Goal: Task Accomplishment & Management: Use online tool/utility

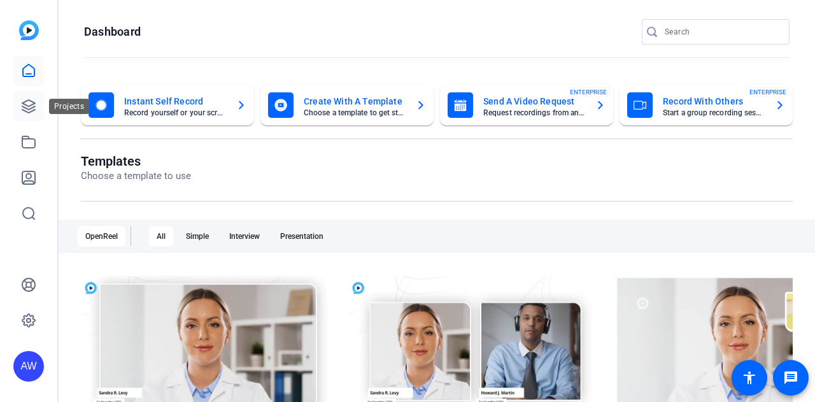
click at [23, 102] on icon at bounding box center [28, 106] width 13 height 13
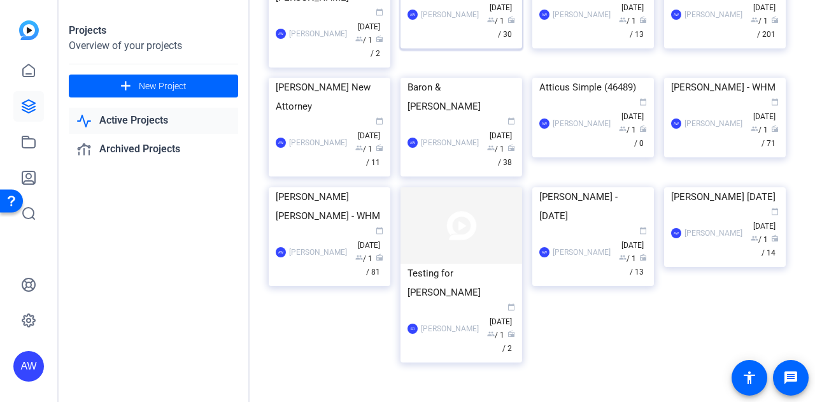
scroll to position [503, 0]
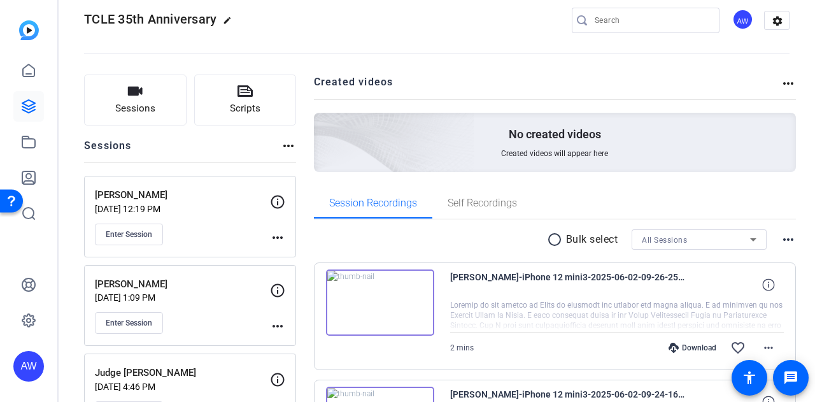
scroll to position [19, 0]
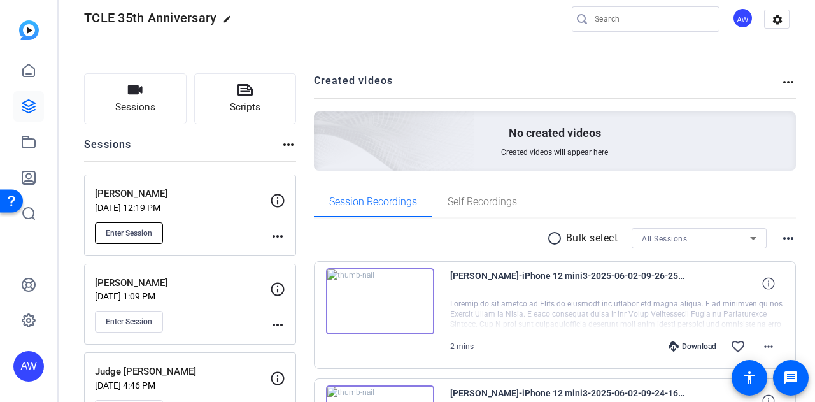
click at [134, 233] on span "Enter Session" at bounding box center [129, 233] width 47 height 10
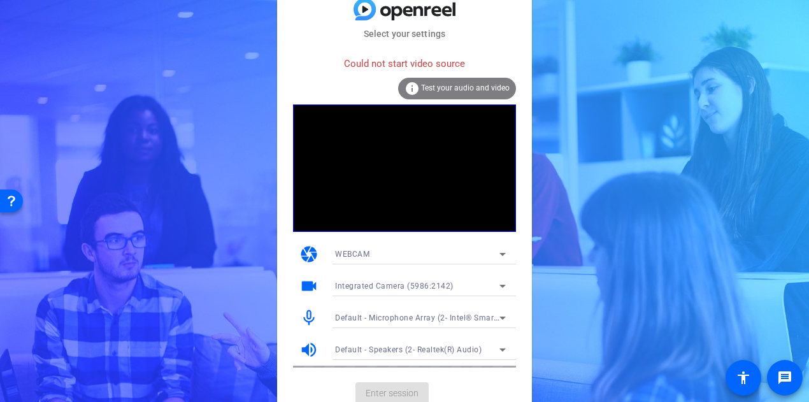
click at [283, 319] on mat-card-content "Could not start video source info Test your audio and video camera WEBCAM video…" at bounding box center [404, 209] width 255 height 336
click at [280, 178] on mat-card-content "Could not start video source info Test your audio and video camera WEBCAM video…" at bounding box center [404, 209] width 255 height 336
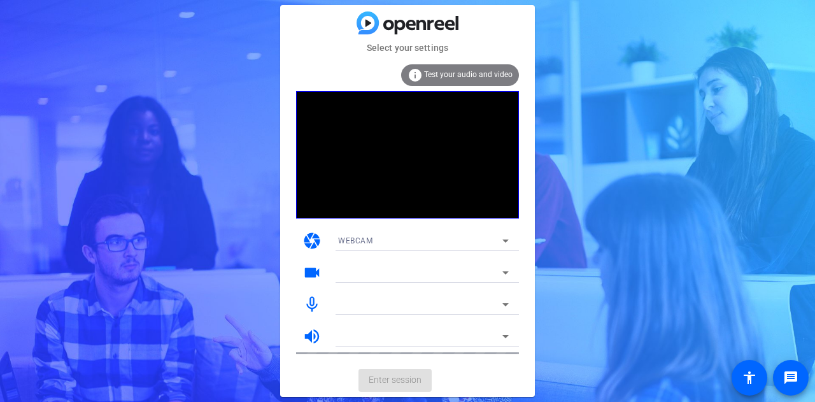
click at [284, 181] on mat-card-content "info Test your audio and video camera WEBCAM videocam mic_none volume_up" at bounding box center [407, 209] width 255 height 309
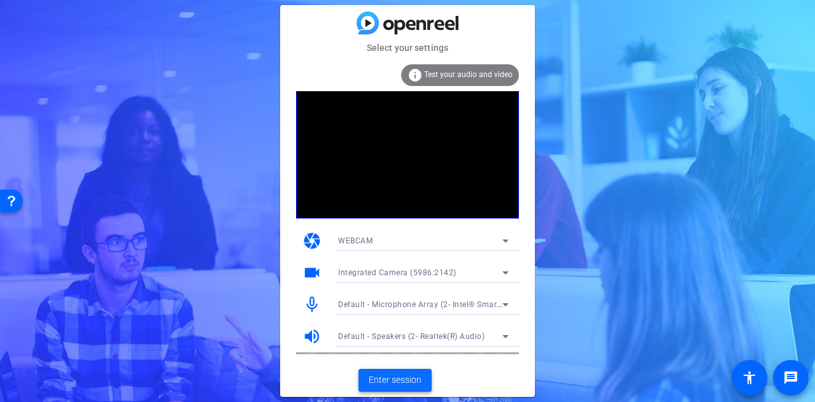
click at [396, 392] on span at bounding box center [395, 380] width 73 height 31
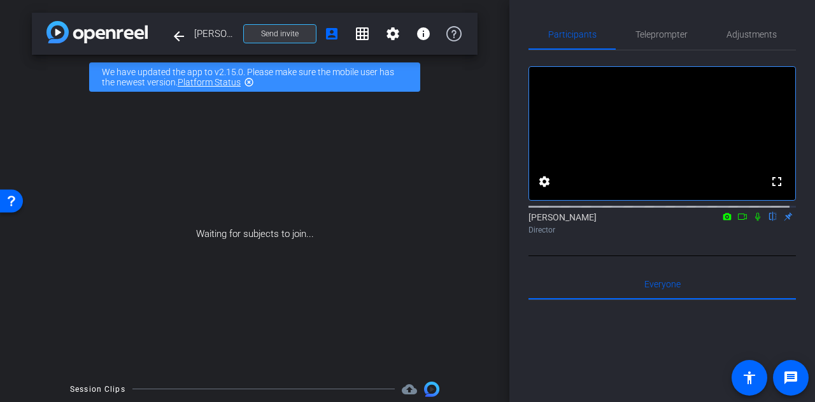
click at [288, 39] on span at bounding box center [280, 33] width 72 height 31
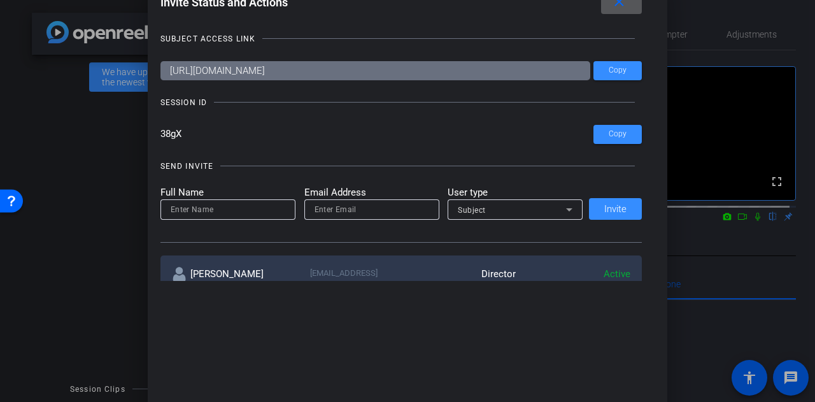
click at [436, 152] on div "SEND INVITE Full Name Email Address User type Subject Invite" at bounding box center [402, 195] width 482 height 96
click at [211, 215] on input at bounding box center [228, 209] width 115 height 15
click at [189, 210] on input at bounding box center [228, 209] width 115 height 15
type input "Verdell"
type input "C"
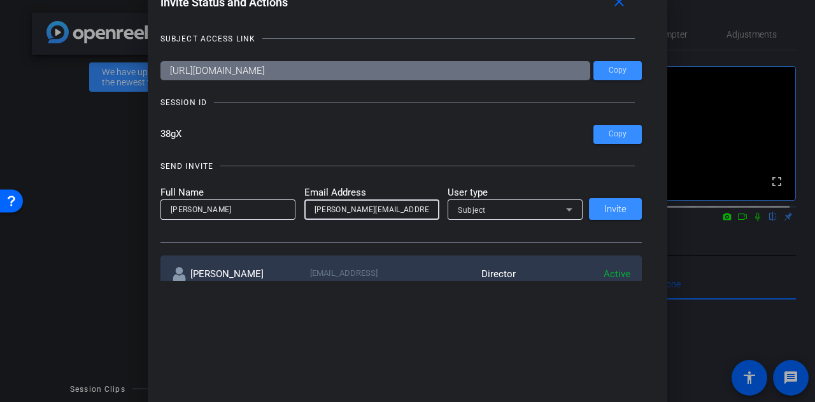
type input "verdell@androvett.com"
click at [473, 211] on span "Subject" at bounding box center [472, 210] width 28 height 9
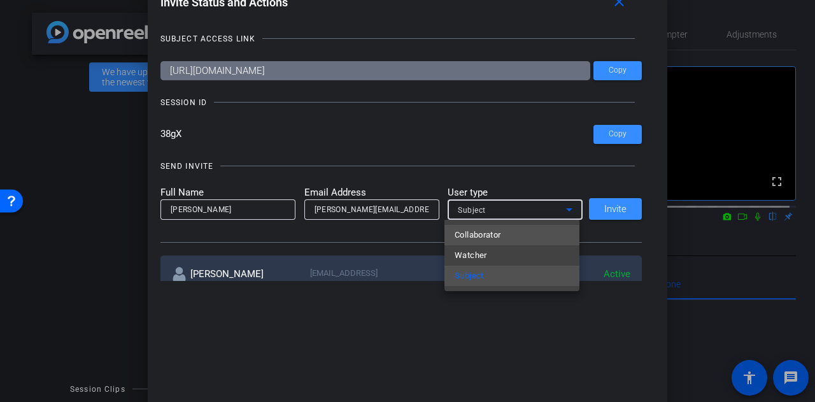
click at [499, 230] on span "Collaborator" at bounding box center [478, 234] width 47 height 15
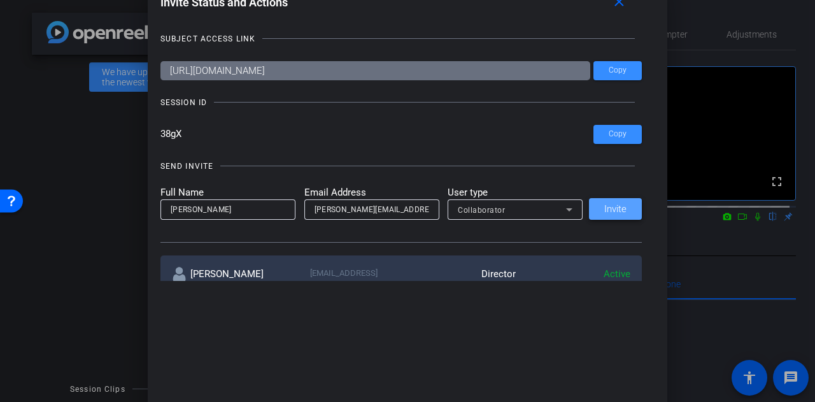
click at [610, 212] on span "Invite" at bounding box center [616, 209] width 22 height 10
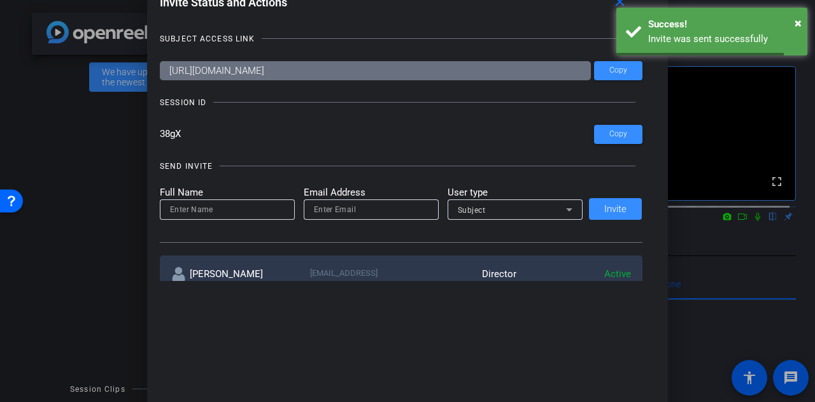
click at [694, 243] on div at bounding box center [407, 201] width 815 height 402
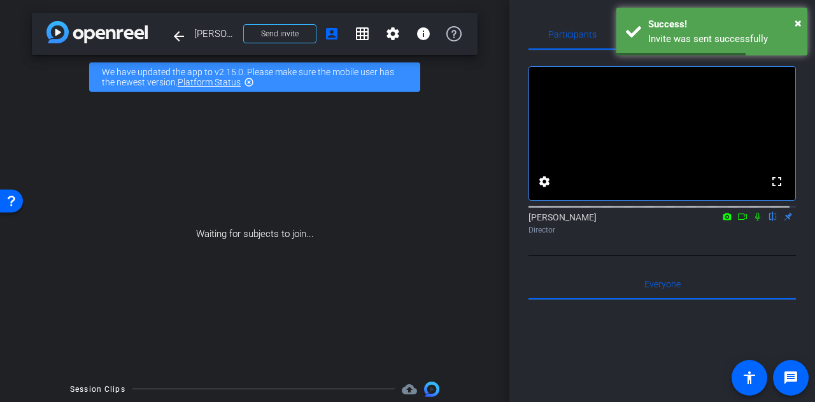
click at [738, 221] on icon at bounding box center [743, 216] width 10 height 9
click at [771, 221] on icon at bounding box center [773, 217] width 5 height 8
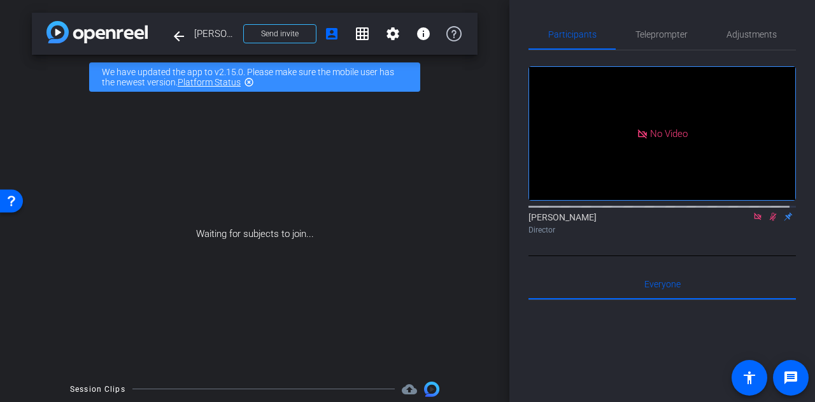
click at [587, 256] on div "No Video Alyssa Woulfe Director" at bounding box center [663, 153] width 268 height 206
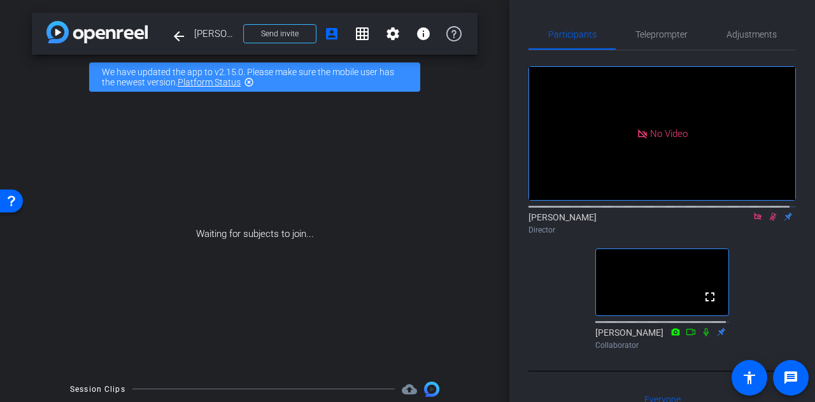
click at [516, 154] on div "Participants Teleprompter Adjustments No Video Alyssa Woulfe Director fullscree…" at bounding box center [663, 201] width 306 height 402
click at [529, 273] on div "No Video Alyssa Woulfe Director fullscreen Verdell Collaborator" at bounding box center [663, 202] width 268 height 304
click at [539, 290] on div "No Video Alyssa Woulfe Director fullscreen Verdell Collaborator" at bounding box center [663, 202] width 268 height 304
click at [768, 221] on icon at bounding box center [773, 216] width 10 height 9
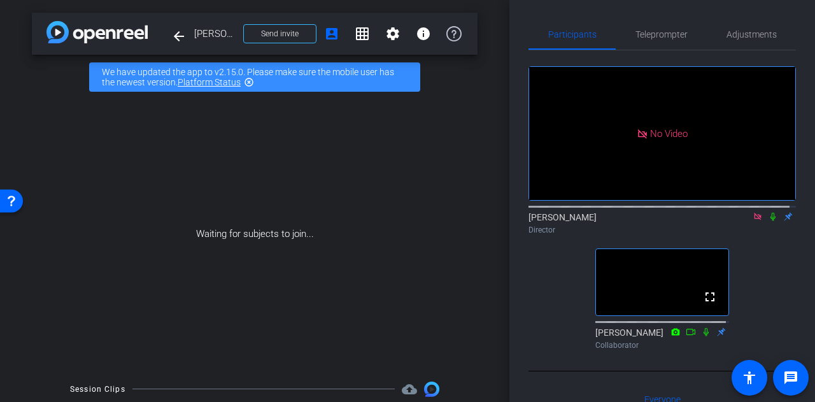
click at [758, 222] on mat-icon at bounding box center [757, 216] width 15 height 11
click at [538, 294] on div "fullscreen settings Alyssa Woulfe flip Director fullscreen Verdell Collaborator" at bounding box center [663, 202] width 268 height 304
click at [519, 280] on div "Participants Teleprompter Adjustments fullscreen settings Alyssa Woulfe flip Di…" at bounding box center [663, 201] width 306 height 402
click at [534, 285] on div "fullscreen settings Alyssa Woulfe flip Director fullscreen Verdell Collaborator" at bounding box center [663, 202] width 268 height 304
click at [535, 287] on div "fullscreen settings Alyssa Woulfe flip Director fullscreen Verdell Collaborator" at bounding box center [663, 202] width 268 height 304
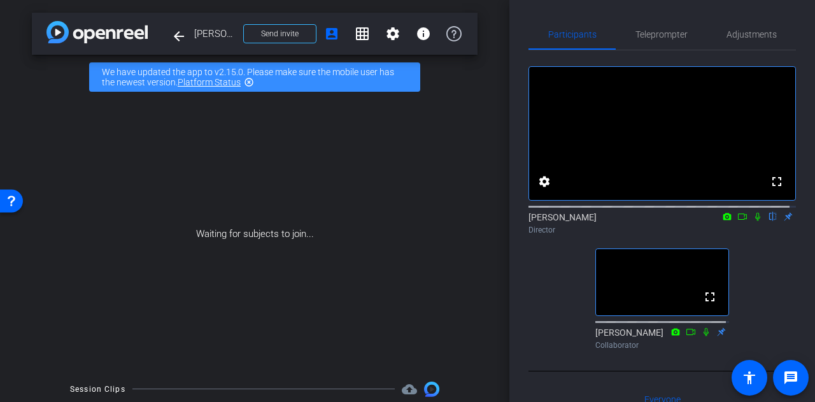
click at [566, 285] on div "fullscreen settings Alyssa Woulfe flip Director fullscreen Verdell Collaborator" at bounding box center [663, 202] width 268 height 304
click at [738, 222] on mat-icon at bounding box center [742, 216] width 15 height 11
click at [771, 221] on icon at bounding box center [773, 217] width 5 height 8
click at [753, 221] on icon at bounding box center [758, 216] width 10 height 9
click at [754, 221] on icon at bounding box center [758, 216] width 10 height 9
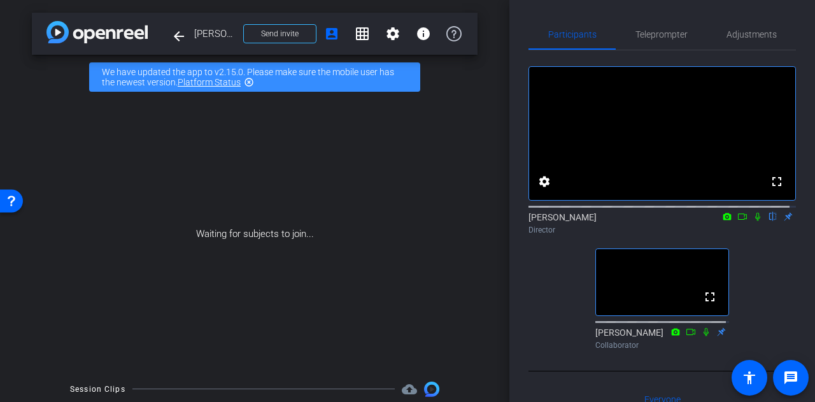
click at [543, 282] on div "fullscreen settings Alyssa Woulfe flip Director fullscreen Verdell Collaborator" at bounding box center [663, 202] width 268 height 304
click at [753, 221] on icon at bounding box center [758, 216] width 10 height 9
click at [755, 221] on icon at bounding box center [758, 217] width 7 height 8
click at [752, 266] on div "fullscreen settings Alyssa Woulfe flip Director fullscreen Verdell Collaborator" at bounding box center [663, 202] width 268 height 304
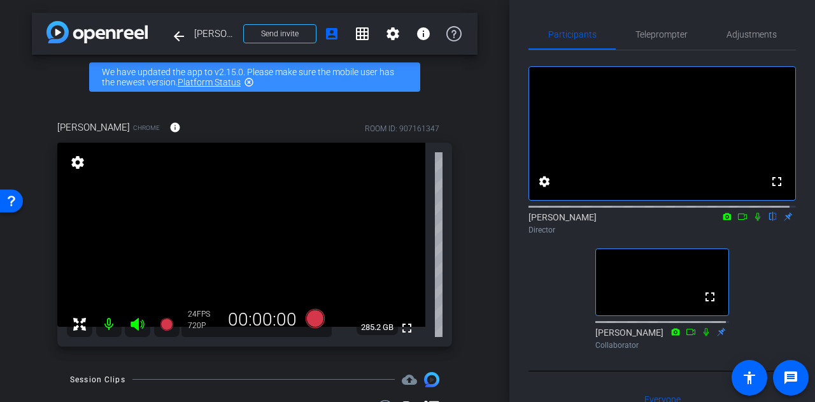
click at [529, 283] on div "fullscreen settings Alyssa Woulfe flip Director fullscreen Verdell Collaborator" at bounding box center [663, 202] width 268 height 304
click at [474, 275] on div "arrow_back Brad Johnson Back to project Send invite account_box grid_on setting…" at bounding box center [255, 201] width 510 height 402
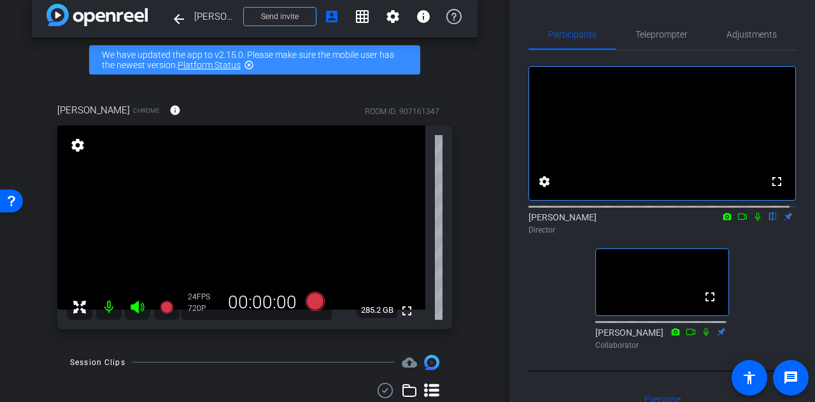
scroll to position [20, 0]
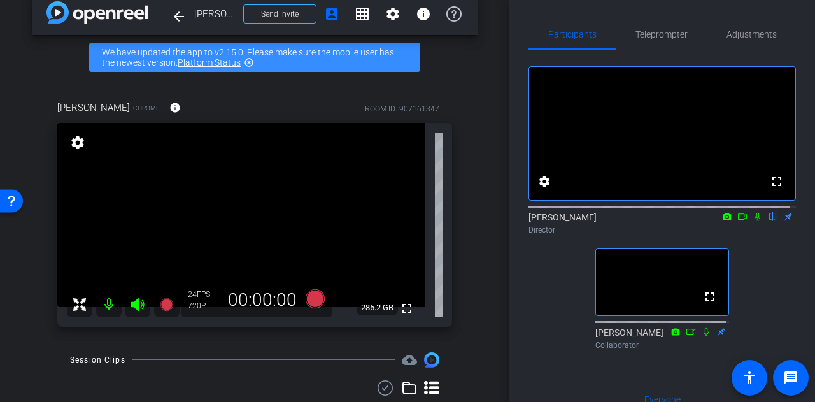
click at [559, 285] on div "fullscreen settings Alyssa Woulfe flip Director fullscreen Verdell Collaborator" at bounding box center [663, 202] width 268 height 304
click at [737, 36] on span "Adjustments" at bounding box center [752, 34] width 50 height 9
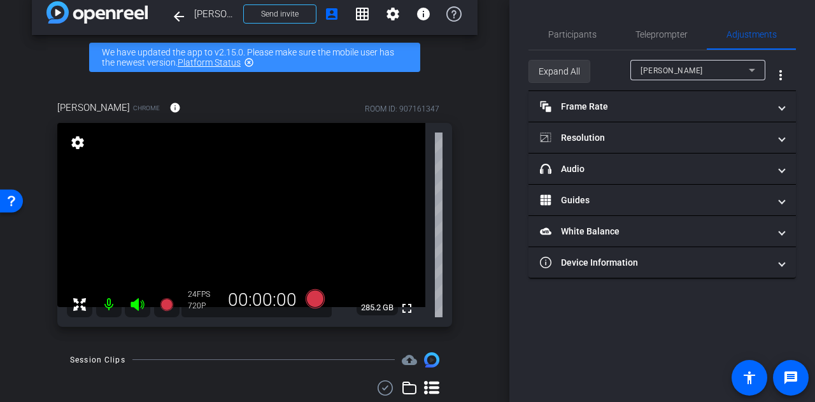
click at [561, 66] on span "Expand All" at bounding box center [559, 71] width 41 height 24
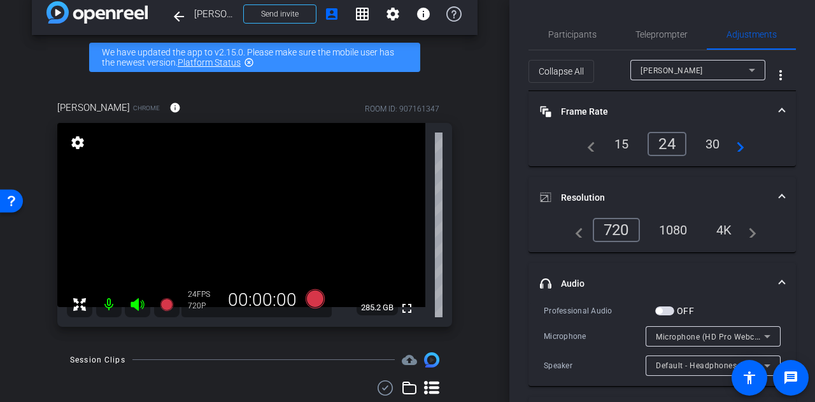
click at [727, 224] on div "4K" at bounding box center [724, 230] width 35 height 22
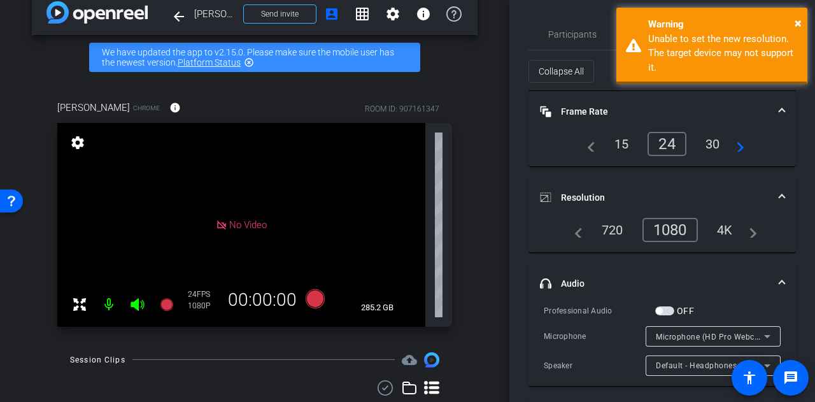
scroll to position [0, 0]
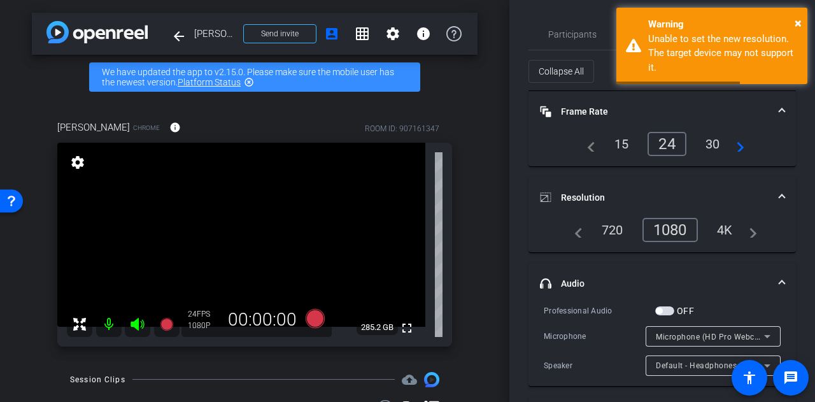
click at [707, 142] on div "30" at bounding box center [713, 144] width 34 height 22
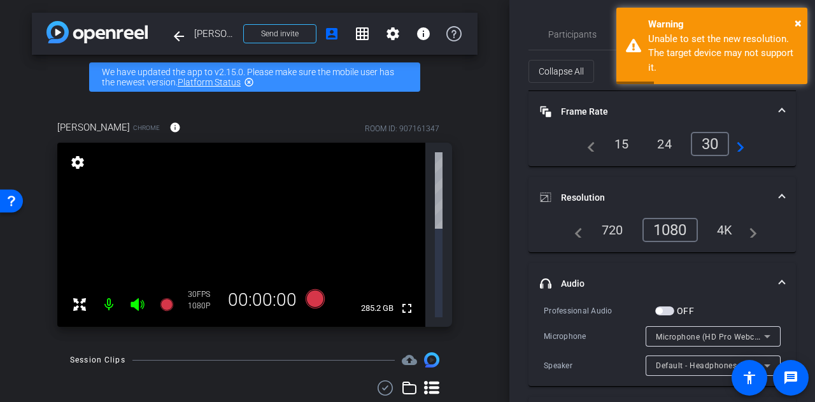
click at [519, 183] on div "Participants Teleprompter Adjustments settings Alyssa Woulfe flip Director Verd…" at bounding box center [663, 201] width 306 height 402
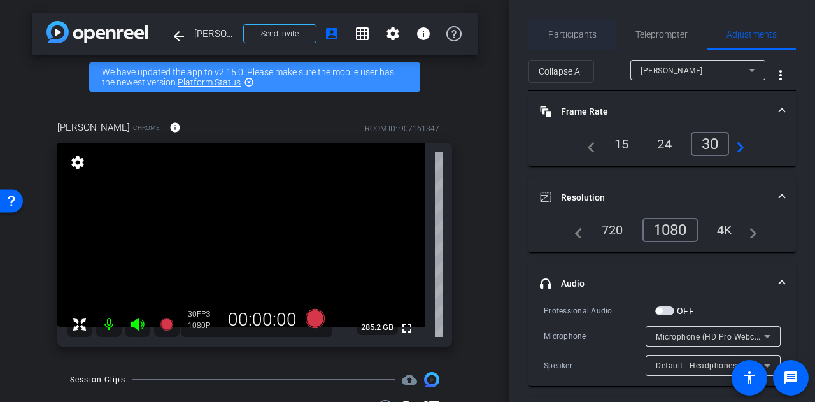
click at [568, 29] on span "Participants" at bounding box center [572, 34] width 48 height 31
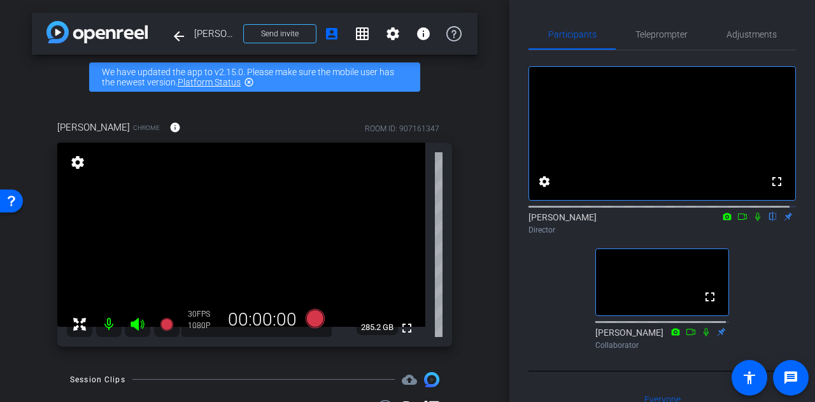
click at [531, 298] on div "fullscreen settings Alyssa Woulfe flip Director fullscreen Verdell Collaborator" at bounding box center [663, 202] width 268 height 304
click at [462, 234] on div "Brad Johnson Chrome info ROOM ID: 907161347 fullscreen settings 285.2 GB 30 FPS…" at bounding box center [255, 229] width 446 height 260
click at [741, 32] on span "Adjustments" at bounding box center [752, 34] width 50 height 9
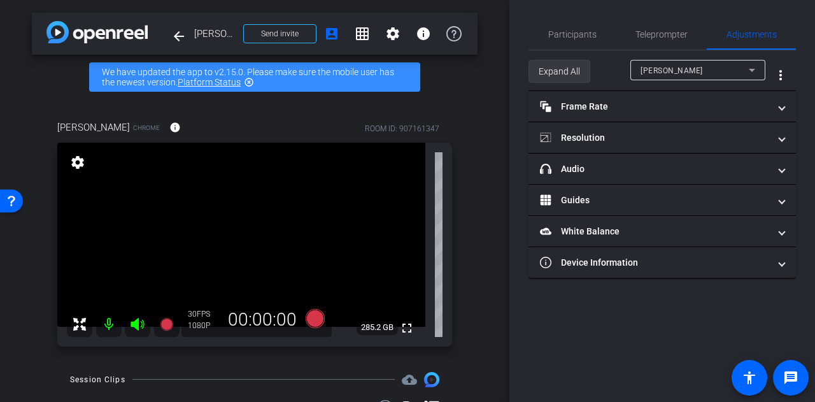
click at [570, 66] on span "Expand All" at bounding box center [559, 71] width 41 height 24
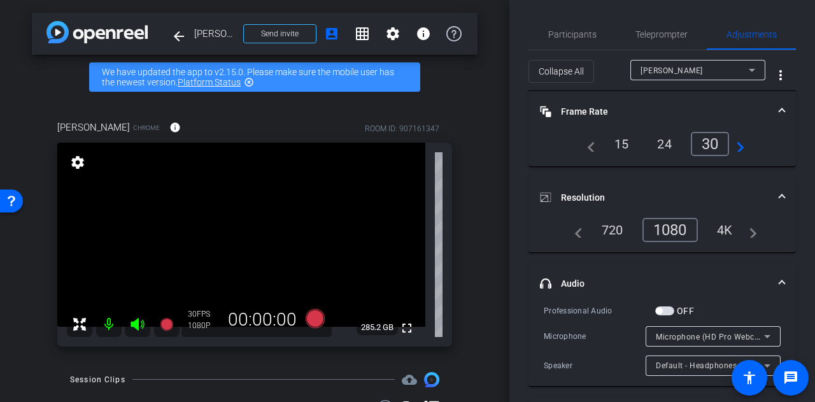
click at [513, 161] on div "Participants Teleprompter Adjustments settings Alyssa Woulfe flip Director Verd…" at bounding box center [663, 201] width 306 height 402
click at [557, 34] on span "Participants" at bounding box center [572, 34] width 48 height 9
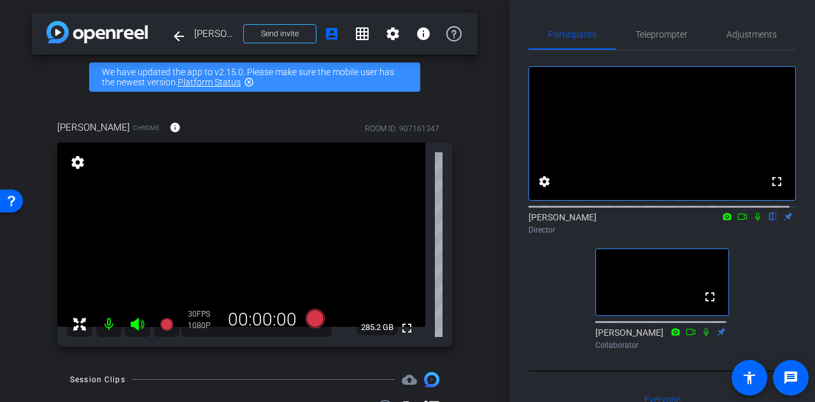
click at [518, 175] on div "Participants Teleprompter Adjustments fullscreen settings Alyssa Woulfe flip Di…" at bounding box center [663, 201] width 306 height 402
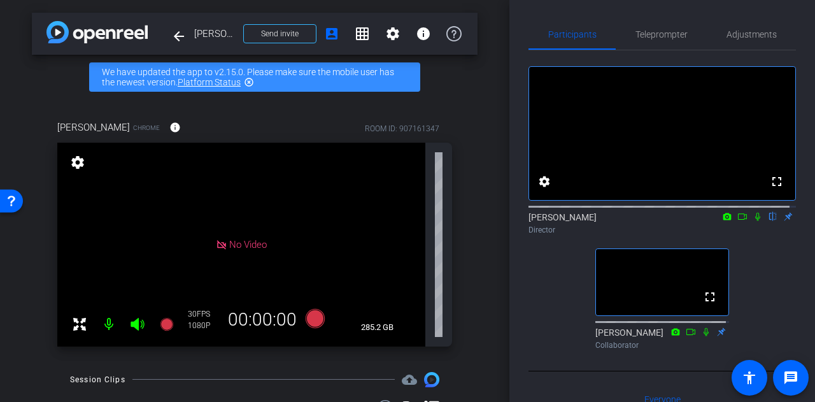
click at [539, 315] on div "fullscreen settings Alyssa Woulfe flip Director fullscreen Verdell Collaborator" at bounding box center [663, 202] width 268 height 304
click at [539, 294] on div "fullscreen settings Alyssa Woulfe flip Director fullscreen Verdell Collaborator" at bounding box center [663, 202] width 268 height 304
click at [571, 305] on div "fullscreen settings Alyssa Woulfe flip Director fullscreen Verdell Collaborator" at bounding box center [663, 202] width 268 height 304
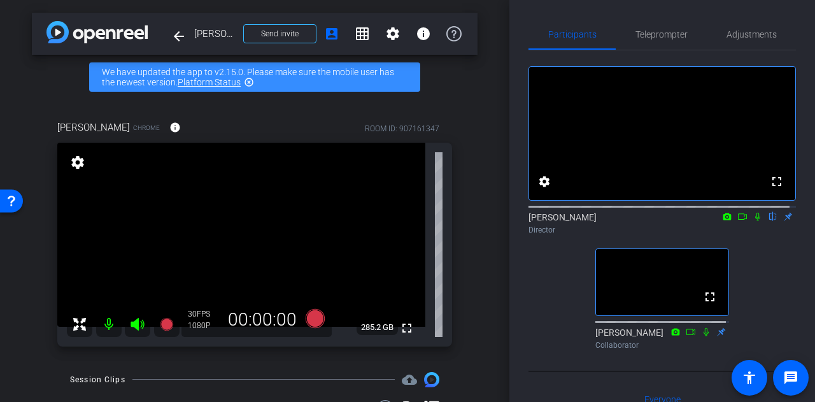
click at [473, 278] on div "arrow_back Brad Johnson Back to project Send invite account_box grid_on setting…" at bounding box center [255, 201] width 510 height 402
click at [524, 289] on div "Participants Teleprompter Adjustments fullscreen settings Alyssa Woulfe flip Di…" at bounding box center [663, 201] width 306 height 402
click at [529, 308] on div "fullscreen settings Alyssa Woulfe flip Director fullscreen Verdell Collaborator" at bounding box center [663, 202] width 268 height 304
click at [473, 264] on div "arrow_back Brad Johnson Back to project Send invite account_box grid_on setting…" at bounding box center [255, 201] width 510 height 402
click at [312, 319] on icon at bounding box center [315, 317] width 19 height 19
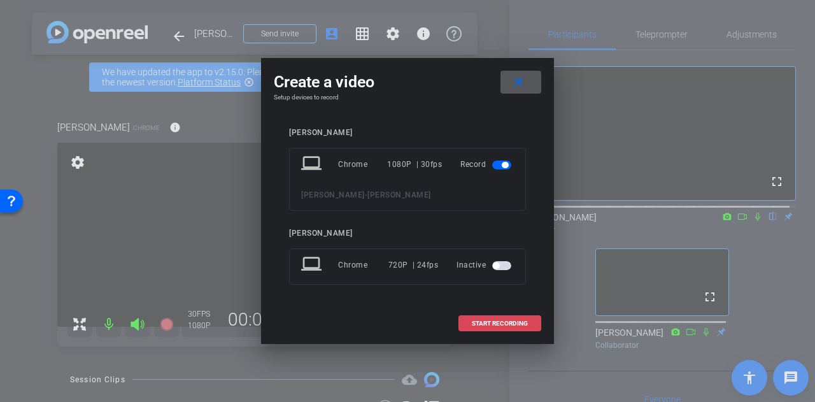
click at [498, 324] on span "START RECORDING" at bounding box center [500, 323] width 56 height 6
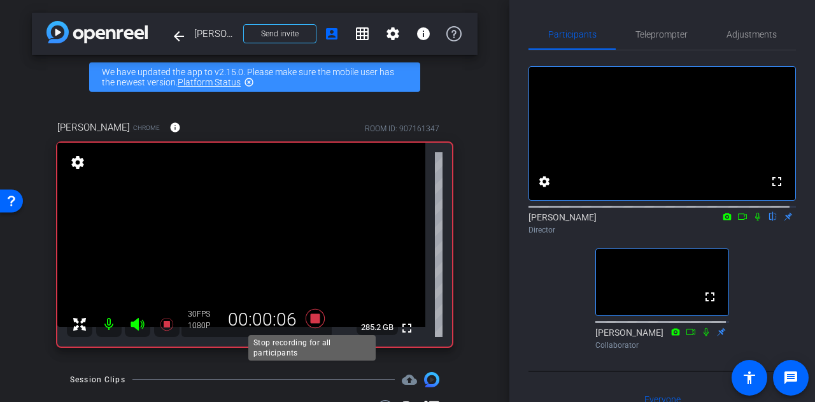
click at [311, 322] on icon at bounding box center [315, 317] width 19 height 19
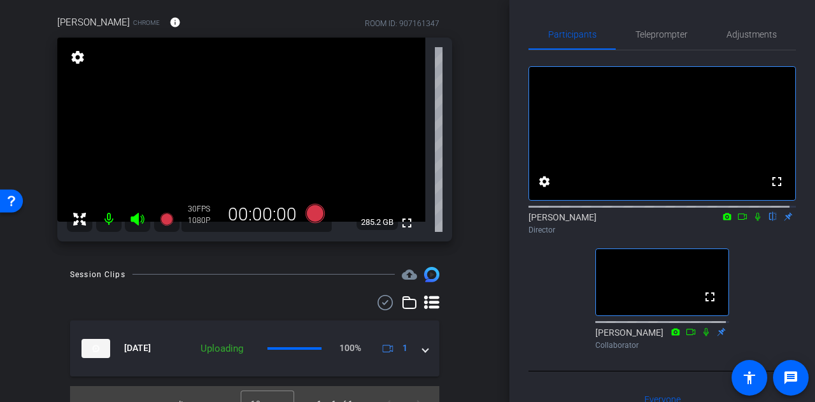
scroll to position [124, 0]
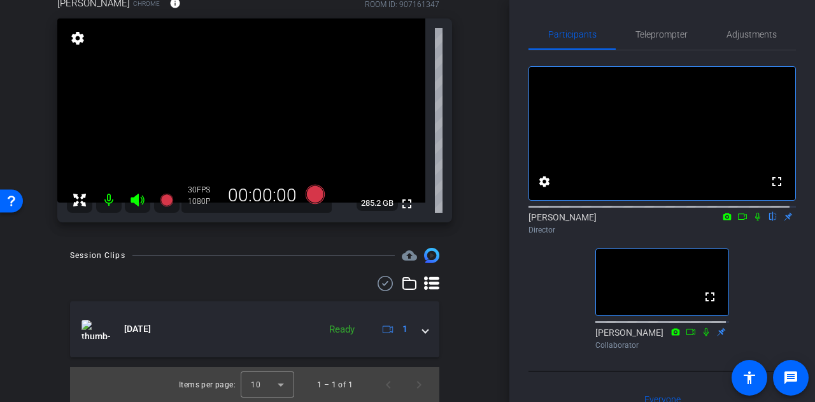
click at [476, 297] on div "arrow_back Brad Johnson Back to project Send invite account_box grid_on setting…" at bounding box center [255, 201] width 510 height 402
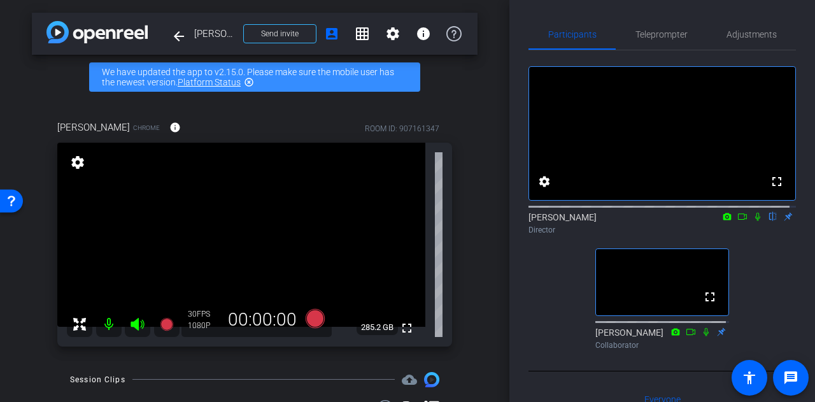
scroll to position [14, 0]
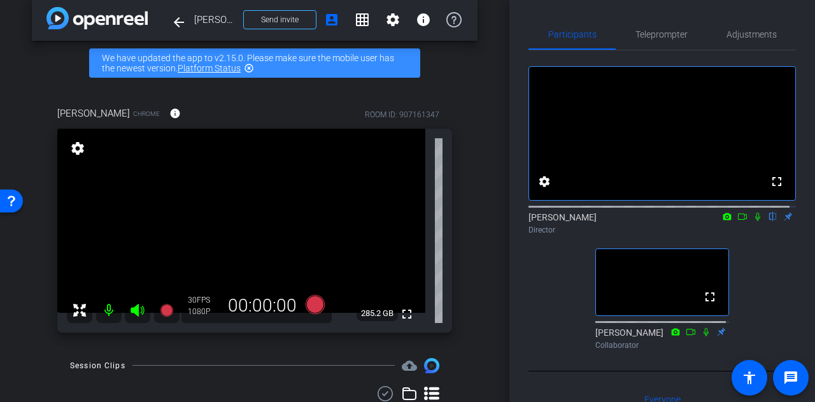
click at [471, 241] on div "arrow_back Brad Johnson Back to project Send invite account_box grid_on setting…" at bounding box center [255, 187] width 510 height 402
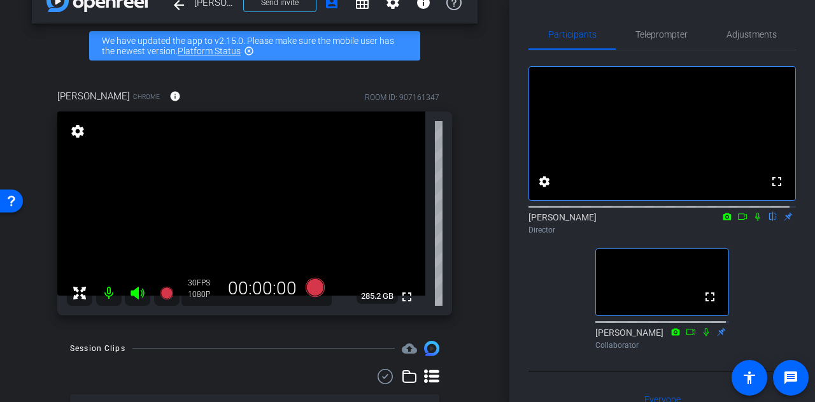
scroll to position [32, 0]
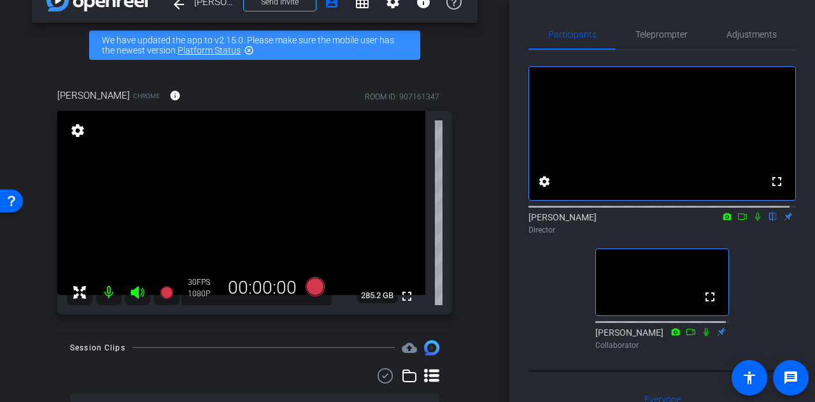
click at [473, 217] on div "arrow_back Brad Johnson Back to project Send invite account_box grid_on setting…" at bounding box center [255, 169] width 510 height 402
click at [534, 293] on div "fullscreen settings Alyssa Woulfe flip Director fullscreen Verdell Collaborator" at bounding box center [663, 202] width 268 height 304
click at [536, 286] on div "fullscreen settings Alyssa Woulfe flip Director fullscreen Verdell Collaborator" at bounding box center [663, 202] width 268 height 304
click at [317, 287] on icon at bounding box center [315, 285] width 19 height 19
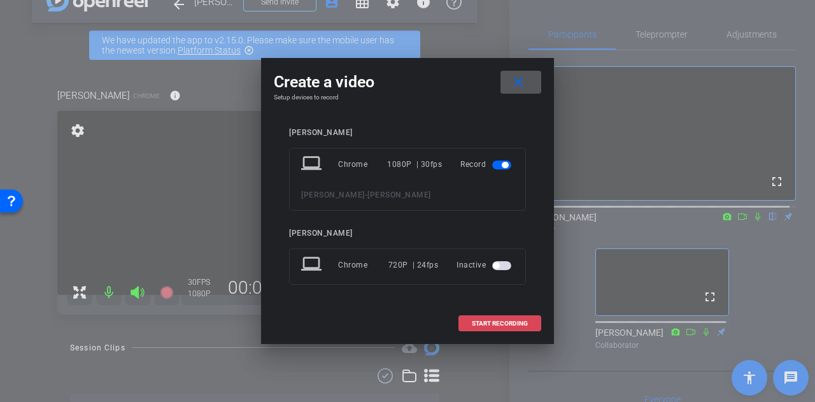
click at [479, 320] on span "START RECORDING" at bounding box center [500, 323] width 56 height 6
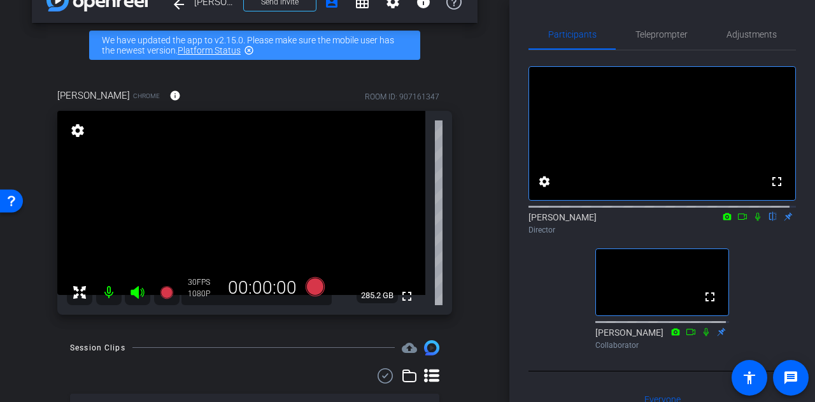
click at [525, 291] on div "Participants Teleprompter Adjustments fullscreen settings Alyssa Woulfe flip Di…" at bounding box center [663, 201] width 306 height 402
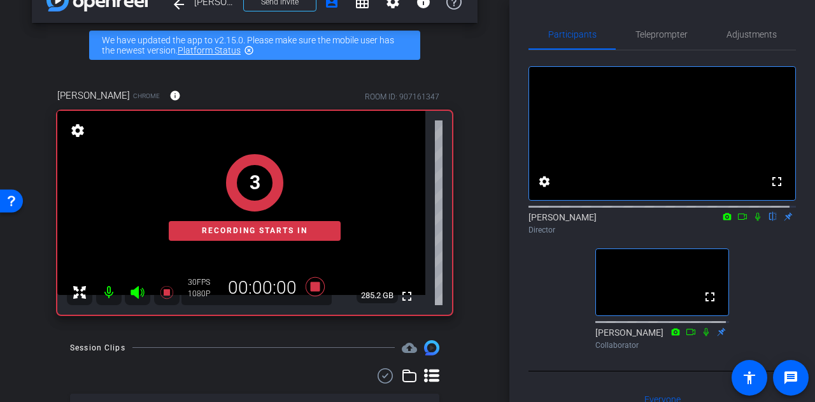
click at [753, 221] on icon at bounding box center [758, 216] width 10 height 9
click at [483, 249] on div "arrow_back Brad Johnson Back to project Send invite account_box grid_on setting…" at bounding box center [255, 169] width 510 height 402
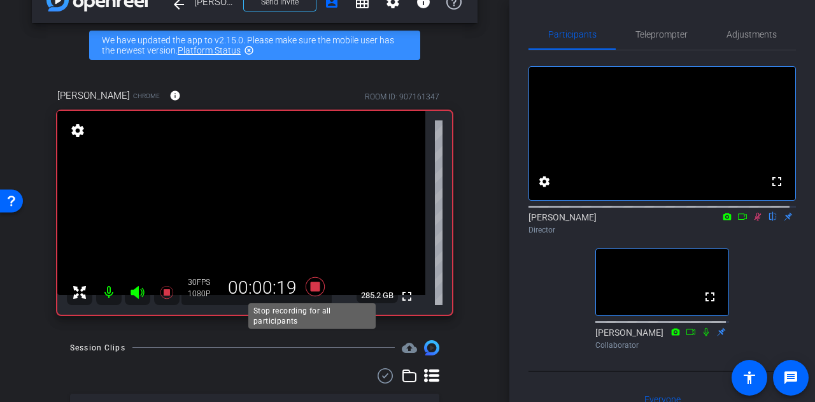
click at [313, 283] on icon at bounding box center [315, 285] width 19 height 19
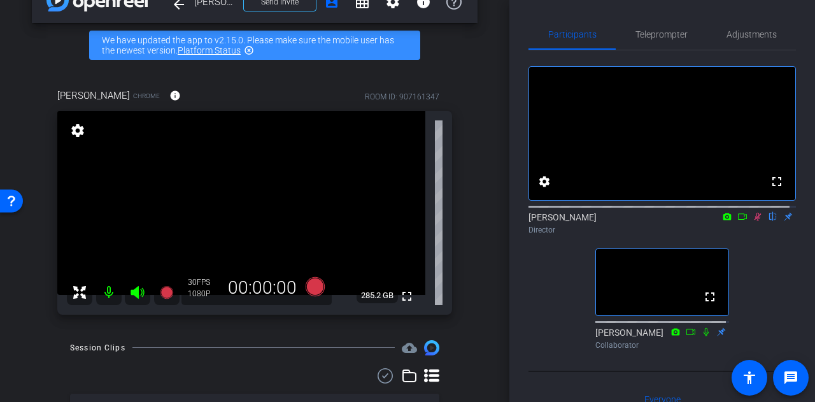
click at [753, 221] on icon at bounding box center [758, 216] width 10 height 9
click at [487, 233] on div "arrow_back Brad Johnson Back to project Send invite account_box grid_on setting…" at bounding box center [255, 169] width 510 height 402
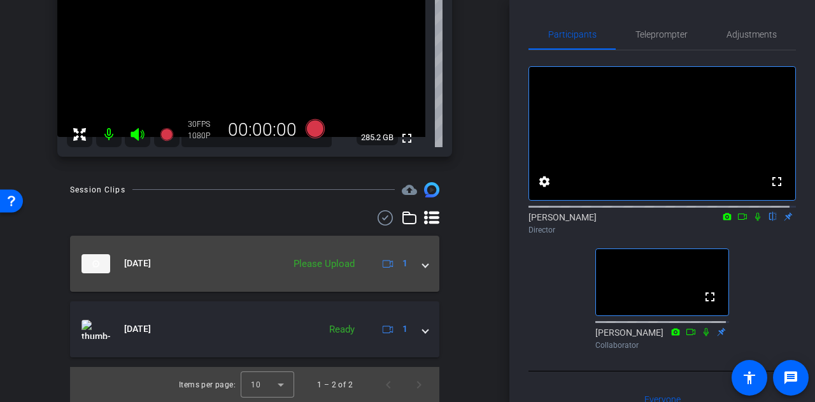
click at [310, 269] on div "Please Upload" at bounding box center [324, 264] width 74 height 15
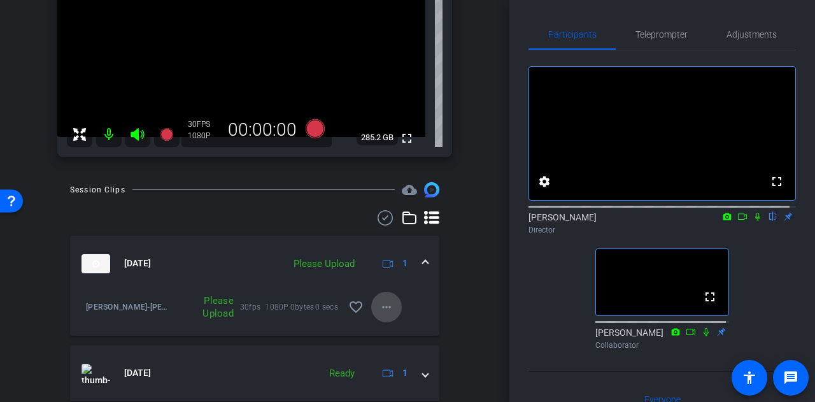
click at [376, 315] on span at bounding box center [386, 307] width 31 height 31
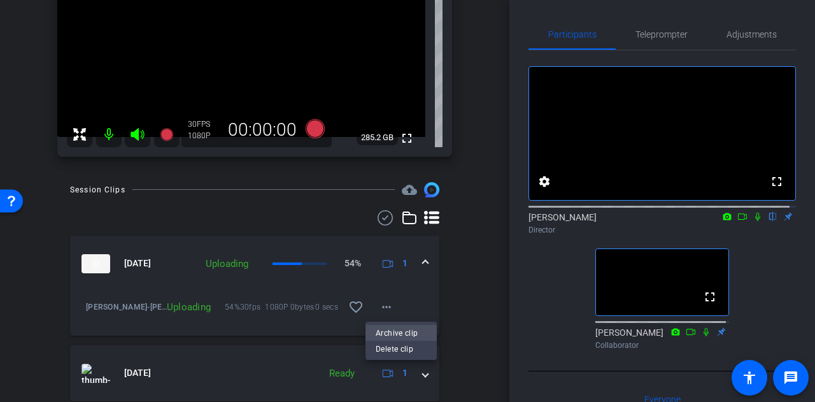
click at [399, 337] on span "Archive clip" at bounding box center [401, 333] width 51 height 15
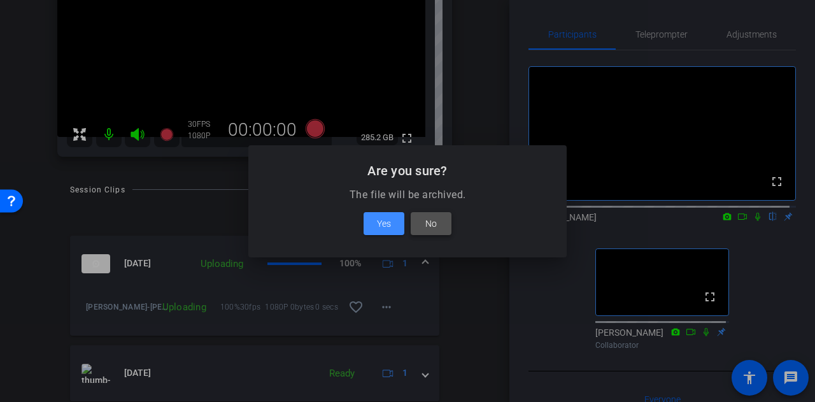
click at [436, 218] on span "No" at bounding box center [431, 223] width 11 height 15
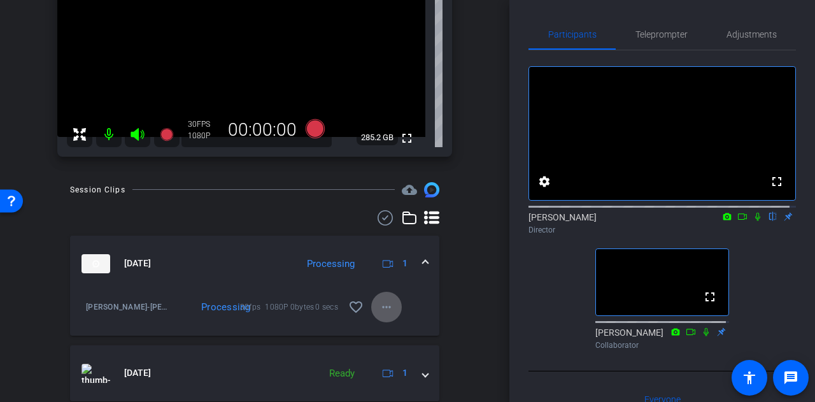
click at [473, 299] on div "arrow_back Brad Johnson Back to project Send invite account_box grid_on setting…" at bounding box center [255, 201] width 510 height 402
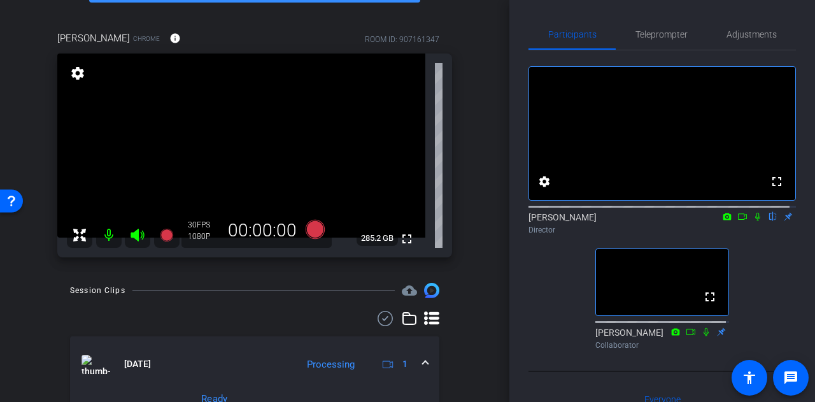
scroll to position [88, 0]
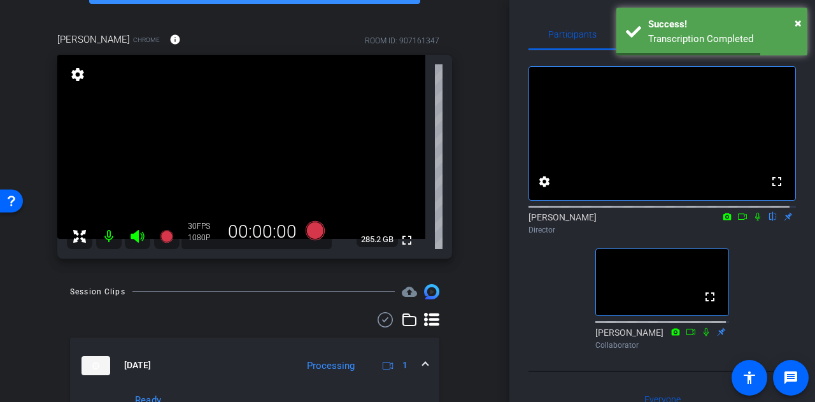
click at [753, 221] on icon at bounding box center [758, 216] width 10 height 9
click at [311, 229] on icon at bounding box center [315, 229] width 19 height 19
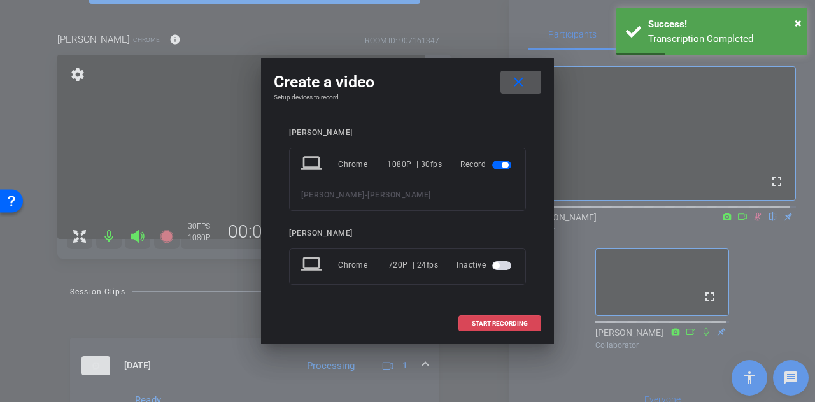
click at [478, 317] on span at bounding box center [500, 323] width 82 height 31
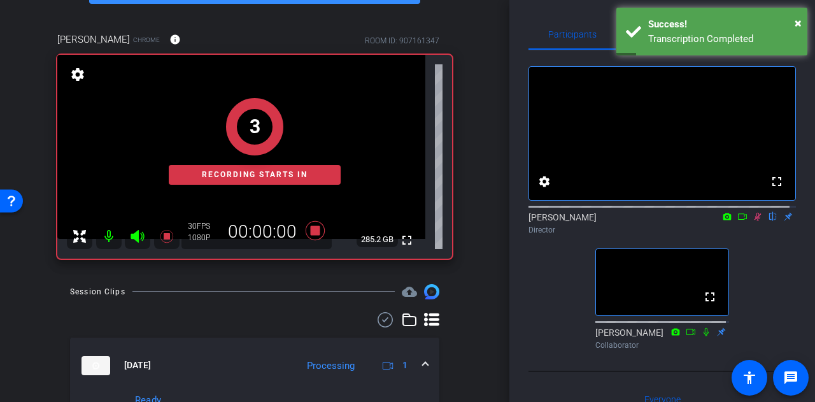
click at [475, 270] on div "arrow_back Brad Johnson Back to project Send invite account_box grid_on setting…" at bounding box center [255, 113] width 510 height 402
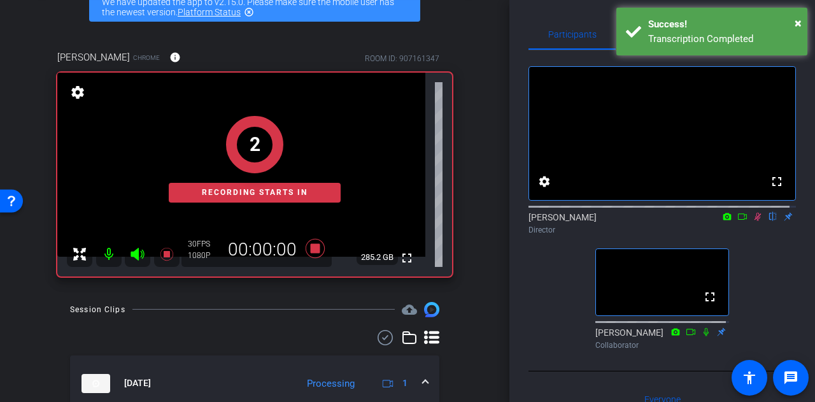
scroll to position [0, 0]
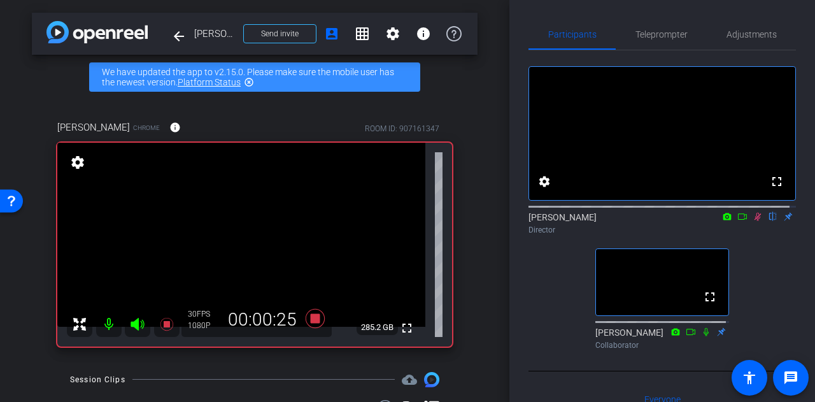
click at [755, 221] on icon at bounding box center [758, 217] width 7 height 8
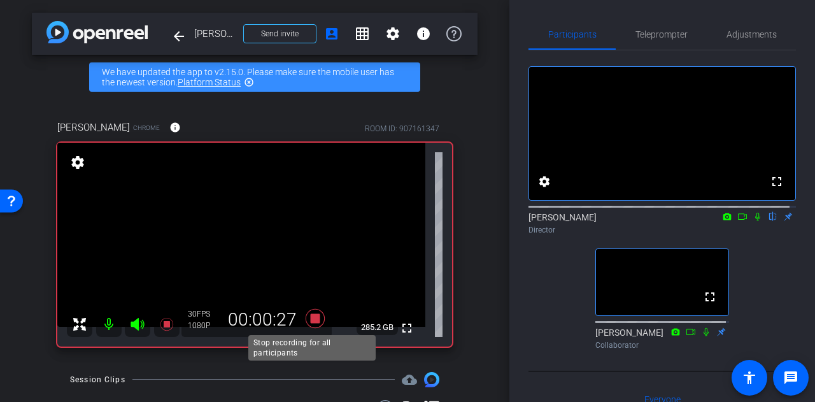
click at [316, 314] on icon at bounding box center [315, 317] width 19 height 19
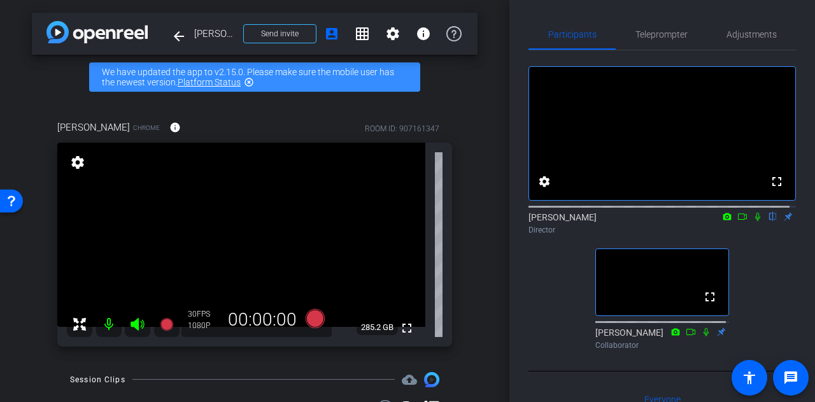
click at [471, 284] on div "arrow_back Brad Johnson Back to project Send invite account_box grid_on setting…" at bounding box center [255, 201] width 510 height 402
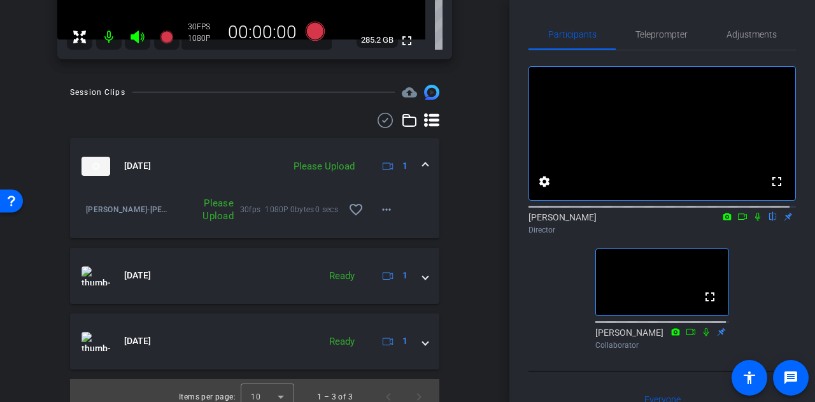
scroll to position [299, 0]
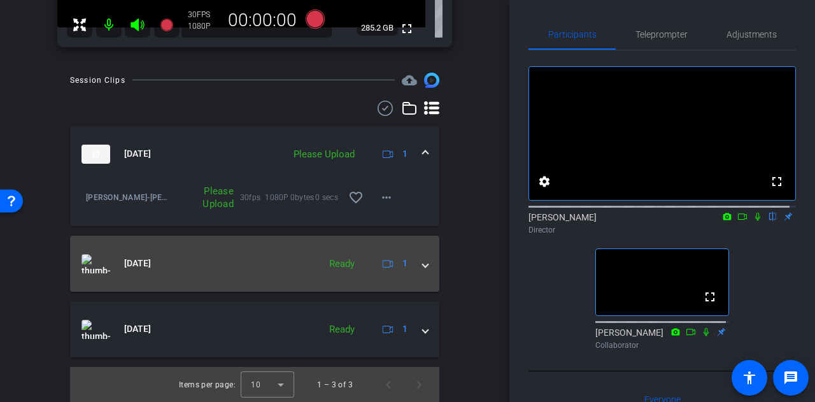
click at [345, 269] on div "Ready" at bounding box center [342, 264] width 38 height 15
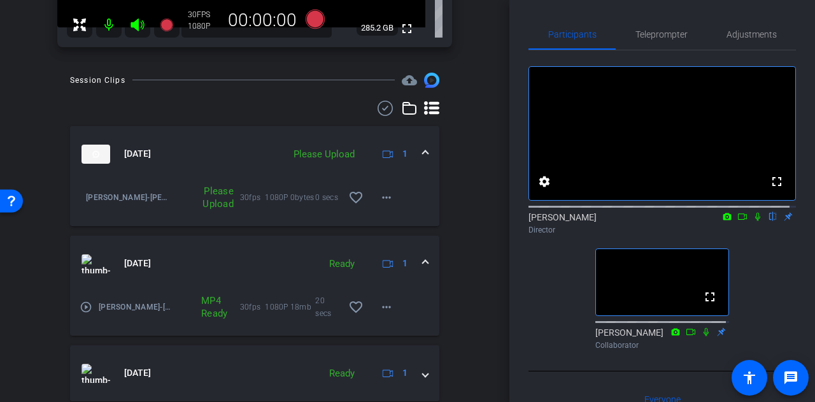
click at [262, 248] on mat-expansion-panel-header "Sep 29, 2025 Ready 1" at bounding box center [254, 264] width 369 height 56
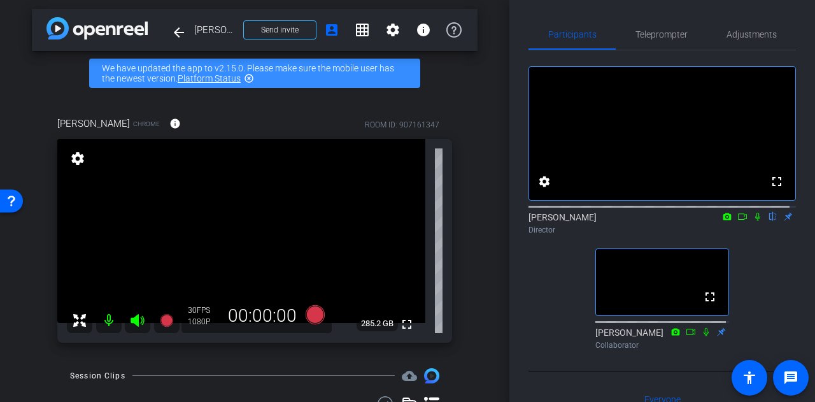
scroll to position [0, 0]
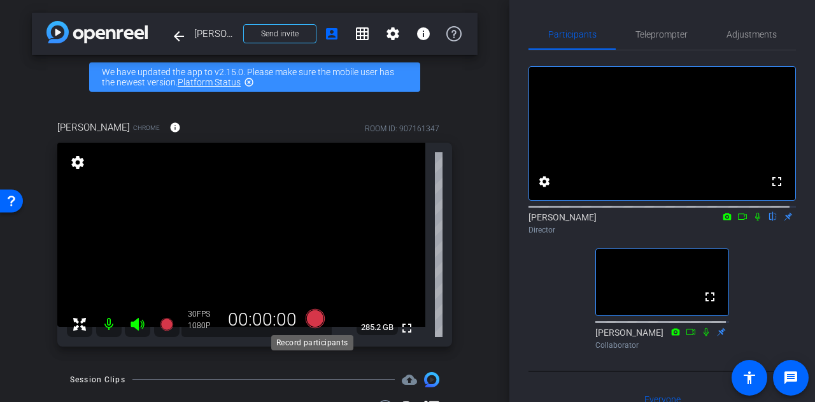
click at [310, 320] on icon at bounding box center [315, 317] width 19 height 19
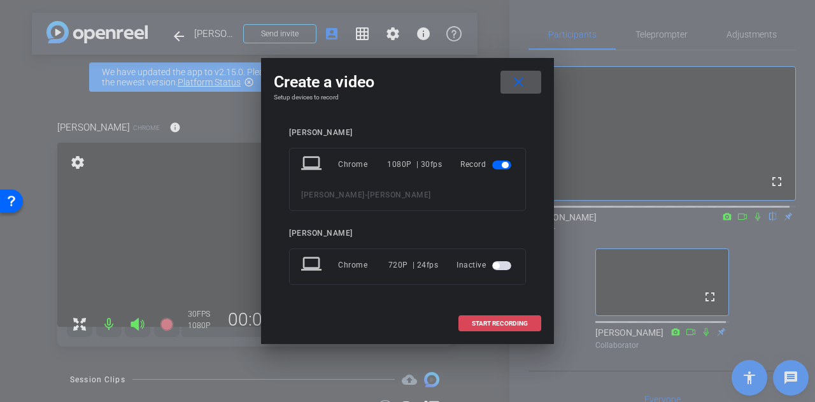
click at [490, 318] on span at bounding box center [500, 323] width 82 height 31
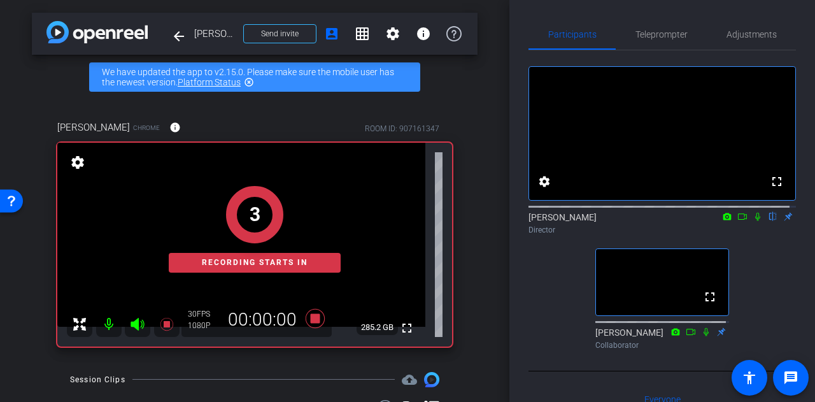
click at [548, 282] on div "fullscreen settings Alyssa Woulfe flip Director fullscreen Verdell Collaborator" at bounding box center [663, 202] width 268 height 304
click at [753, 221] on icon at bounding box center [758, 216] width 10 height 9
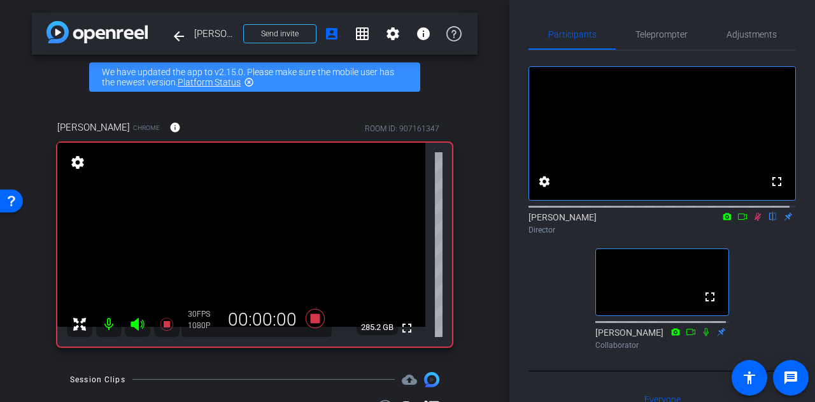
click at [475, 275] on div "arrow_back Brad Johnson Back to project Send invite account_box grid_on setting…" at bounding box center [255, 201] width 510 height 402
click at [487, 291] on div "arrow_back Brad Johnson Back to project Send invite account_box grid_on setting…" at bounding box center [255, 201] width 510 height 402
click at [461, 289] on div "Brad Johnson Chrome info ROOM ID: 907161347 fullscreen settings 285.1 GB 30 FPS…" at bounding box center [255, 229] width 446 height 260
click at [309, 317] on icon at bounding box center [315, 317] width 19 height 19
click at [315, 321] on icon at bounding box center [315, 317] width 19 height 19
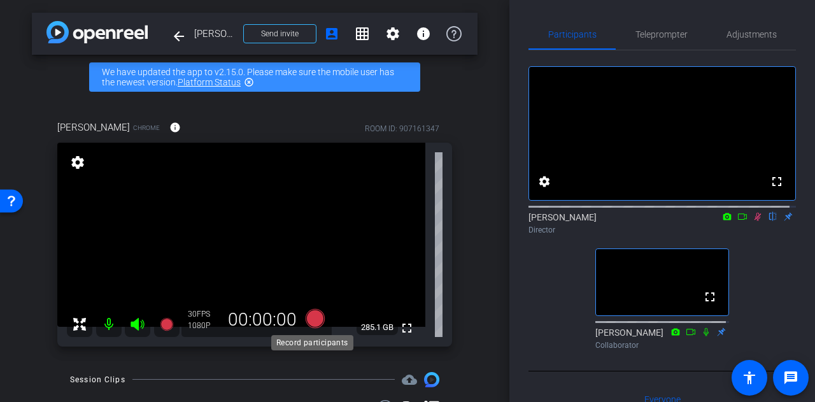
click at [315, 317] on icon at bounding box center [315, 317] width 19 height 19
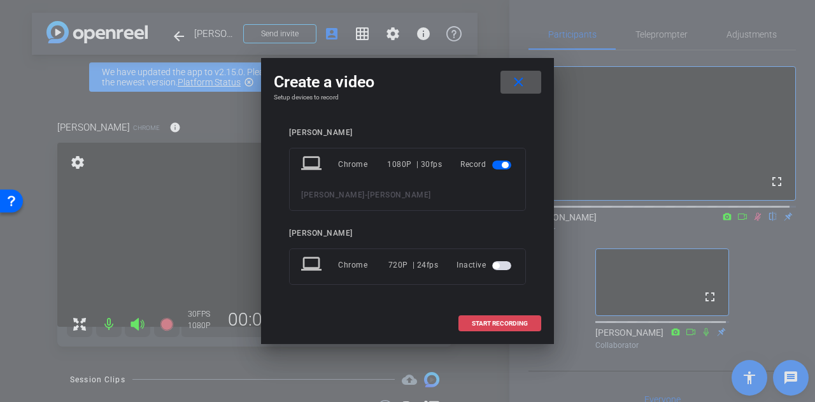
click at [487, 317] on span at bounding box center [500, 323] width 82 height 31
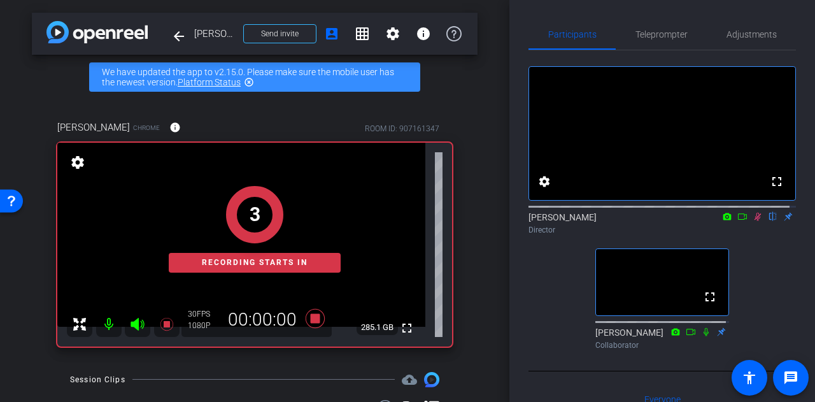
click at [471, 295] on div "arrow_back Brad Johnson Back to project Send invite account_box grid_on setting…" at bounding box center [255, 201] width 510 height 402
click at [475, 281] on div "arrow_back Brad Johnson Back to project Send invite account_box grid_on setting…" at bounding box center [255, 201] width 510 height 402
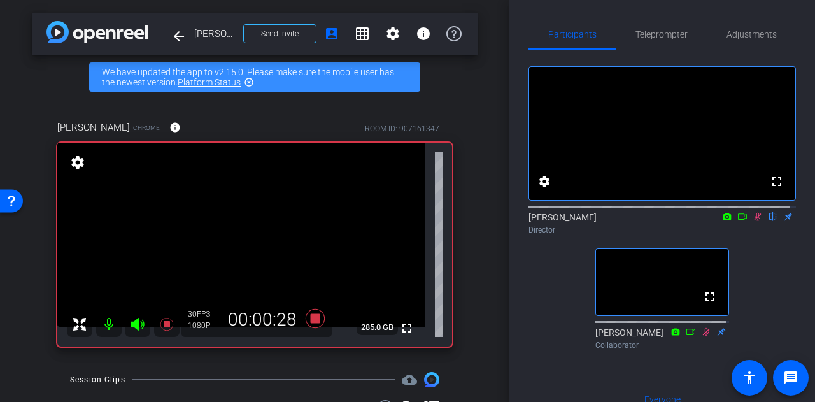
click at [753, 221] on icon at bounding box center [758, 216] width 10 height 9
click at [755, 221] on icon at bounding box center [757, 217] width 5 height 8
click at [752, 309] on div "fullscreen settings Alyssa Woulfe flip Director fullscreen Verdell Collaborator" at bounding box center [663, 202] width 268 height 304
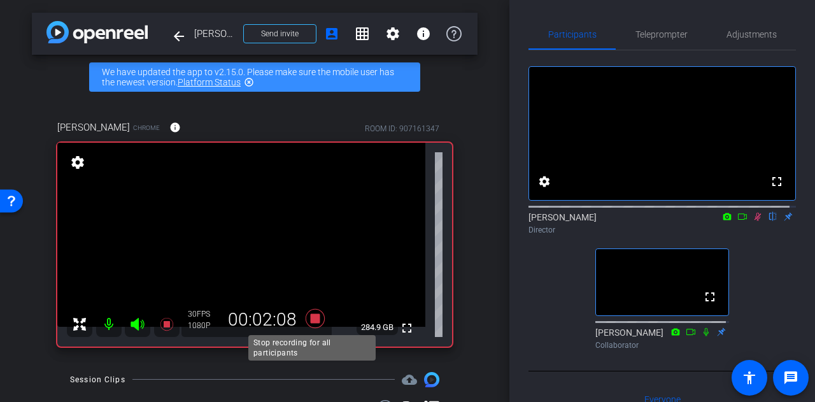
click at [317, 318] on icon at bounding box center [315, 317] width 19 height 19
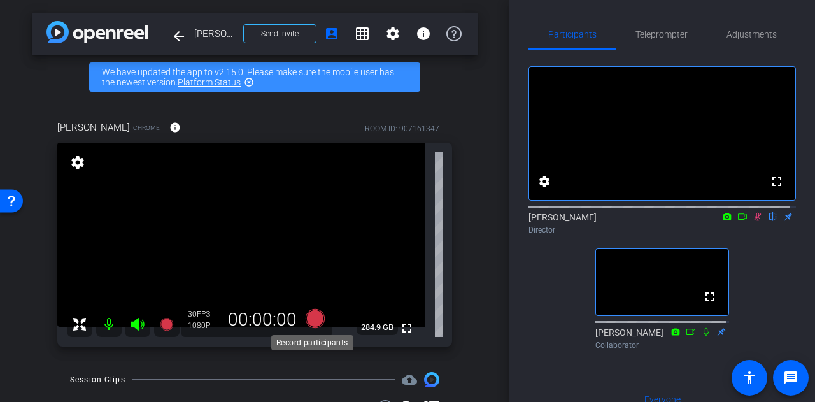
click at [317, 318] on icon at bounding box center [315, 317] width 19 height 19
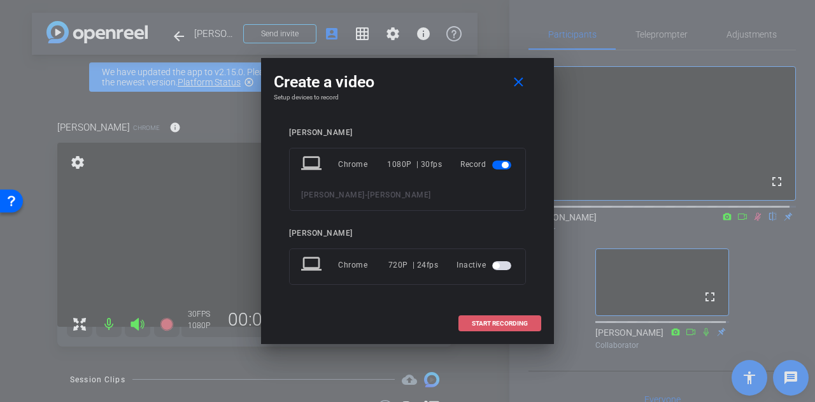
click at [508, 320] on span "START RECORDING" at bounding box center [500, 323] width 56 height 6
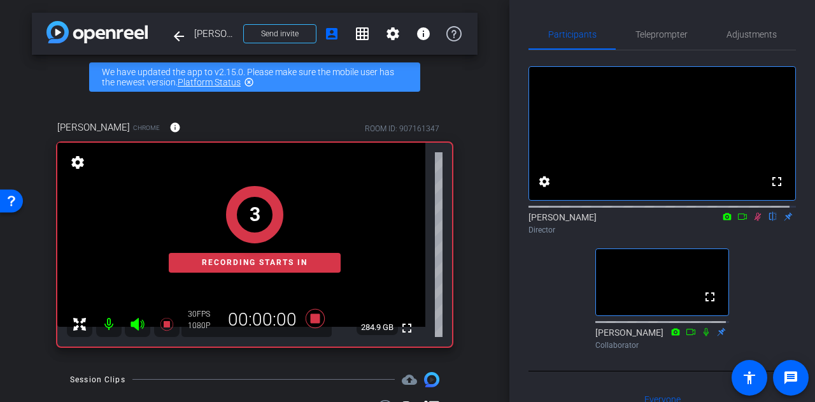
click at [482, 297] on div "arrow_back Brad Johnson Back to project Send invite account_box grid_on setting…" at bounding box center [255, 201] width 510 height 402
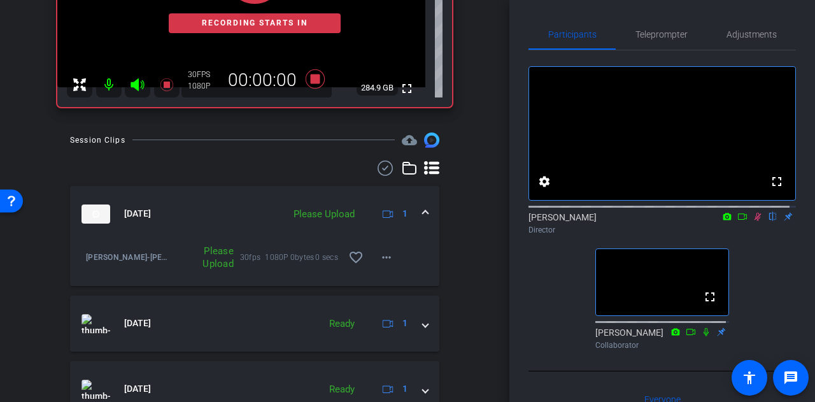
scroll to position [279, 0]
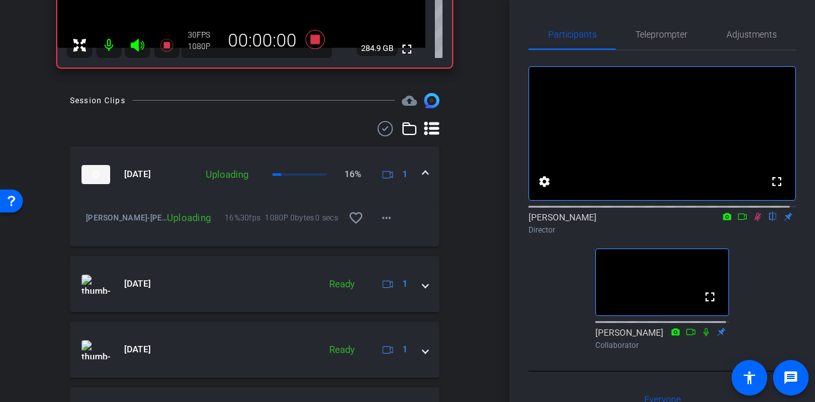
click at [474, 276] on div "arrow_back Brad Johnson Back to project Send invite account_box grid_on setting…" at bounding box center [255, 201] width 510 height 402
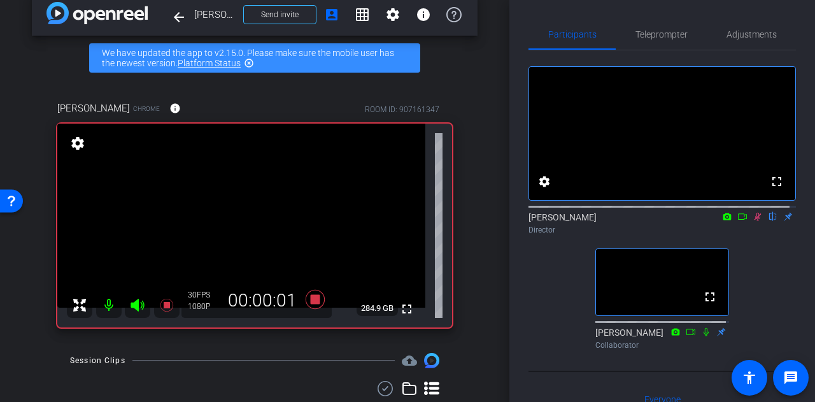
scroll to position [18, 0]
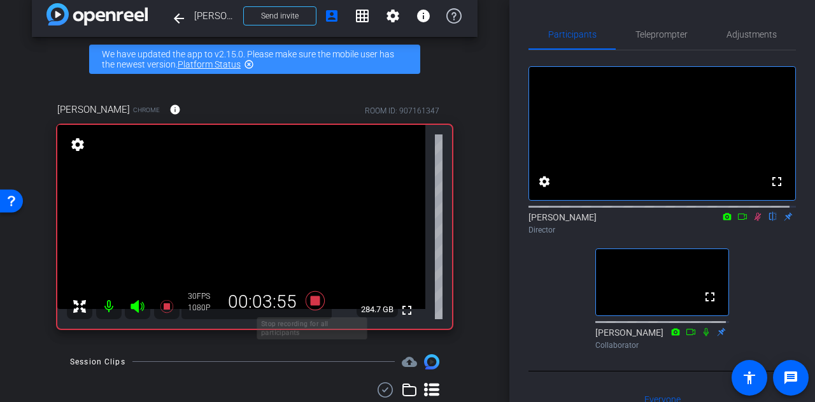
click at [311, 299] on icon at bounding box center [315, 299] width 19 height 19
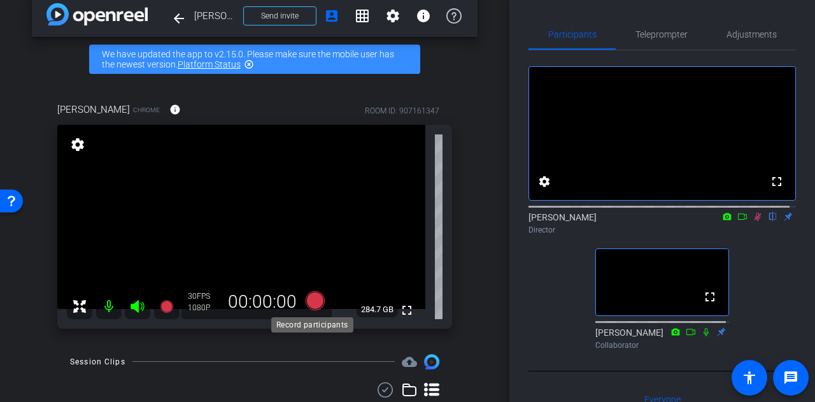
click at [311, 301] on icon at bounding box center [315, 299] width 19 height 19
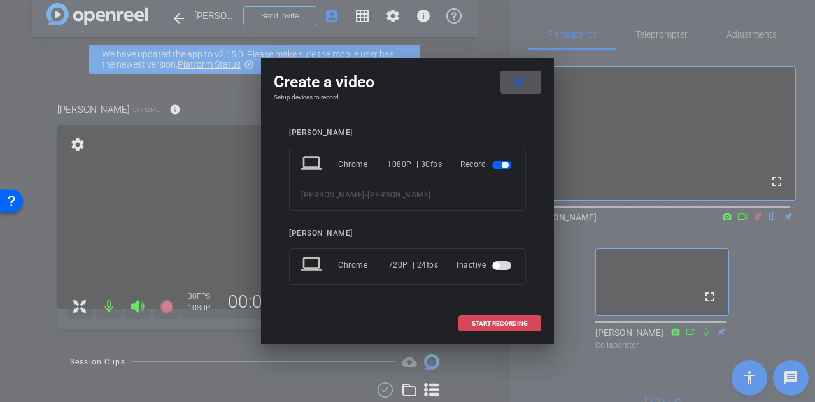
click at [478, 323] on span "START RECORDING" at bounding box center [500, 323] width 56 height 6
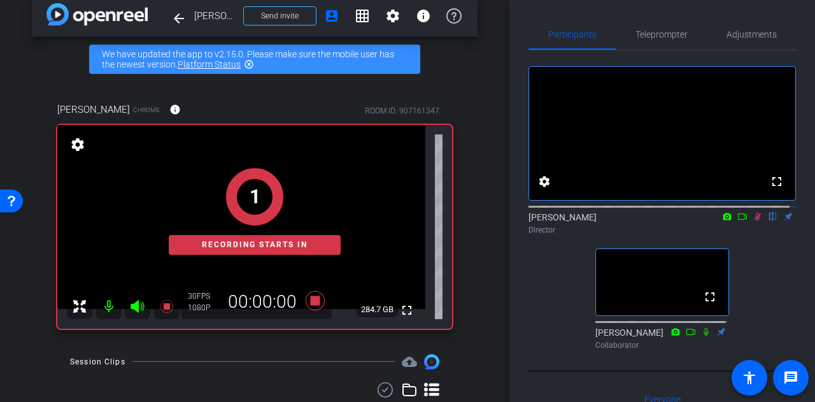
click at [478, 264] on div "arrow_back Brad Johnson Back to project Send invite account_box grid_on setting…" at bounding box center [255, 183] width 510 height 402
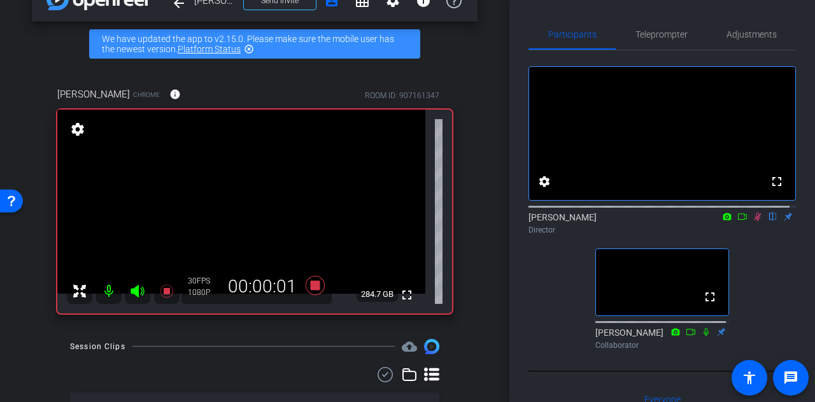
scroll to position [0, 0]
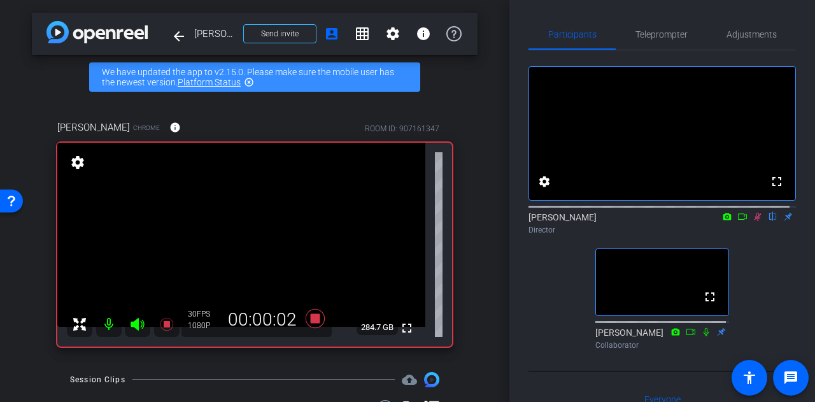
click at [478, 300] on div "arrow_back Brad Johnson Back to project Send invite account_box grid_on setting…" at bounding box center [255, 201] width 510 height 402
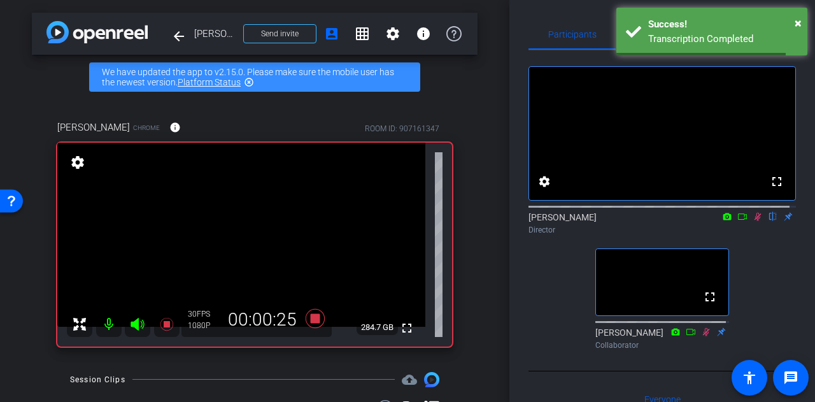
click at [473, 280] on div "arrow_back Brad Johnson Back to project Send invite account_box grid_on setting…" at bounding box center [255, 201] width 510 height 402
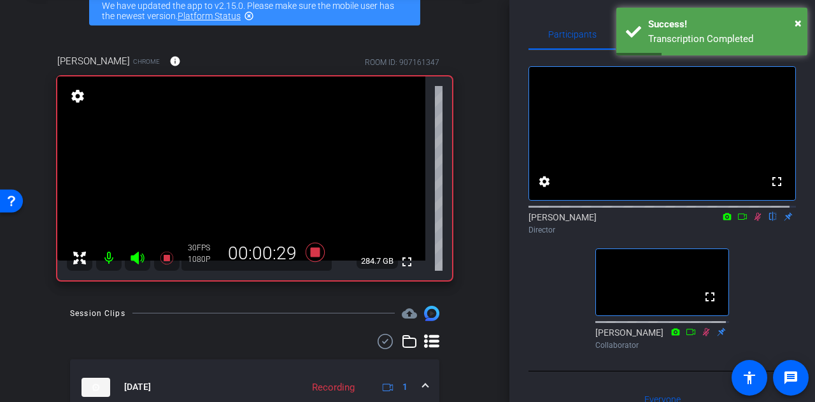
scroll to position [52, 0]
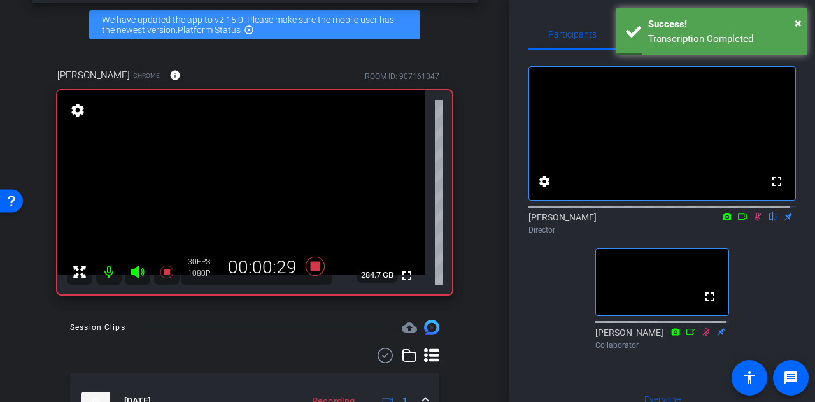
click at [475, 254] on div "arrow_back Brad Johnson Back to project Send invite account_box grid_on setting…" at bounding box center [255, 149] width 510 height 402
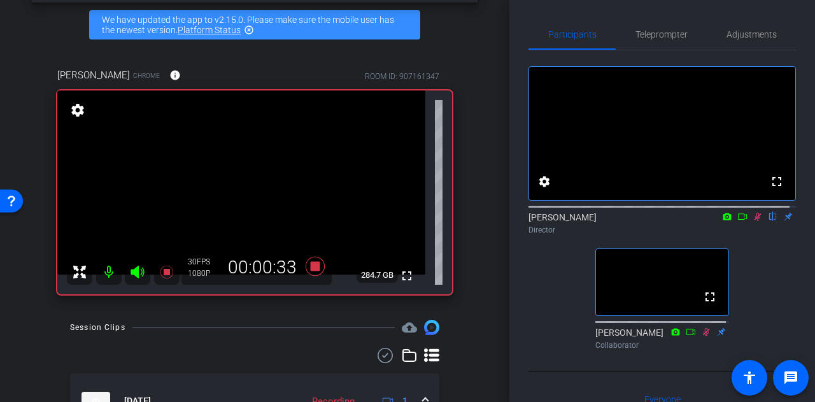
click at [476, 235] on div "arrow_back Brad Johnson Back to project Send invite account_box grid_on setting…" at bounding box center [255, 149] width 510 height 402
click at [471, 227] on div "arrow_back Brad Johnson Back to project Send invite account_box grid_on setting…" at bounding box center [255, 149] width 510 height 402
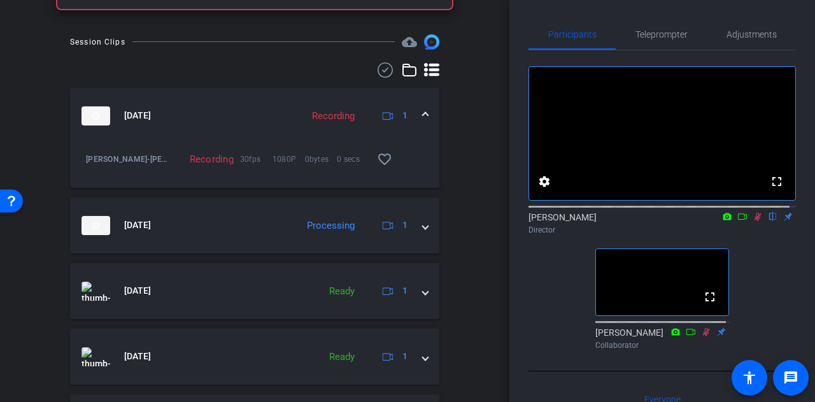
scroll to position [0, 0]
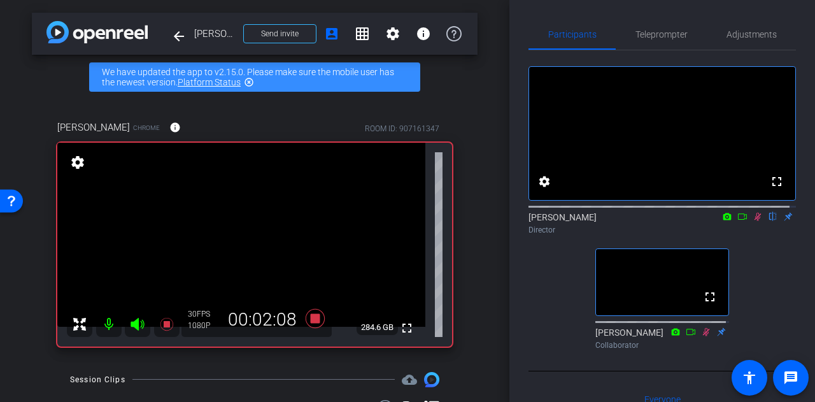
click at [483, 277] on div "arrow_back Brad Johnson Back to project Send invite account_box grid_on setting…" at bounding box center [255, 201] width 510 height 402
click at [480, 275] on div "arrow_back Brad Johnson Back to project Send invite account_box grid_on setting…" at bounding box center [255, 201] width 510 height 402
click at [475, 262] on div "arrow_back Brad Johnson Back to project Send invite account_box grid_on setting…" at bounding box center [255, 201] width 510 height 402
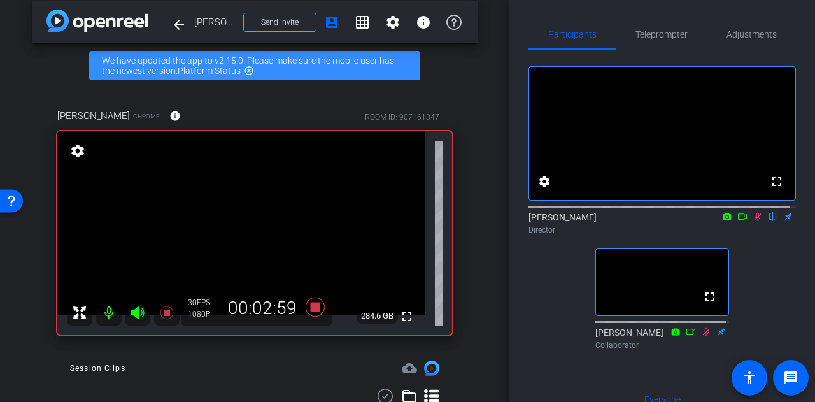
scroll to position [10, 0]
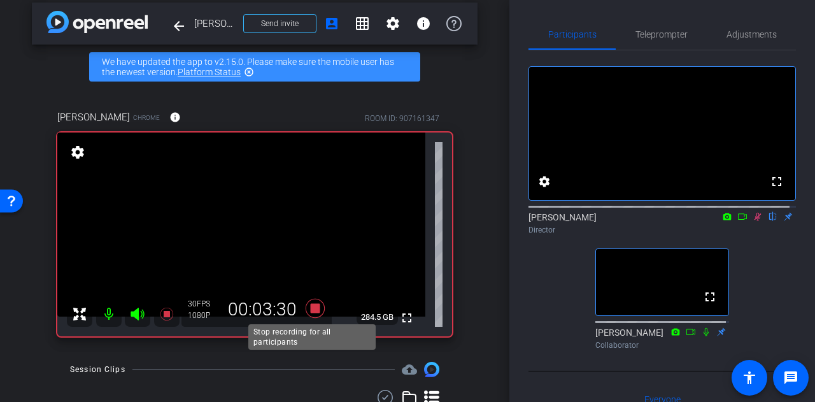
click at [315, 306] on icon at bounding box center [315, 307] width 19 height 19
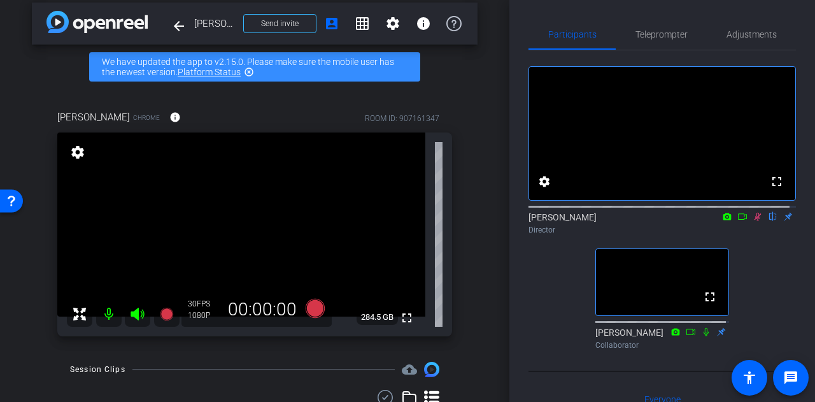
click at [475, 264] on div "arrow_back Brad Johnson Back to project Send invite account_box grid_on setting…" at bounding box center [255, 191] width 510 height 402
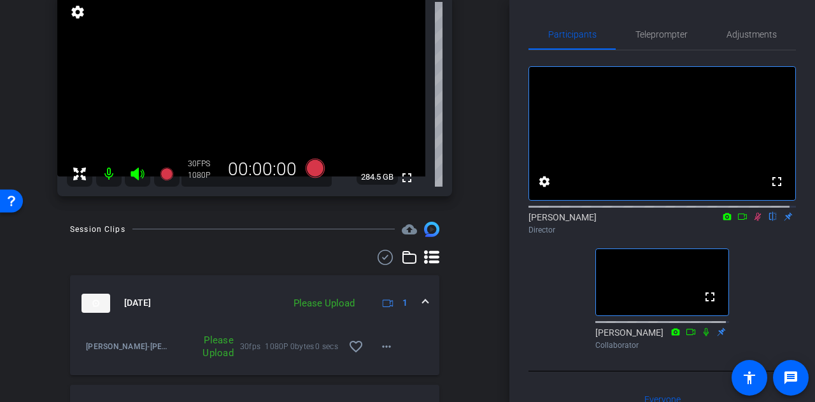
scroll to position [155, 0]
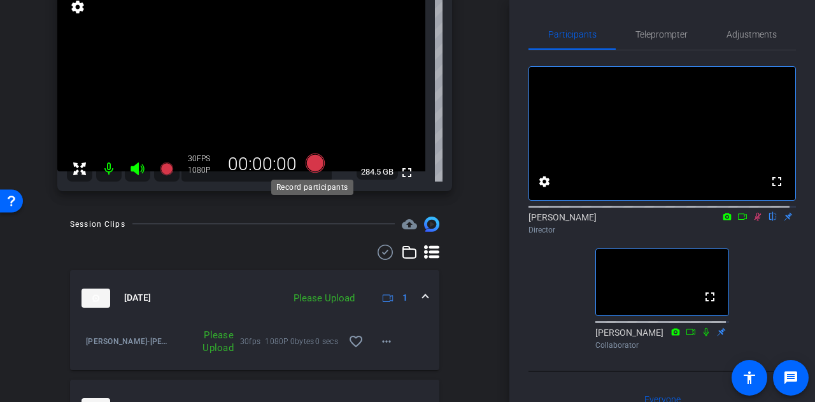
click at [306, 161] on icon at bounding box center [315, 162] width 19 height 19
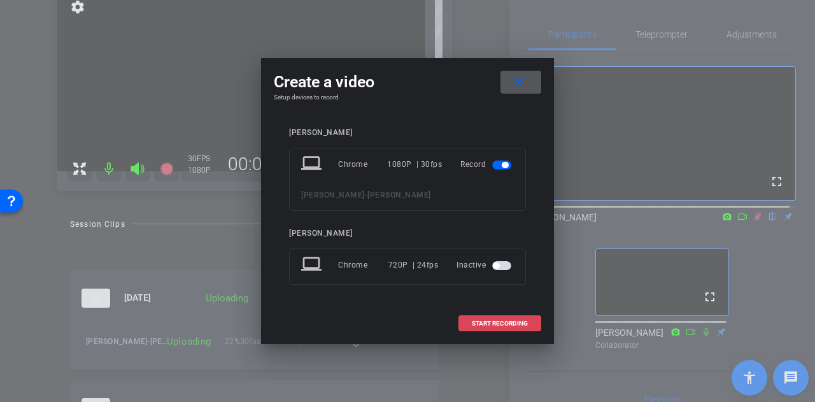
click at [492, 320] on span "START RECORDING" at bounding box center [500, 323] width 56 height 6
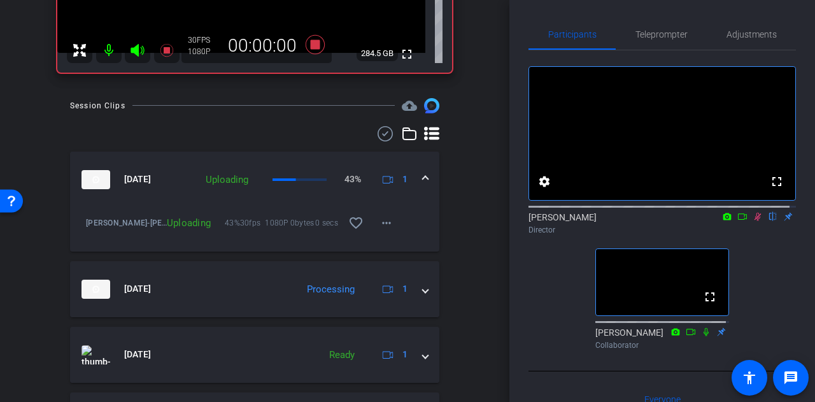
scroll to position [350, 0]
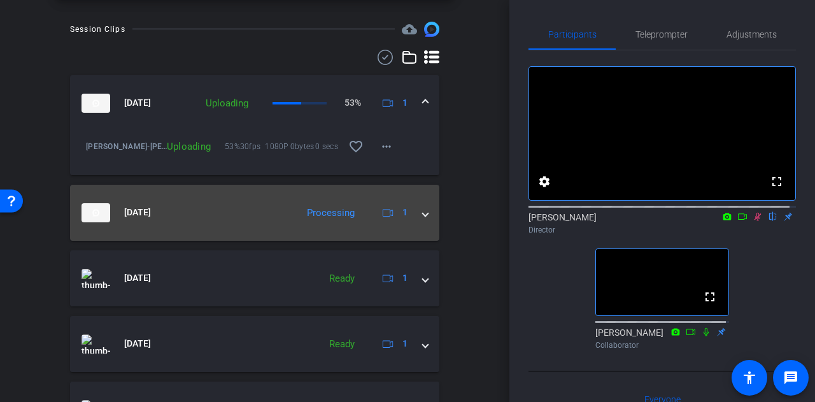
click at [282, 206] on mat-panel-title "Sep 29, 2025" at bounding box center [186, 212] width 209 height 19
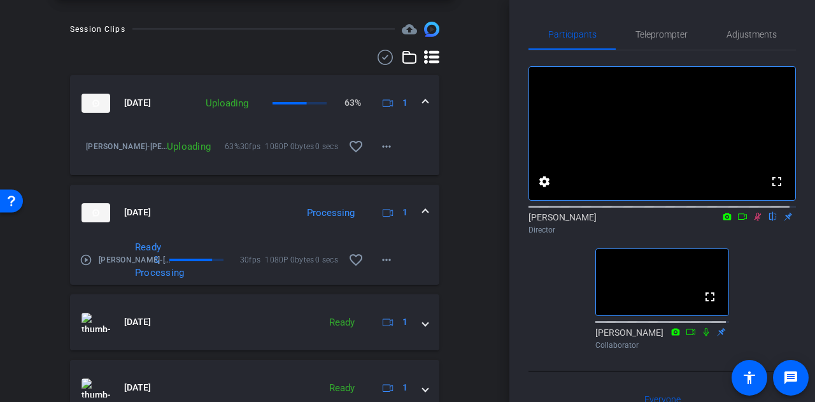
click at [249, 197] on mat-expansion-panel-header "Sep 29, 2025 Processing 1" at bounding box center [254, 213] width 369 height 56
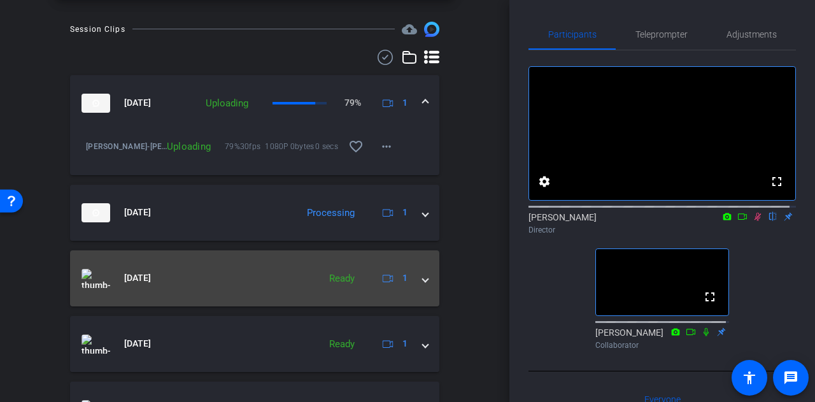
click at [323, 275] on div "Ready" at bounding box center [342, 278] width 38 height 15
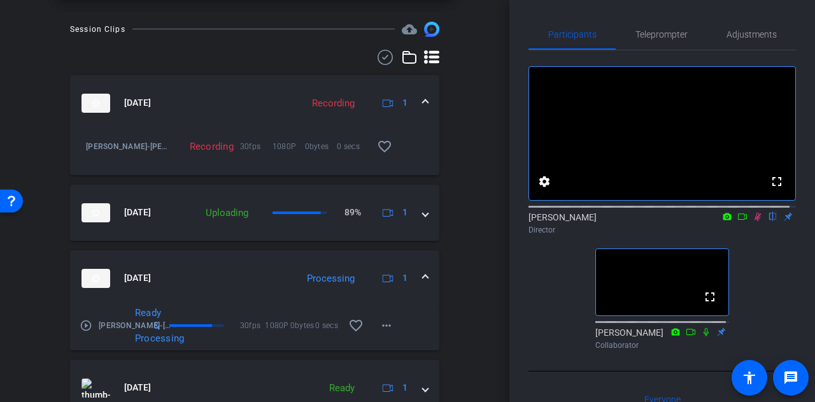
click at [276, 272] on mat-panel-title "Sep 29, 2025" at bounding box center [186, 278] width 209 height 19
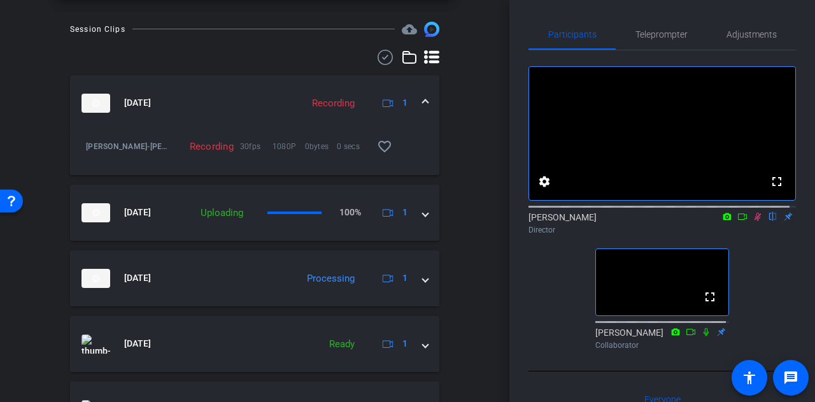
click at [477, 262] on div "arrow_back Brad Johnson Back to project Send invite account_box grid_on setting…" at bounding box center [255, 201] width 510 height 402
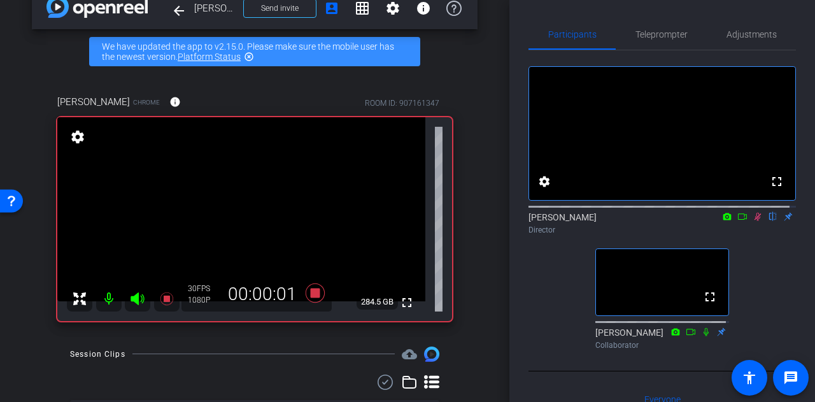
scroll to position [0, 0]
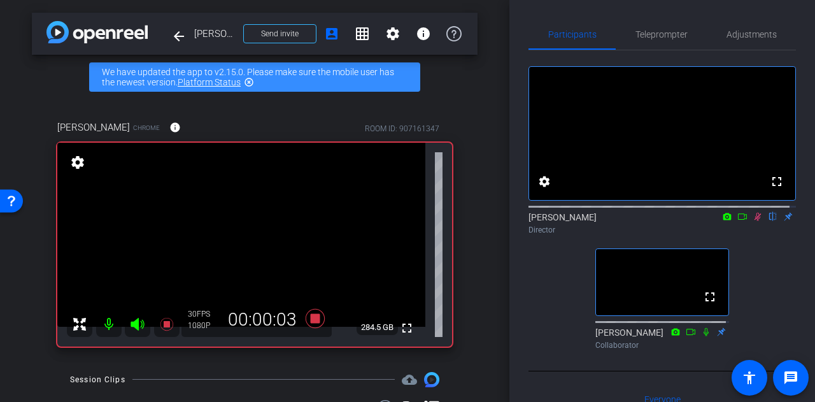
click at [478, 299] on div "arrow_back Brad Johnson Back to project Send invite account_box grid_on setting…" at bounding box center [255, 201] width 510 height 402
click at [753, 268] on div "fullscreen settings Alyssa Woulfe flip Director fullscreen Verdell Collaborator" at bounding box center [663, 202] width 268 height 304
click at [573, 264] on div "fullscreen settings Alyssa Woulfe flip Director fullscreen Verdell Collaborator" at bounding box center [663, 202] width 268 height 304
click at [467, 296] on div "Brad Johnson Chrome info ROOM ID: 907161347 fullscreen settings 284.4 GB 30 FPS…" at bounding box center [255, 229] width 446 height 260
click at [476, 286] on div "arrow_back Brad Johnson Back to project Send invite account_box grid_on setting…" at bounding box center [255, 201] width 510 height 402
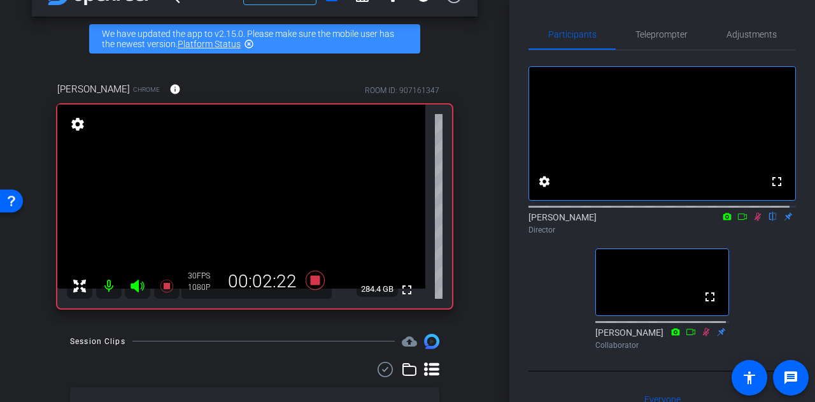
scroll to position [39, 0]
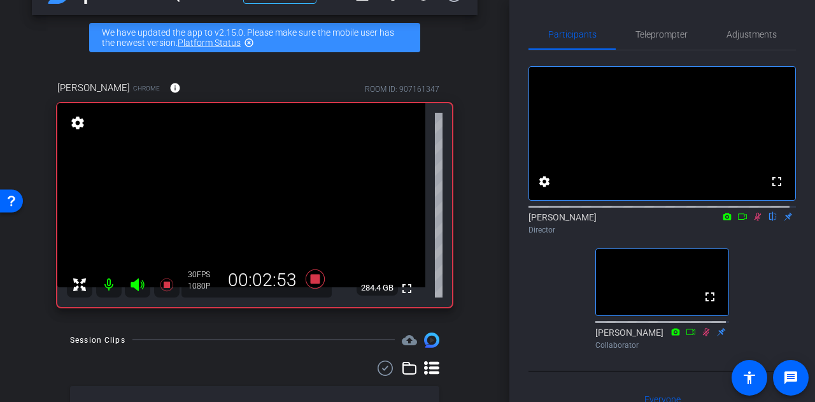
click at [753, 221] on icon at bounding box center [758, 216] width 10 height 9
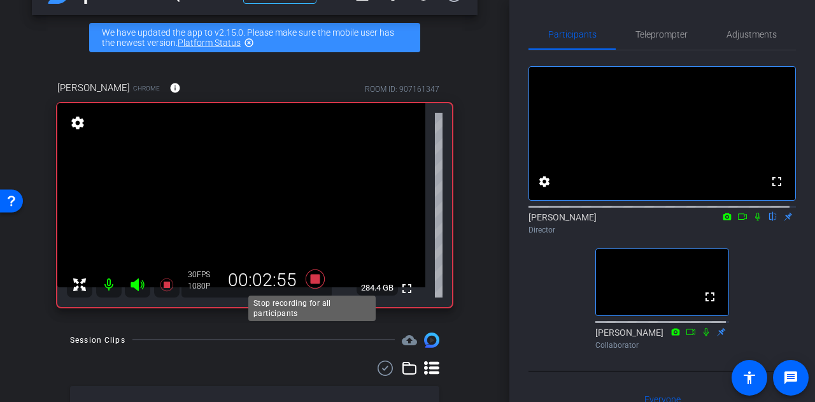
click at [317, 278] on icon at bounding box center [315, 278] width 19 height 19
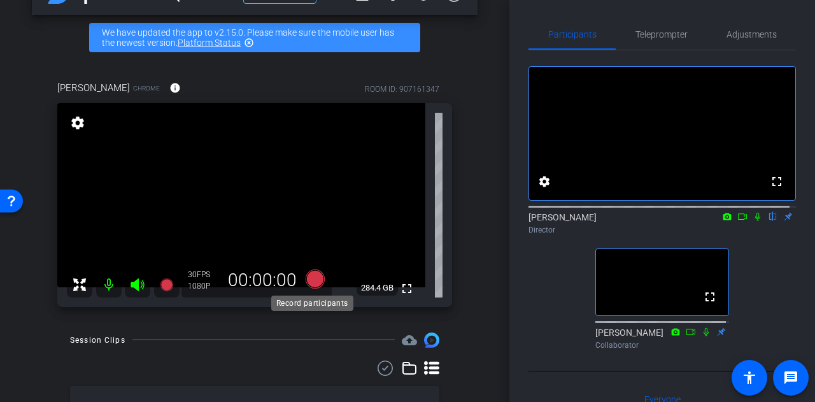
click at [313, 276] on icon at bounding box center [315, 278] width 19 height 19
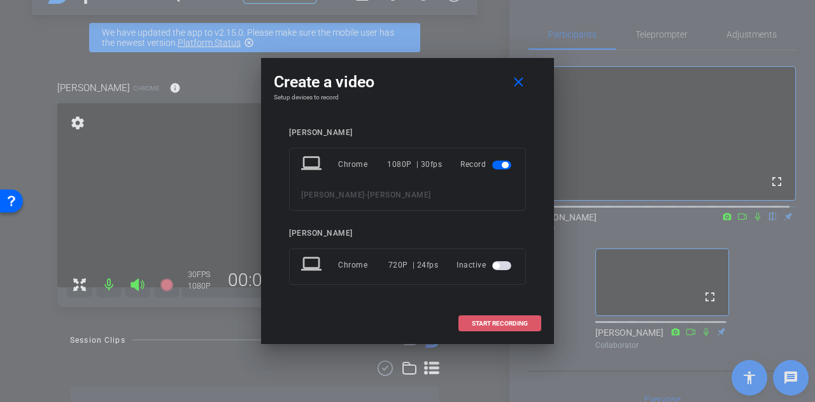
click at [487, 322] on span "START RECORDING" at bounding box center [500, 323] width 56 height 6
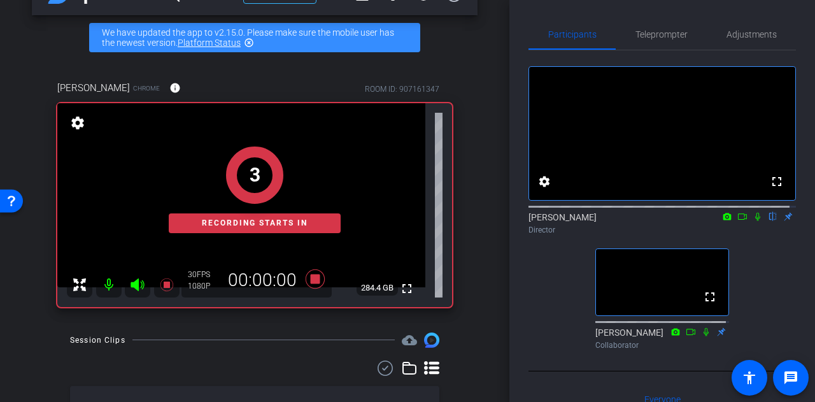
click at [540, 301] on div "fullscreen settings Alyssa Woulfe flip Director fullscreen Verdell Collaborator" at bounding box center [663, 202] width 268 height 304
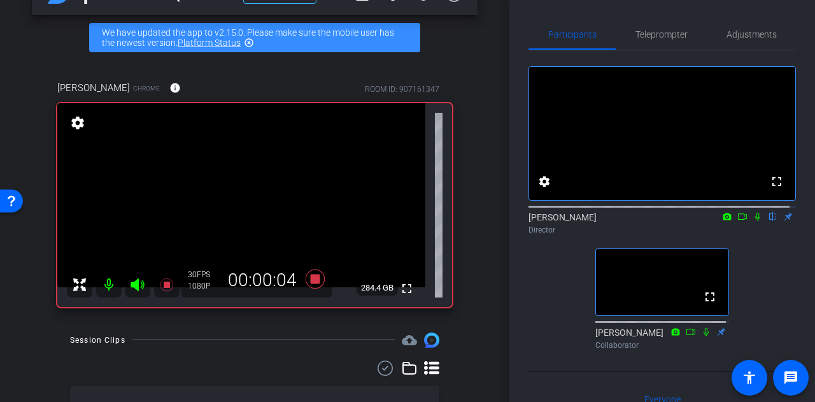
click at [753, 221] on icon at bounding box center [758, 216] width 10 height 9
click at [544, 287] on div "fullscreen settings Alyssa Woulfe flip Director fullscreen Verdell Collaborator" at bounding box center [663, 202] width 268 height 304
click at [489, 255] on div "arrow_back Brad Johnson Back to project Send invite account_box grid_on setting…" at bounding box center [255, 162] width 510 height 402
click at [309, 276] on icon at bounding box center [315, 278] width 19 height 19
click at [316, 278] on icon at bounding box center [315, 278] width 19 height 19
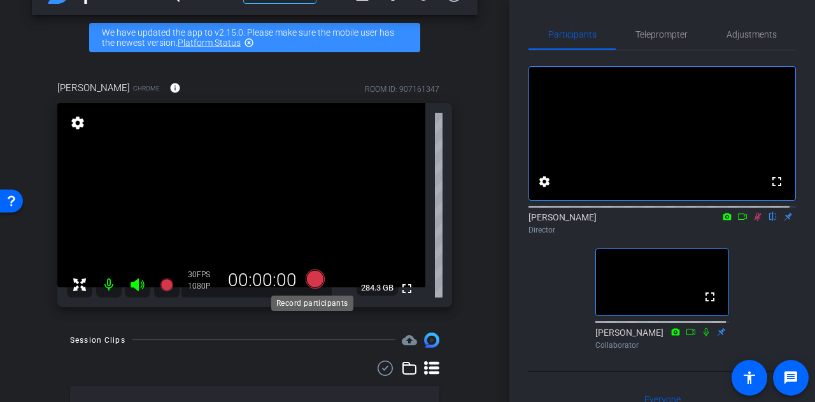
click at [308, 277] on icon at bounding box center [315, 278] width 19 height 19
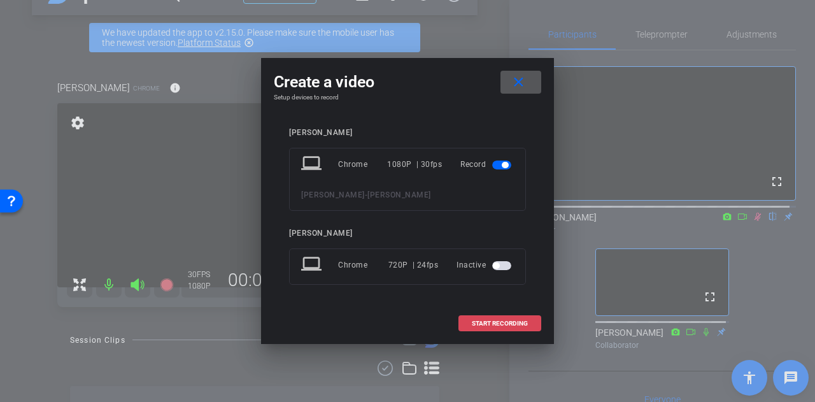
click at [482, 322] on span "START RECORDING" at bounding box center [500, 323] width 56 height 6
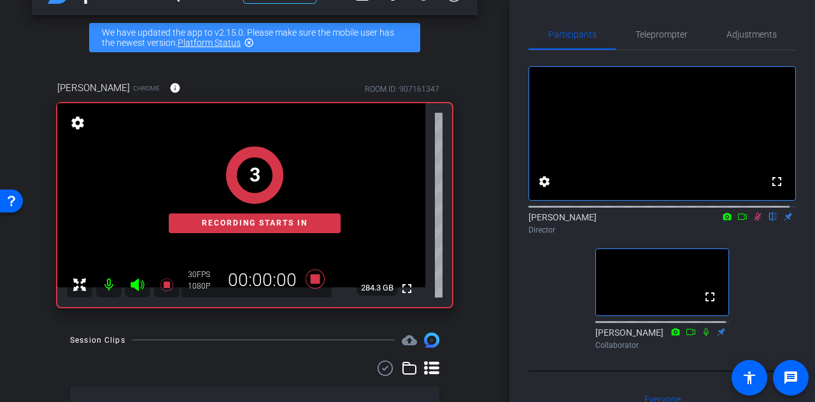
click at [484, 268] on div "arrow_back Brad Johnson Back to project Send invite account_box grid_on setting…" at bounding box center [255, 162] width 510 height 402
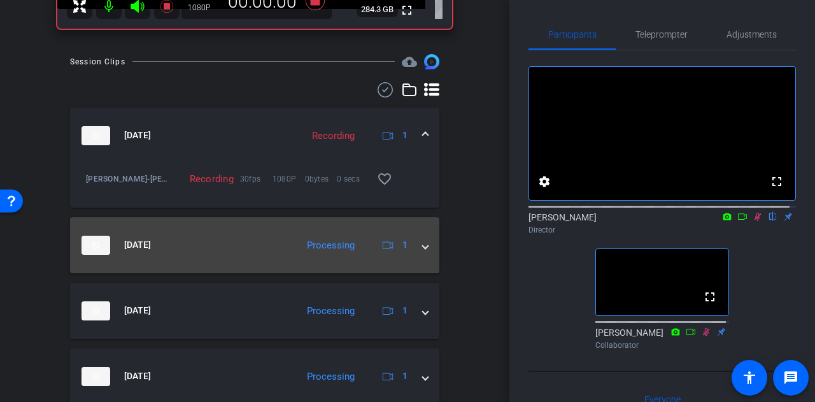
scroll to position [319, 0]
click at [286, 235] on div "Sep 29, 2025 Processing 1" at bounding box center [252, 244] width 341 height 19
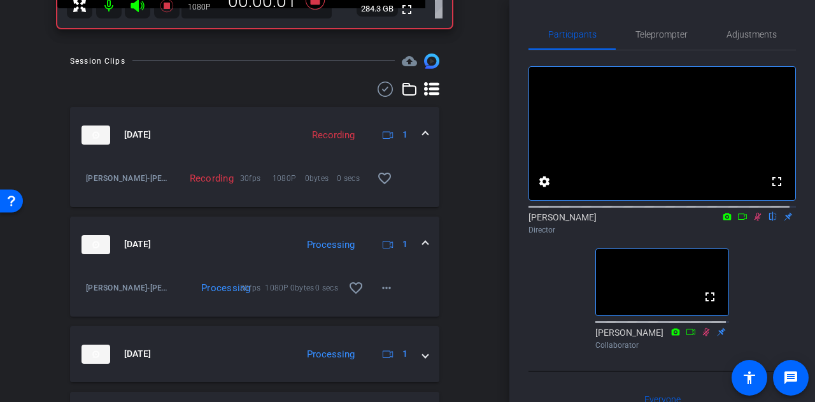
click at [229, 234] on mat-expansion-panel-header "Sep 29, 2025 Processing 1" at bounding box center [254, 245] width 369 height 56
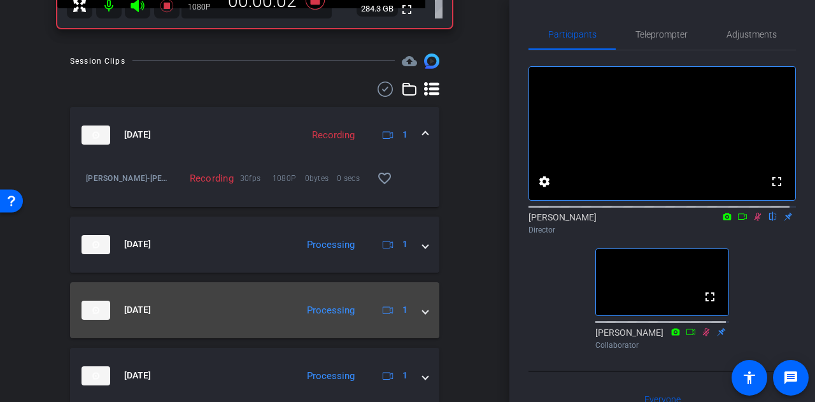
click at [301, 305] on div "Processing" at bounding box center [331, 310] width 61 height 15
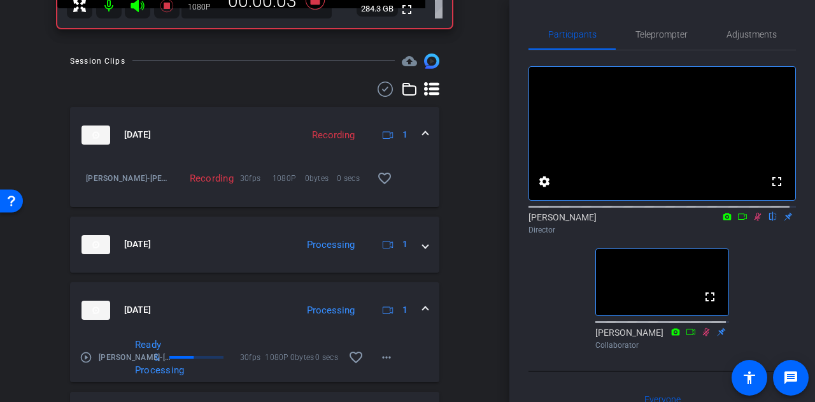
click at [227, 291] on mat-expansion-panel-header "Sep 29, 2025 Processing 1" at bounding box center [254, 310] width 369 height 56
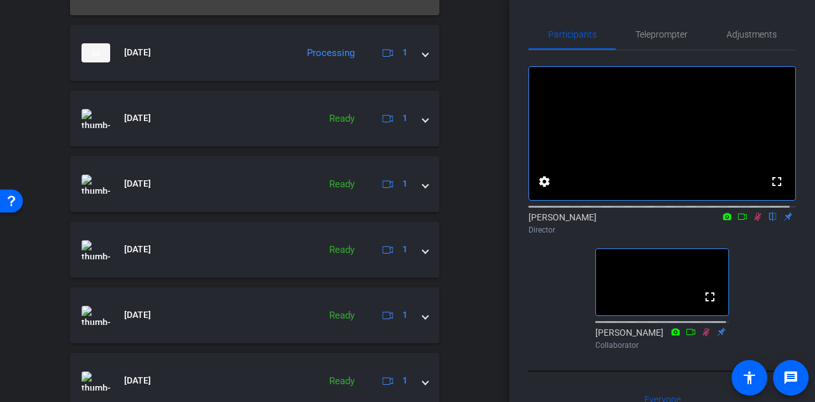
scroll to position [759, 0]
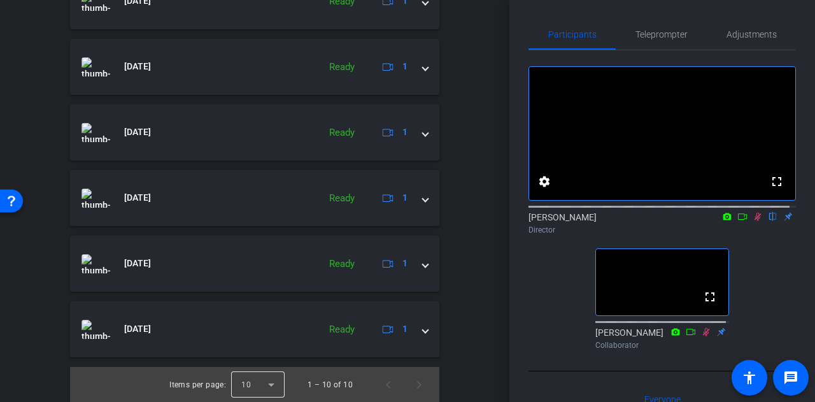
click at [273, 381] on div at bounding box center [258, 384] width 54 height 31
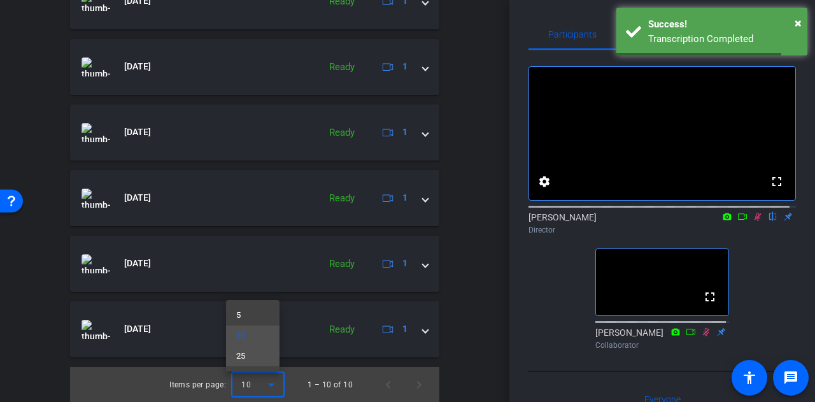
drag, startPoint x: 246, startPoint y: 349, endPoint x: 238, endPoint y: 364, distance: 16.5
click at [238, 364] on mat-option "25" at bounding box center [253, 356] width 54 height 20
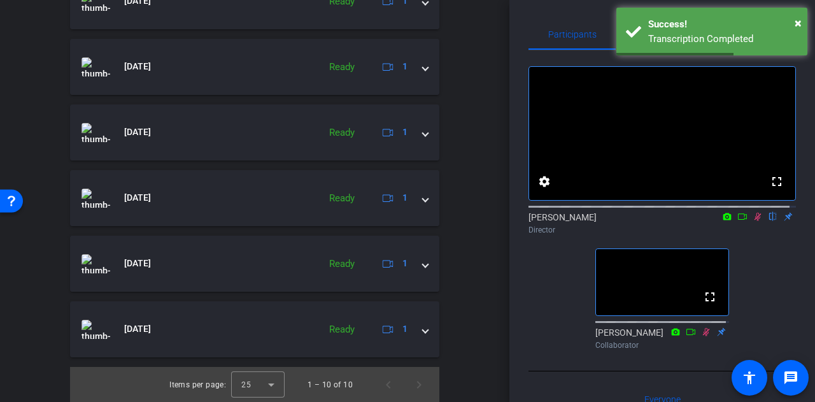
click at [470, 337] on div "Session Clips cloud_upload Sep 29, 2025 Recording 1 Brad Johnson-Brad Johnson-2…" at bounding box center [255, 7] width 446 height 789
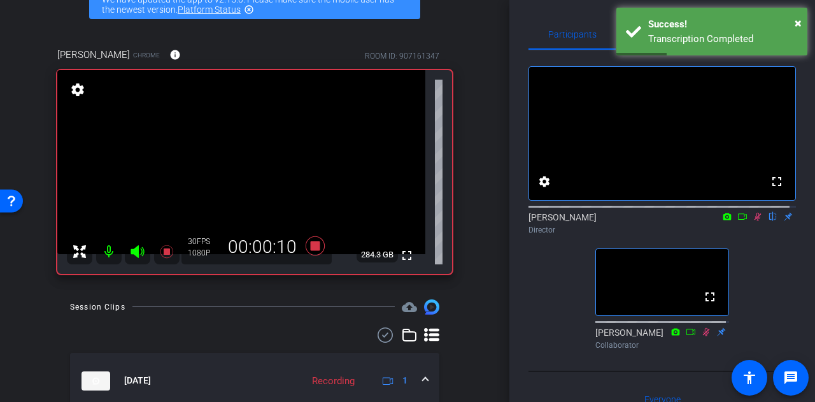
scroll to position [72, 0]
click at [464, 264] on div "Brad Johnson Chrome info ROOM ID: 907161347 fullscreen settings 284.3 GB 30 FPS…" at bounding box center [255, 157] width 446 height 260
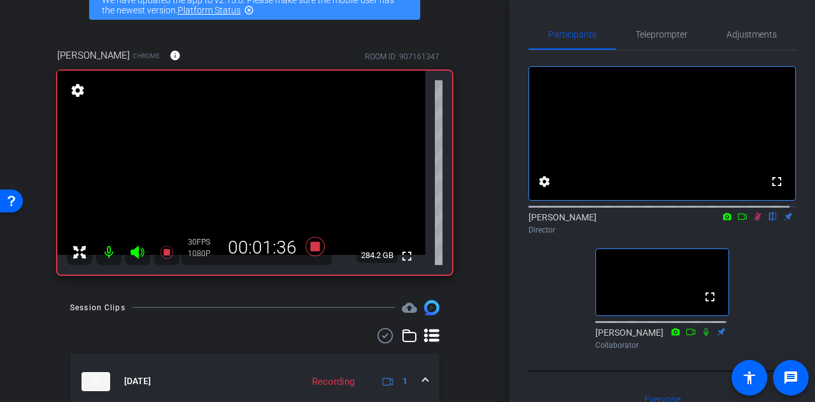
click at [755, 221] on icon at bounding box center [758, 217] width 7 height 8
click at [753, 221] on icon at bounding box center [758, 216] width 10 height 9
click at [489, 267] on div "arrow_back Brad Johnson Back to project Send invite account_box grid_on setting…" at bounding box center [255, 129] width 510 height 402
click at [466, 261] on div "Brad Johnson Chrome info ROOM ID: 907161347 fullscreen settings 284.2 GB 30 FPS…" at bounding box center [255, 157] width 446 height 260
click at [320, 244] on icon at bounding box center [315, 246] width 31 height 23
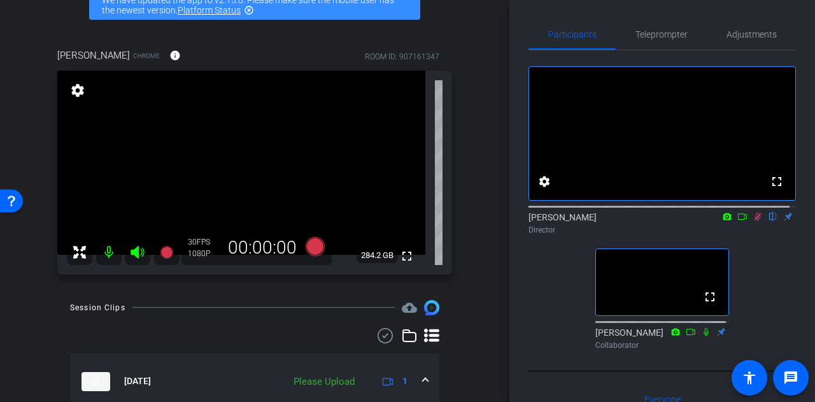
click at [755, 221] on icon at bounding box center [758, 217] width 7 height 8
click at [313, 245] on icon at bounding box center [315, 245] width 19 height 19
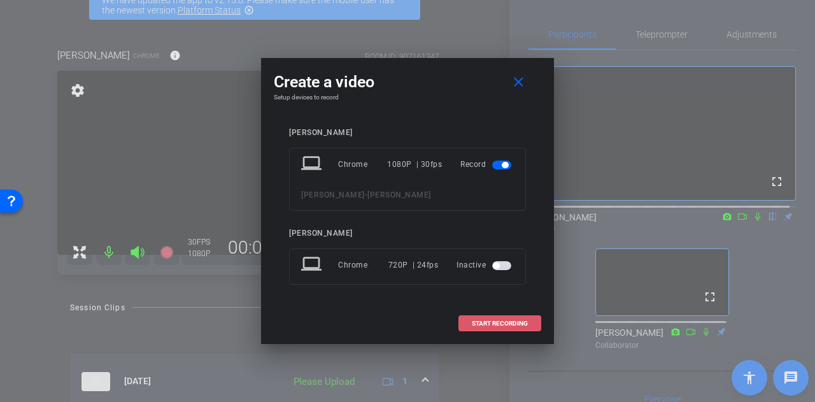
click at [493, 322] on span "START RECORDING" at bounding box center [500, 323] width 56 height 6
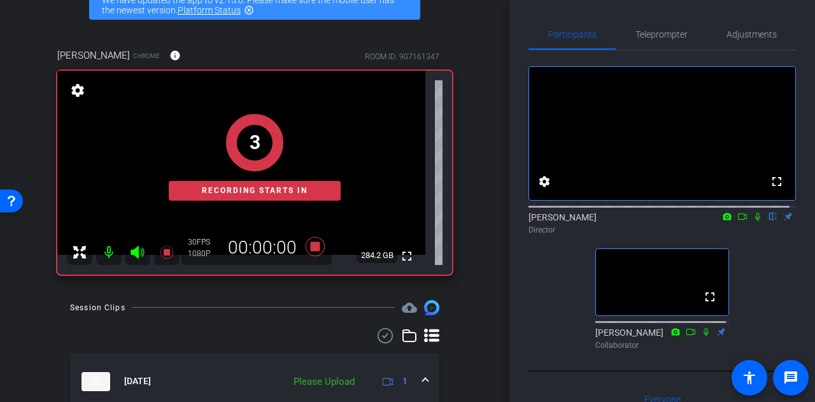
click at [478, 250] on div "arrow_back Brad Johnson Back to project Send invite account_box grid_on setting…" at bounding box center [255, 129] width 510 height 402
click at [755, 221] on icon at bounding box center [757, 217] width 5 height 8
click at [471, 247] on div "arrow_back Brad Johnson Back to project Send invite account_box grid_on setting…" at bounding box center [255, 129] width 510 height 402
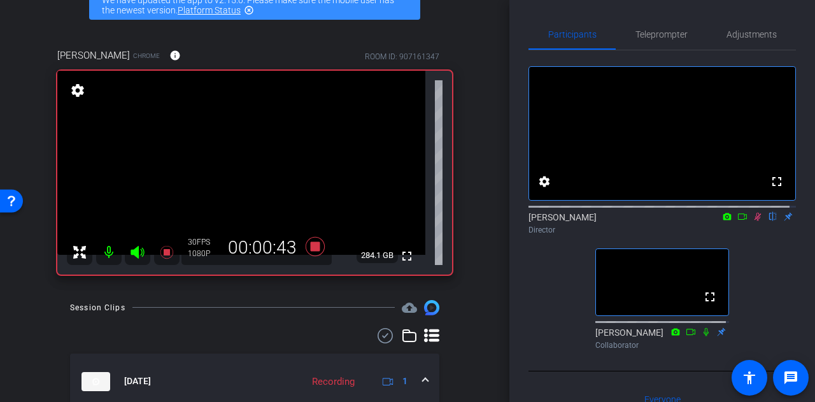
click at [480, 266] on div "arrow_back Brad Johnson Back to project Send invite account_box grid_on setting…" at bounding box center [255, 129] width 510 height 402
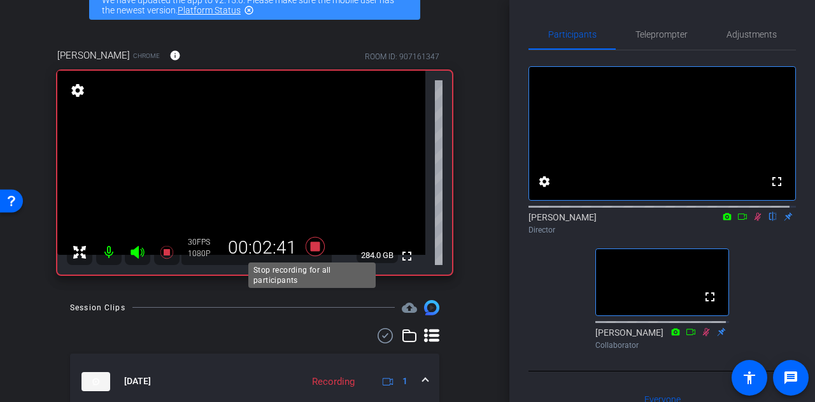
click at [308, 250] on icon at bounding box center [315, 245] width 19 height 19
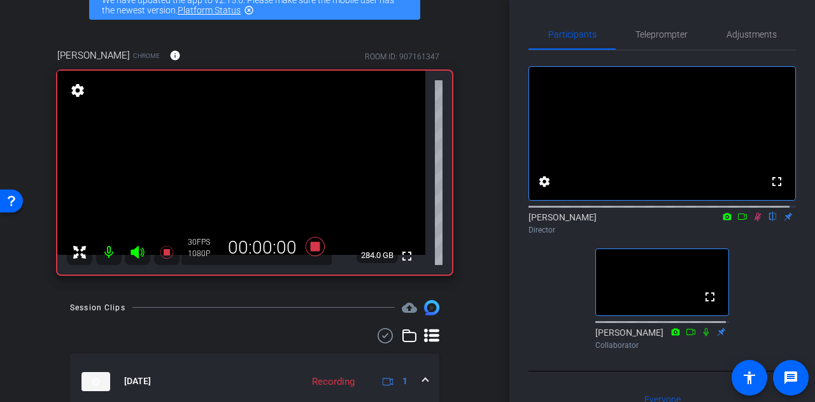
click at [755, 221] on icon at bounding box center [758, 217] width 7 height 8
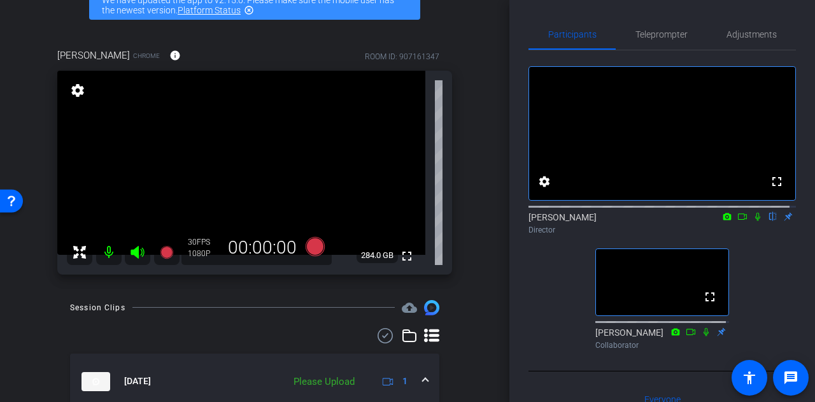
click at [470, 253] on div "Brad Johnson Chrome info ROOM ID: 907161347 fullscreen settings 284.0 GB 30 FPS…" at bounding box center [255, 157] width 446 height 260
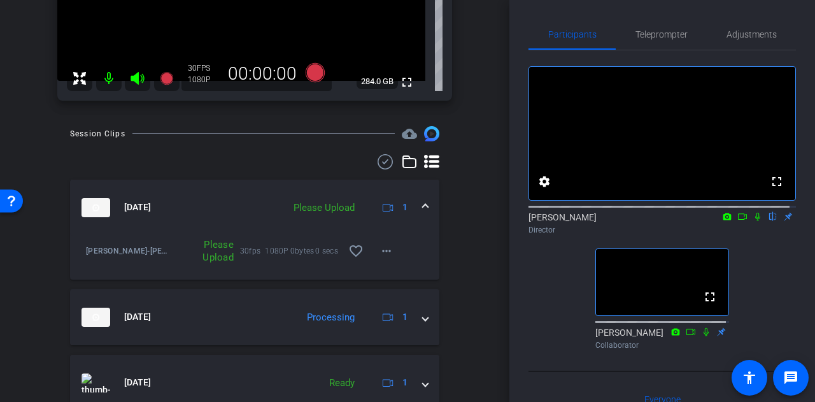
scroll to position [247, 0]
click at [477, 251] on div "arrow_back Brad Johnson Back to project Send invite account_box grid_on setting…" at bounding box center [255, 201] width 510 height 402
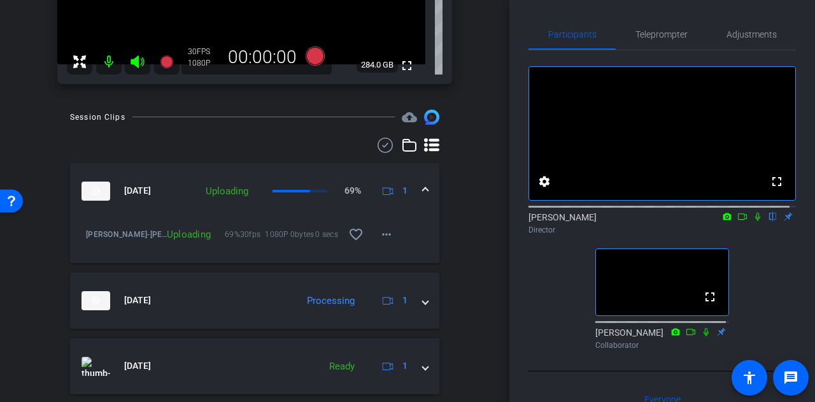
scroll to position [0, 0]
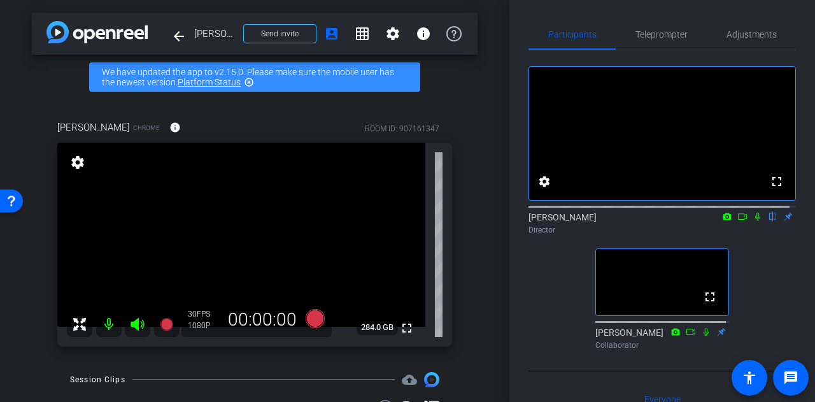
click at [477, 251] on div "arrow_back Brad Johnson Back to project Send invite account_box grid_on setting…" at bounding box center [255, 201] width 510 height 402
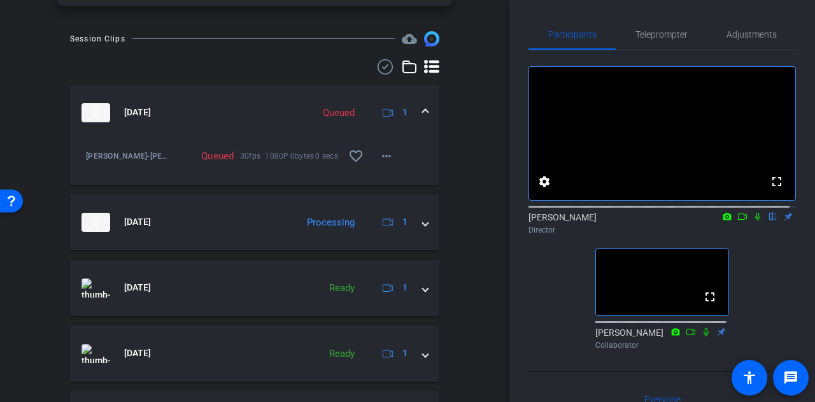
scroll to position [334, 0]
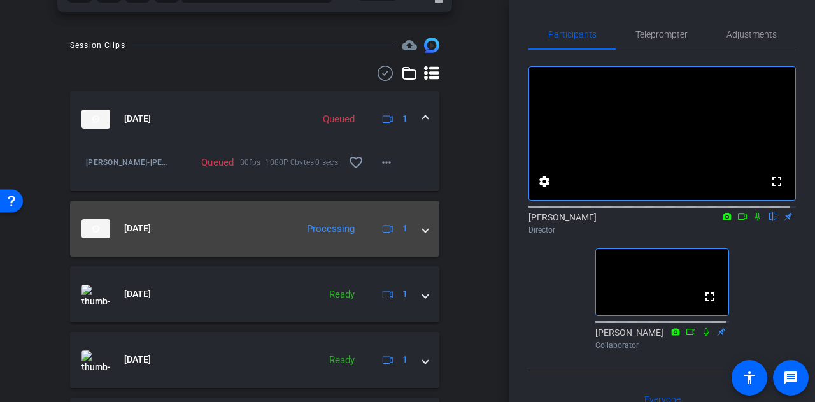
click at [254, 236] on mat-panel-title "Sep 29, 2025" at bounding box center [186, 228] width 209 height 19
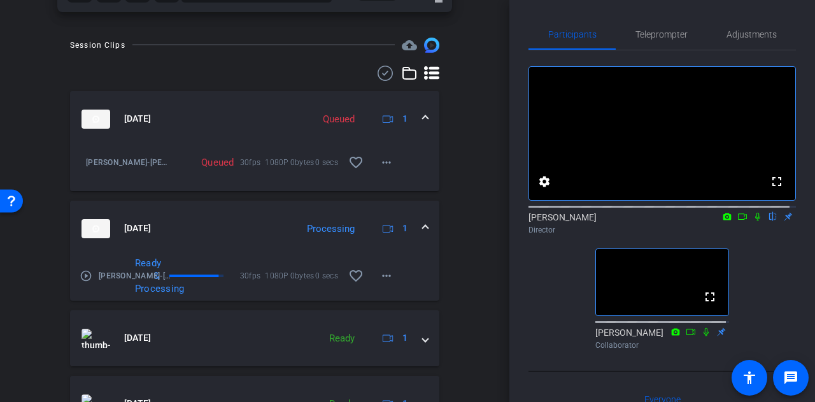
click at [260, 215] on mat-expansion-panel-header "Sep 29, 2025 Processing 1" at bounding box center [254, 229] width 369 height 56
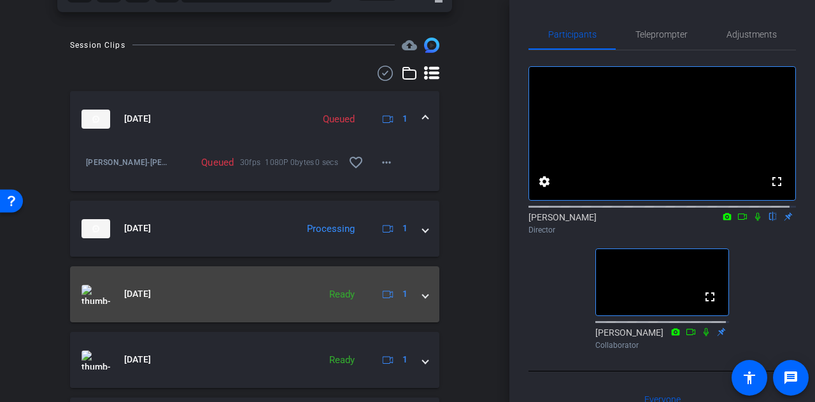
click at [289, 304] on mat-expansion-panel-header "Sep 29, 2025 Ready 1" at bounding box center [254, 294] width 369 height 56
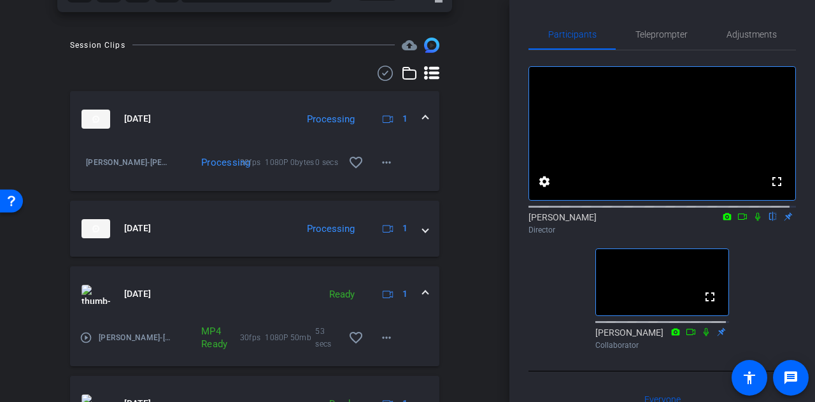
click at [229, 285] on mat-panel-title "Sep 29, 2025" at bounding box center [197, 294] width 231 height 19
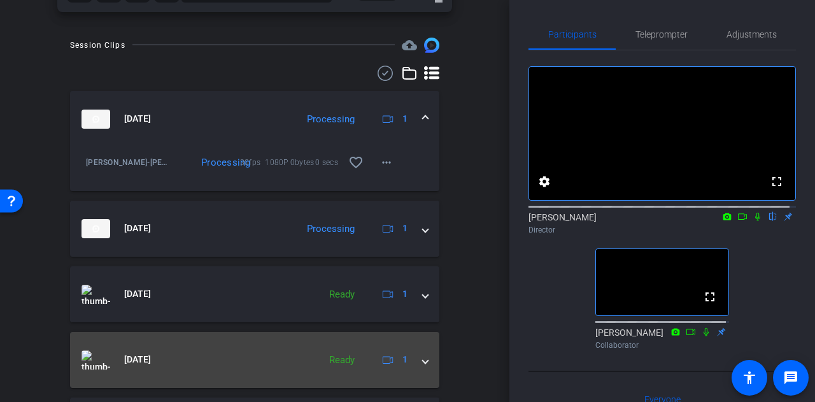
click at [269, 369] on mat-expansion-panel-header "Sep 29, 2025 Ready 1" at bounding box center [254, 360] width 369 height 56
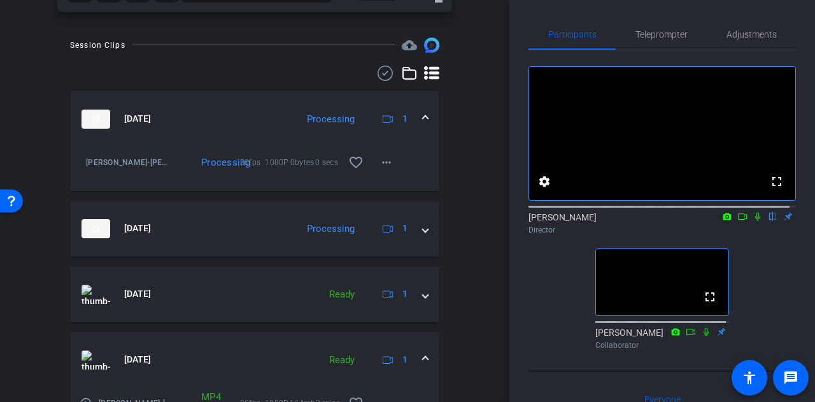
click at [237, 350] on mat-panel-title "Sep 29, 2025" at bounding box center [197, 359] width 231 height 19
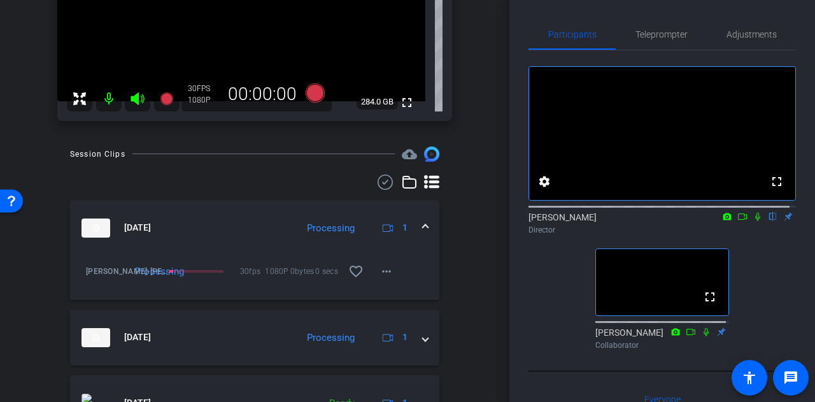
scroll to position [132, 0]
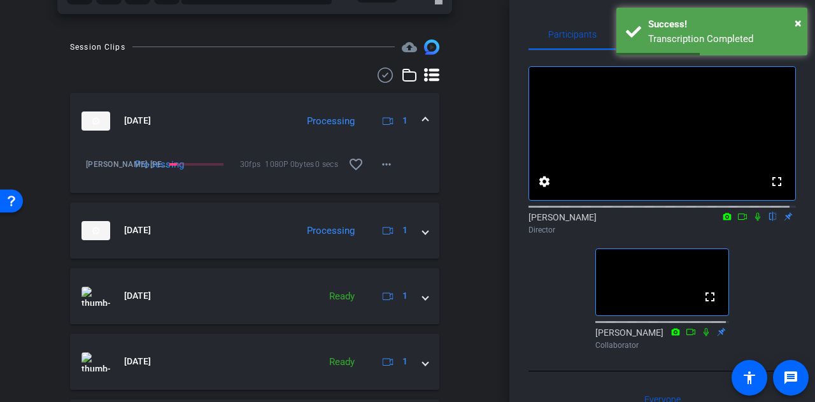
scroll to position [333, 0]
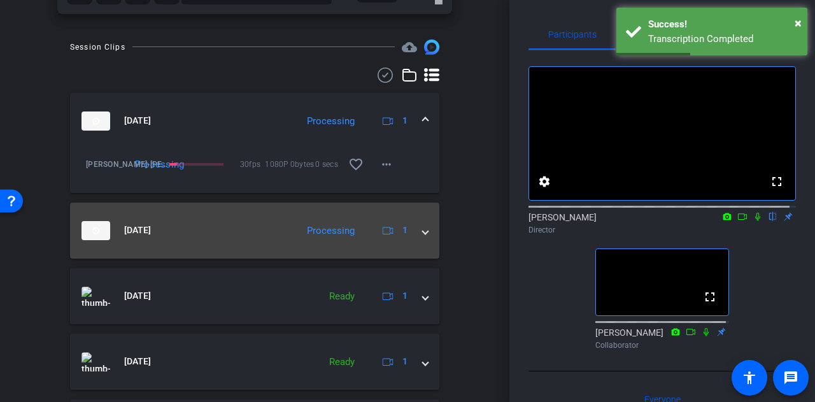
click at [240, 227] on mat-panel-title "Sep 29, 2025" at bounding box center [186, 230] width 209 height 19
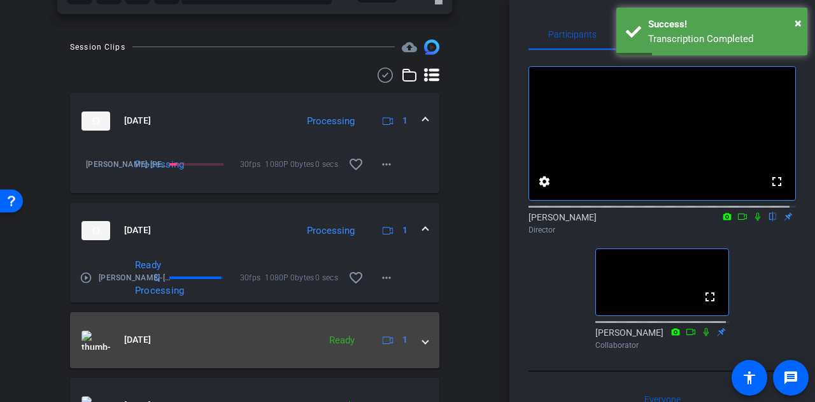
click at [262, 345] on mat-panel-title "Sep 29, 2025" at bounding box center [197, 340] width 231 height 19
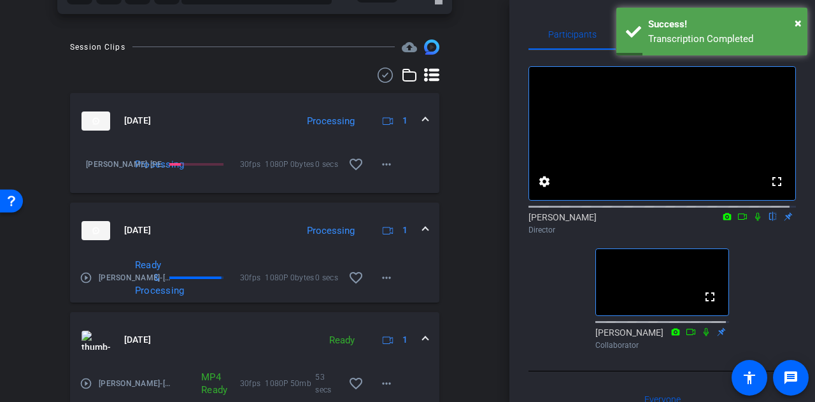
click at [226, 327] on mat-expansion-panel-header "Sep 29, 2025 Ready 1" at bounding box center [254, 340] width 369 height 56
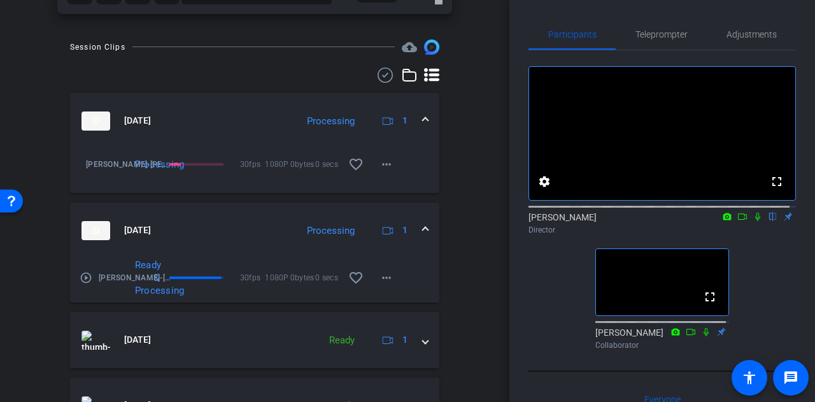
click at [252, 204] on mat-expansion-panel-header "Sep 29, 2025 Processing 1" at bounding box center [254, 231] width 369 height 56
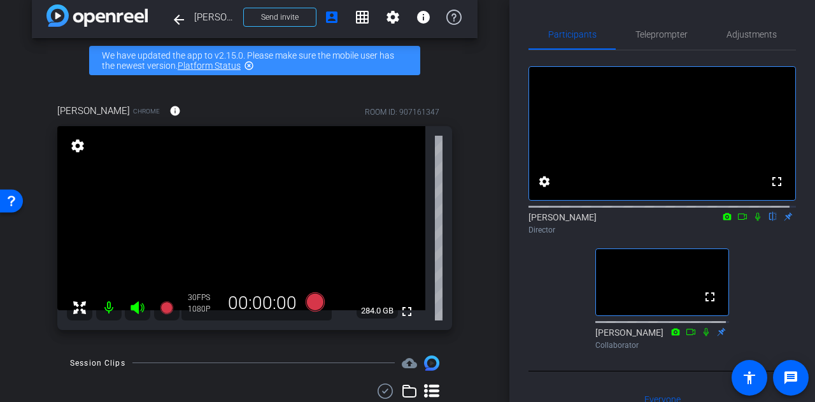
scroll to position [0, 0]
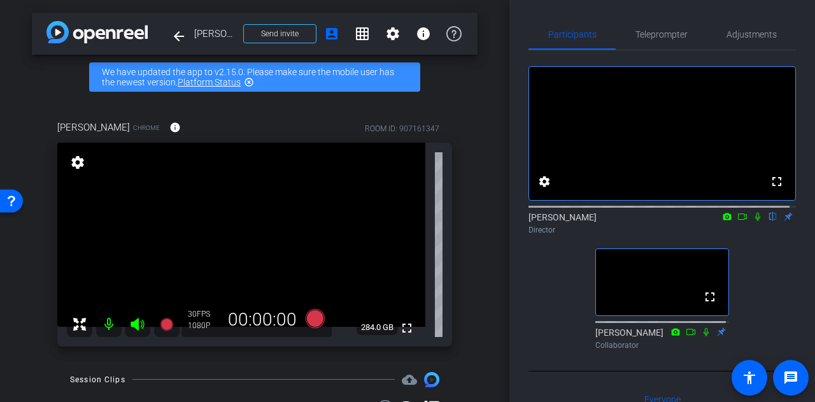
click at [469, 245] on div "Brad Johnson Chrome info ROOM ID: 907161347 fullscreen settings 284.0 GB 30 FPS…" at bounding box center [255, 229] width 446 height 260
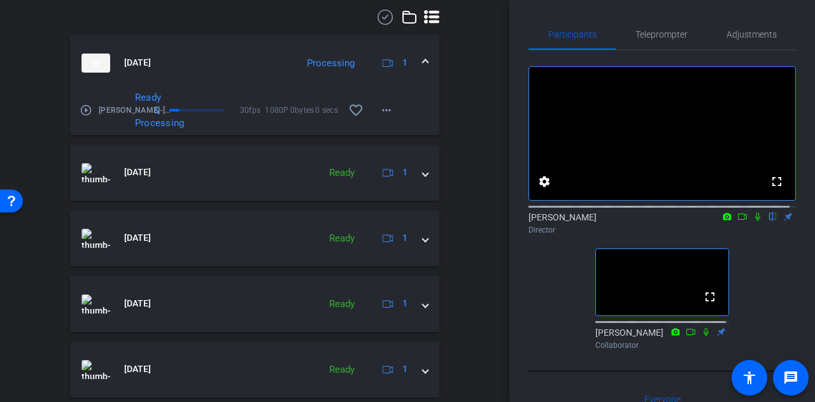
scroll to position [392, 0]
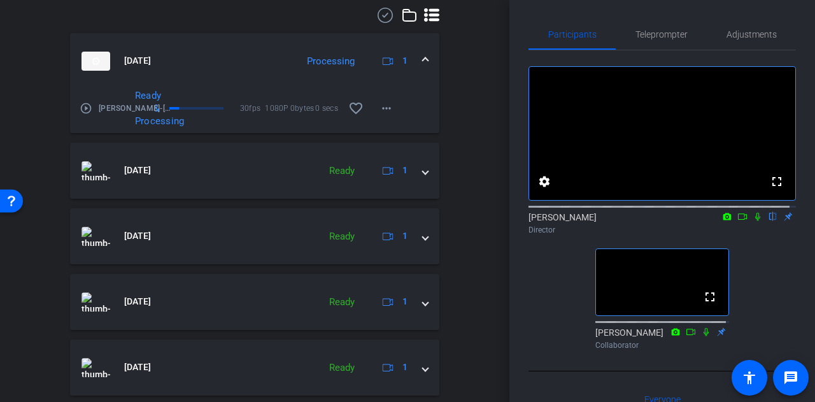
click at [255, 54] on mat-panel-title "Sep 29, 2025" at bounding box center [186, 61] width 209 height 19
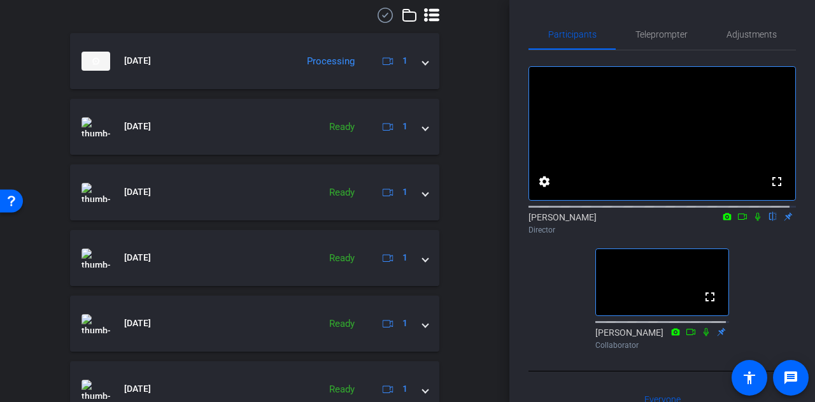
click at [471, 178] on div "arrow_back Brad Johnson Back to project Send invite account_box grid_on setting…" at bounding box center [255, 201] width 510 height 402
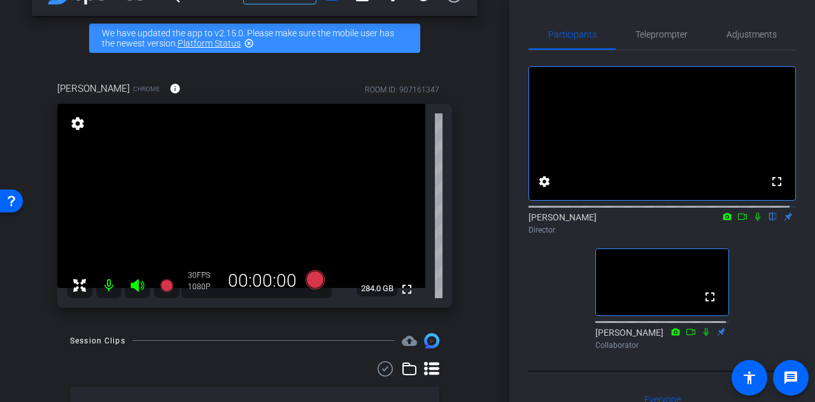
scroll to position [0, 0]
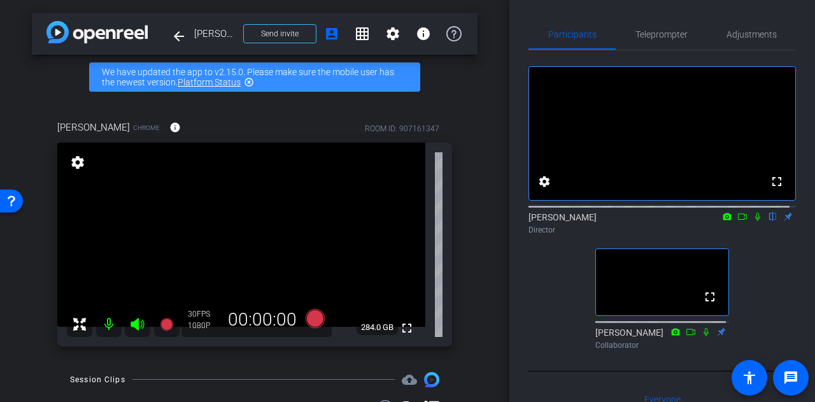
click at [755, 221] on icon at bounding box center [757, 217] width 5 height 8
click at [753, 221] on icon at bounding box center [758, 216] width 10 height 9
click at [528, 287] on div "Participants Teleprompter Adjustments fullscreen settings Alyssa Woulfe flip Di…" at bounding box center [663, 201] width 306 height 402
click at [503, 273] on div "arrow_back Brad Johnson Back to project Send invite account_box grid_on setting…" at bounding box center [255, 201] width 510 height 402
click at [476, 259] on div "arrow_back Brad Johnson Back to project Send invite account_box grid_on setting…" at bounding box center [255, 201] width 510 height 402
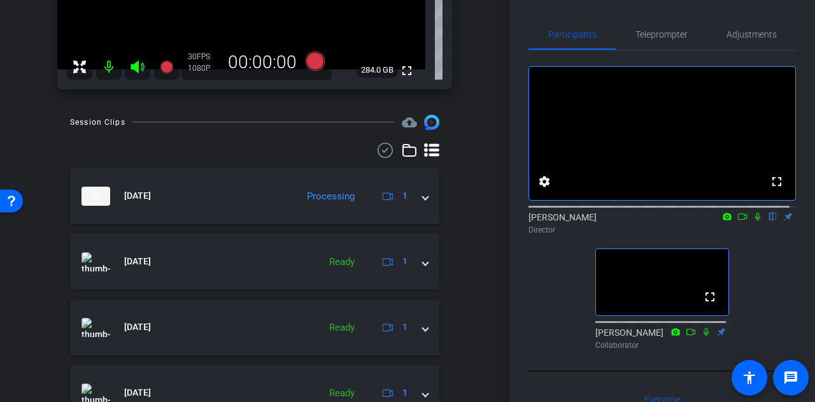
scroll to position [377, 0]
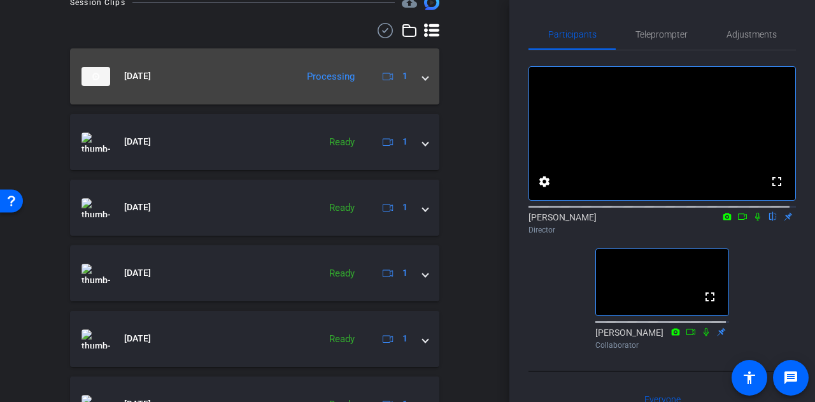
click at [306, 66] on mat-expansion-panel-header "Sep 29, 2025 Processing 1" at bounding box center [254, 76] width 369 height 56
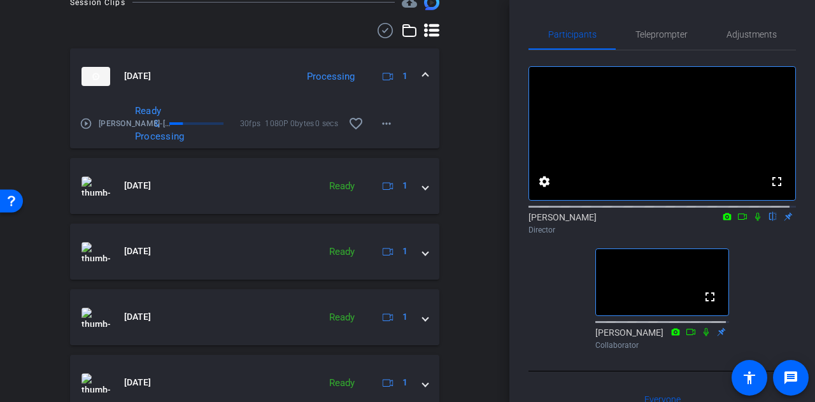
click at [252, 64] on mat-expansion-panel-header "Sep 29, 2025 Processing 1" at bounding box center [254, 76] width 369 height 56
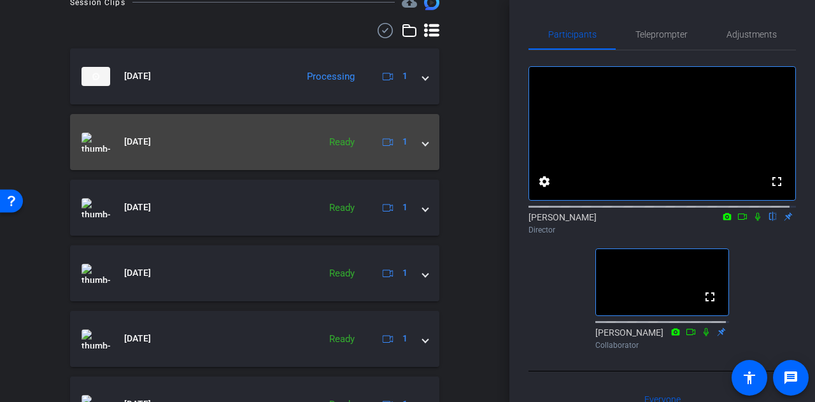
click at [258, 127] on mat-expansion-panel-header "Sep 29, 2025 Ready 1" at bounding box center [254, 142] width 369 height 56
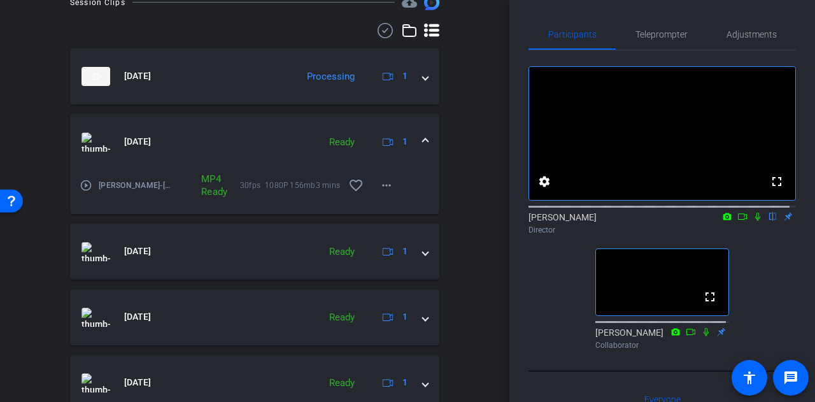
click at [218, 127] on mat-expansion-panel-header "Sep 29, 2025 Ready 1" at bounding box center [254, 142] width 369 height 56
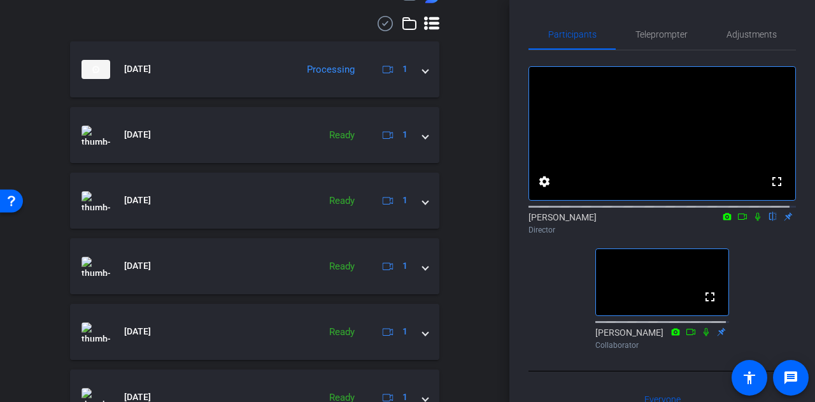
scroll to position [382, 0]
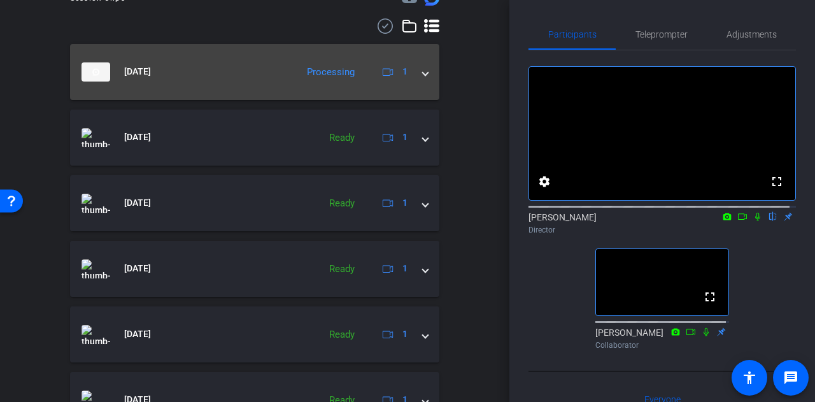
click at [297, 90] on mat-expansion-panel-header "Sep 29, 2025 Processing 1" at bounding box center [254, 72] width 369 height 56
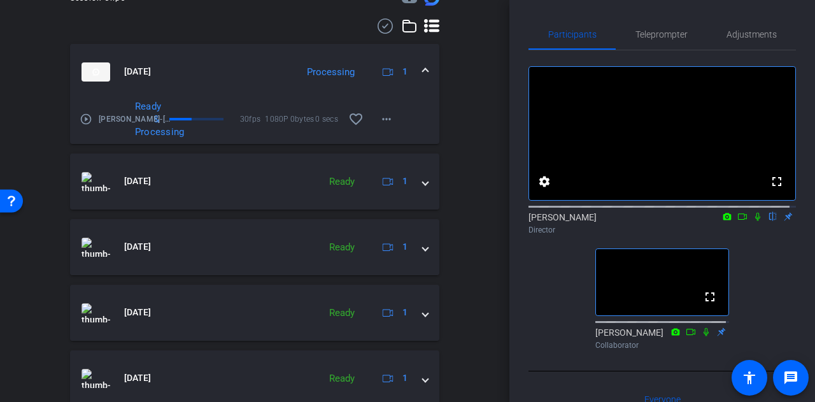
click at [240, 68] on mat-panel-title "Sep 29, 2025" at bounding box center [186, 71] width 209 height 19
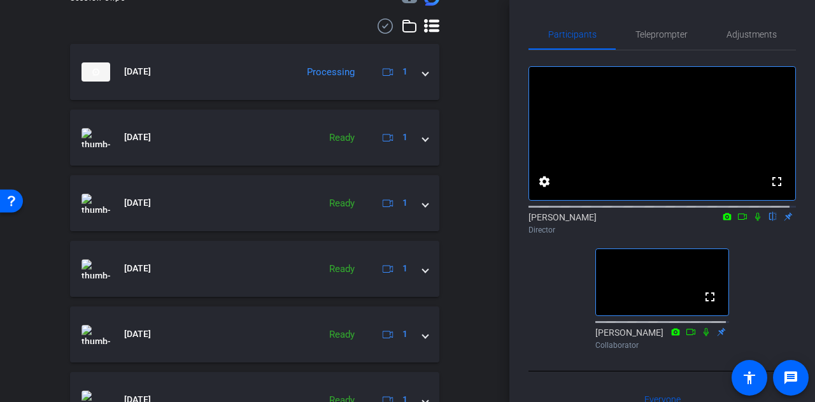
click at [468, 218] on div "Session Clips cloud_upload Sep 29, 2025 Processing 1 play_circle_outline Brad J…" at bounding box center [255, 395] width 446 height 811
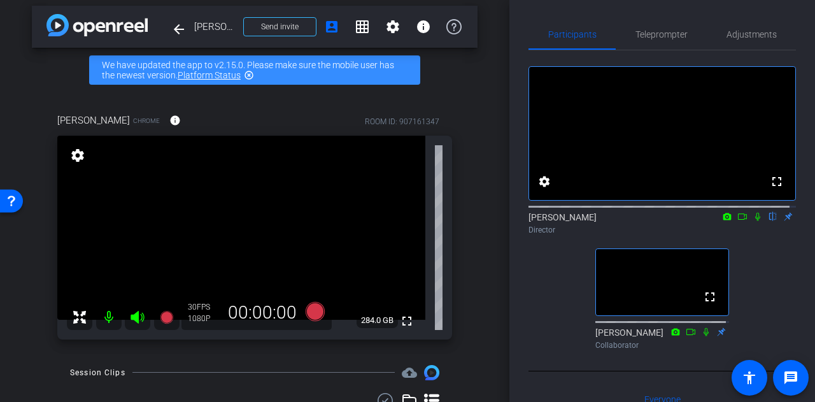
scroll to position [6, 0]
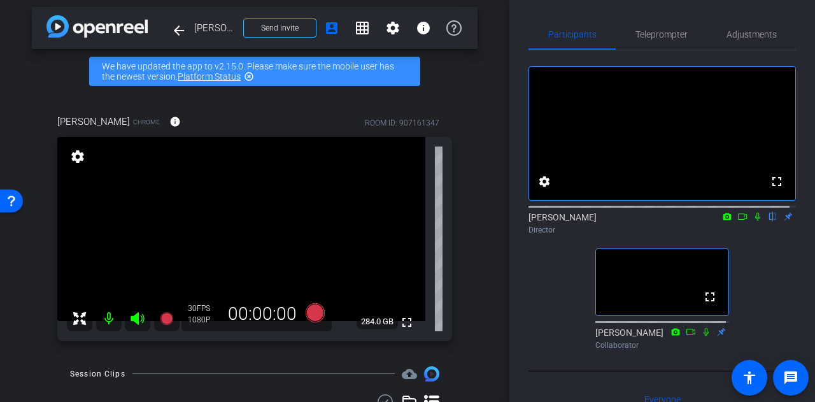
click at [519, 299] on div "Participants Teleprompter Adjustments fullscreen settings Alyssa Woulfe flip Di…" at bounding box center [663, 201] width 306 height 402
click at [465, 283] on div "Brad Johnson Chrome info ROOM ID: 907161347 fullscreen settings 284.0 GB 30 FPS…" at bounding box center [255, 224] width 446 height 260
click at [547, 295] on div "fullscreen settings Alyssa Woulfe flip Director fullscreen Verdell Collaborator" at bounding box center [663, 202] width 268 height 304
click at [314, 312] on icon at bounding box center [315, 312] width 19 height 19
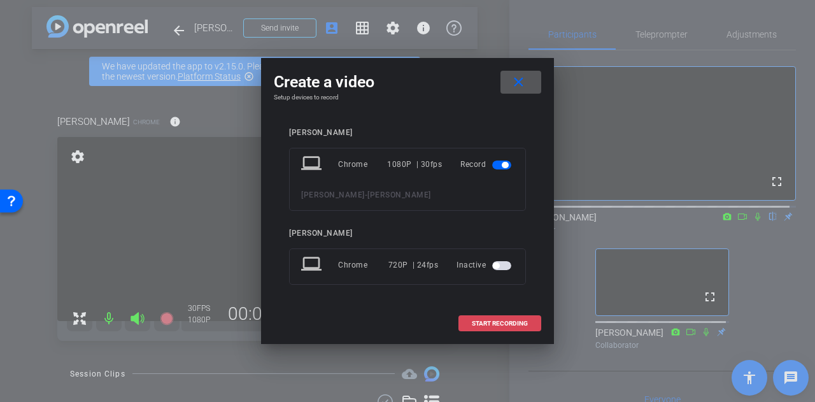
click at [498, 320] on span "START RECORDING" at bounding box center [500, 323] width 56 height 6
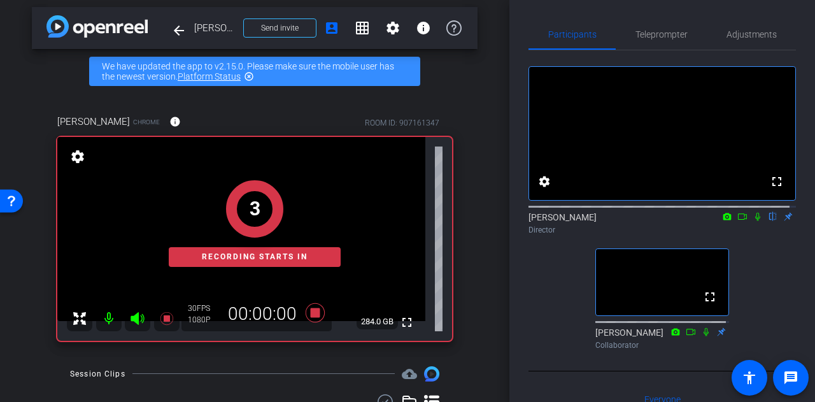
click at [540, 298] on div "fullscreen settings Alyssa Woulfe flip Director fullscreen Verdell Collaborator" at bounding box center [663, 202] width 268 height 304
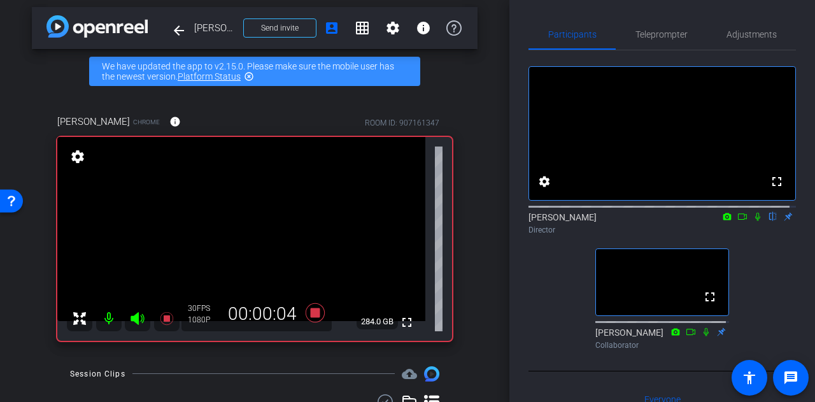
click at [754, 266] on div "fullscreen settings Alyssa Woulfe flip Director fullscreen Verdell Collaborator" at bounding box center [663, 202] width 268 height 304
click at [753, 221] on icon at bounding box center [758, 216] width 10 height 9
click at [766, 290] on div "fullscreen settings Alyssa Woulfe flip Director fullscreen Verdell Collaborator" at bounding box center [663, 202] width 268 height 304
click at [473, 271] on div "arrow_back Brad Johnson Back to project Send invite account_box grid_on setting…" at bounding box center [255, 195] width 510 height 402
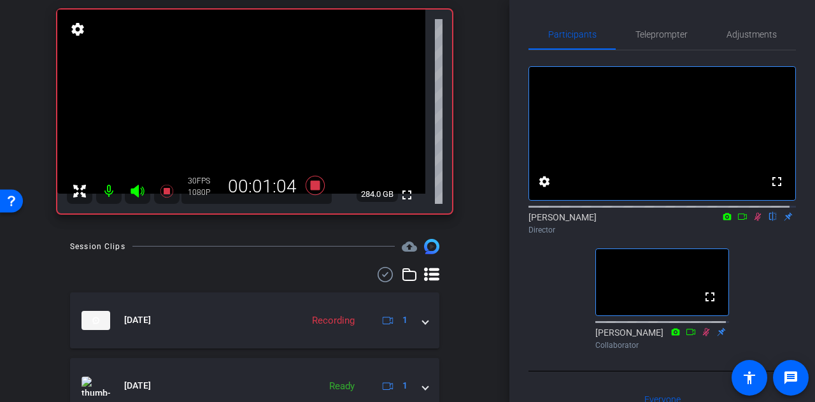
scroll to position [0, 0]
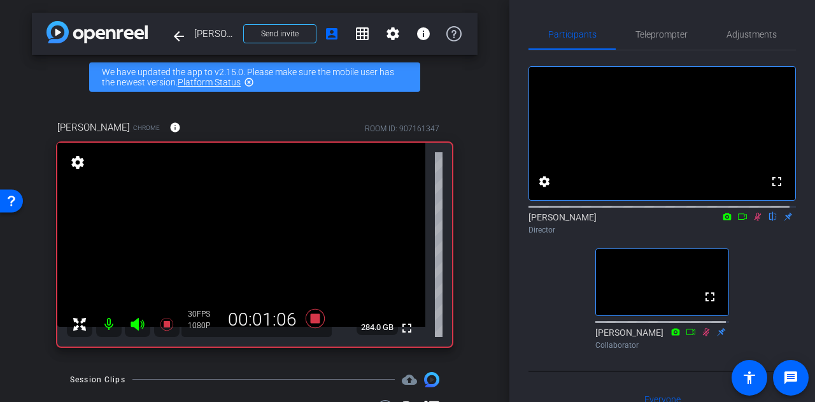
click at [490, 295] on div "arrow_back Brad Johnson Back to project Send invite account_box grid_on setting…" at bounding box center [255, 201] width 510 height 402
click at [753, 221] on icon at bounding box center [758, 216] width 10 height 9
click at [545, 287] on div "fullscreen settings Alyssa Woulfe flip Director fullscreen Verdell Collaborator" at bounding box center [663, 202] width 268 height 304
click at [540, 288] on div "fullscreen settings Alyssa Woulfe flip Director fullscreen Verdell Collaborator" at bounding box center [663, 202] width 268 height 304
click at [754, 221] on icon at bounding box center [758, 216] width 10 height 9
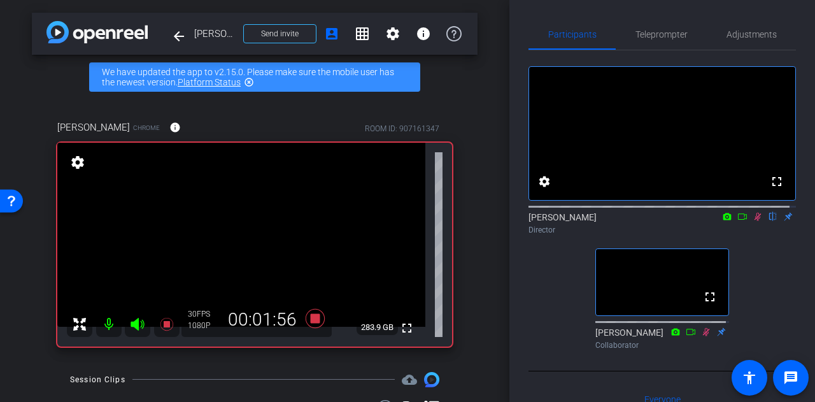
click at [534, 275] on div "fullscreen settings Alyssa Woulfe flip Director fullscreen Verdell Collaborator" at bounding box center [663, 202] width 268 height 304
click at [754, 221] on icon at bounding box center [758, 216] width 10 height 9
click at [755, 221] on icon at bounding box center [757, 217] width 5 height 8
click at [743, 283] on div "fullscreen settings Alyssa Woulfe flip Director fullscreen Verdell Collaborator" at bounding box center [663, 202] width 268 height 304
click at [753, 221] on icon at bounding box center [758, 216] width 10 height 9
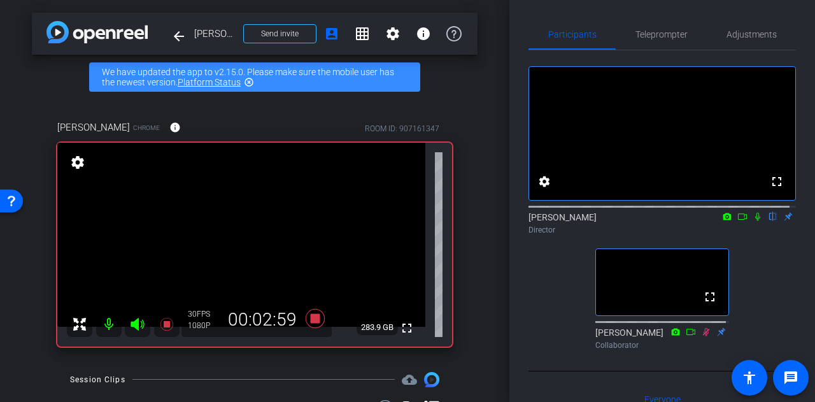
click at [755, 221] on icon at bounding box center [757, 217] width 5 height 8
click at [761, 291] on div "fullscreen settings Alyssa Woulfe flip Director fullscreen Verdell Collaborator" at bounding box center [663, 202] width 268 height 304
click at [557, 276] on div "fullscreen settings Alyssa Woulfe flip Director fullscreen Verdell Collaborator" at bounding box center [663, 202] width 268 height 304
click at [753, 221] on icon at bounding box center [758, 216] width 10 height 9
click at [755, 221] on icon at bounding box center [757, 217] width 5 height 8
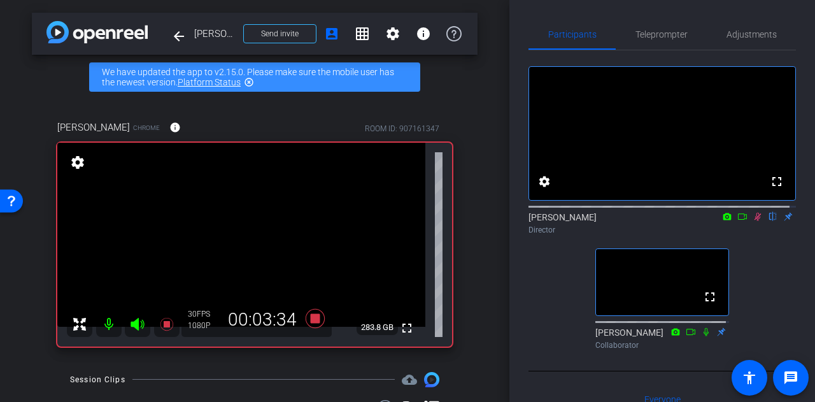
click at [752, 301] on div "fullscreen settings Alyssa Woulfe flip Director fullscreen Verdell Collaborator" at bounding box center [663, 202] width 268 height 304
click at [748, 274] on div "fullscreen settings Alyssa Woulfe flip Director fullscreen Verdell Collaborator" at bounding box center [663, 202] width 268 height 304
click at [316, 322] on icon at bounding box center [315, 317] width 19 height 19
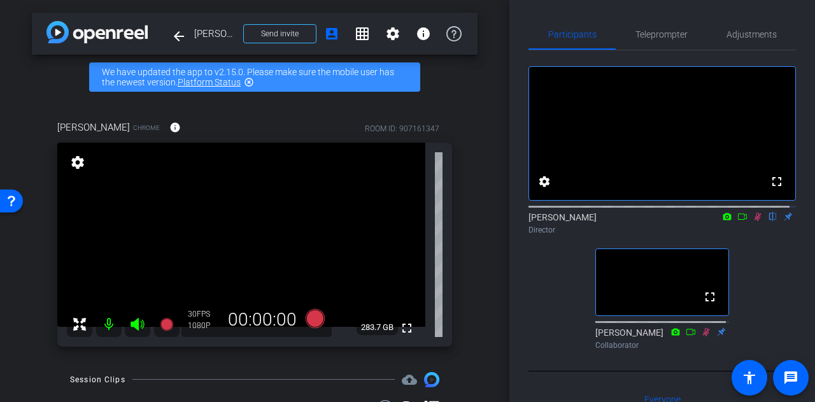
click at [755, 221] on icon at bounding box center [758, 217] width 7 height 8
click at [306, 329] on icon at bounding box center [315, 318] width 31 height 23
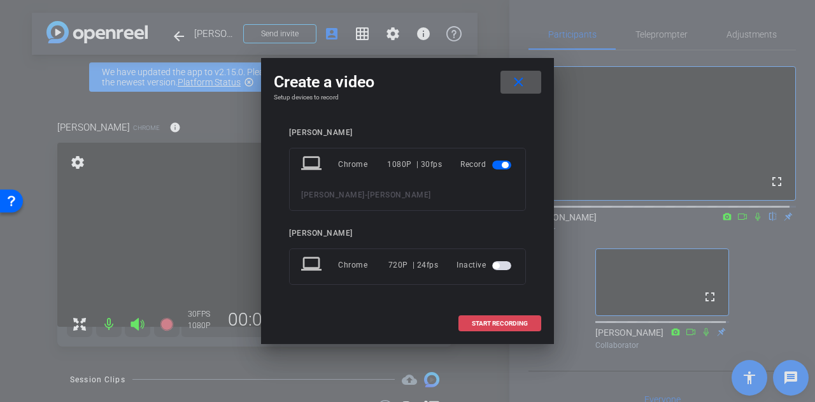
click at [478, 330] on span at bounding box center [500, 323] width 82 height 31
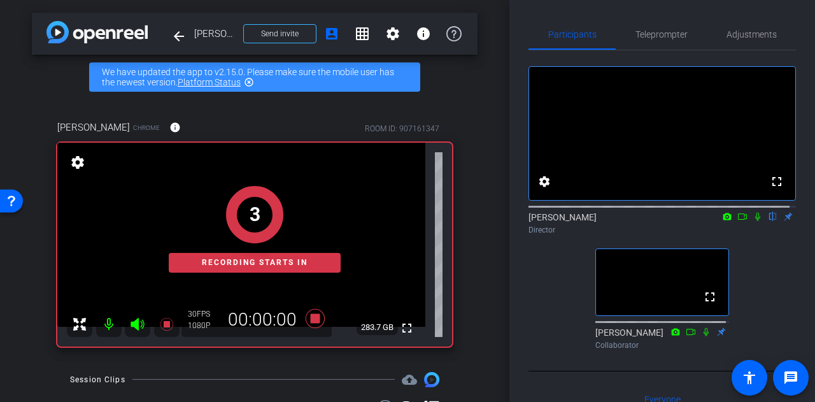
click at [480, 291] on div "arrow_back Brad Johnson Back to project Send invite account_box grid_on setting…" at bounding box center [255, 201] width 510 height 402
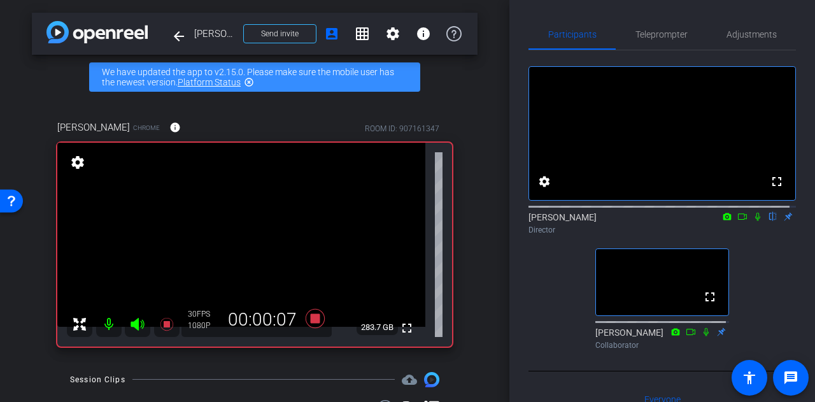
click at [555, 286] on div "fullscreen settings Alyssa Woulfe flip Director fullscreen Verdell Collaborator" at bounding box center [663, 202] width 268 height 304
click at [763, 289] on div "fullscreen settings Alyssa Woulfe flip Director fullscreen Verdell Collaborator" at bounding box center [663, 202] width 268 height 304
click at [753, 221] on icon at bounding box center [758, 216] width 10 height 9
click at [483, 266] on div "arrow_back Brad Johnson Back to project Send invite account_box grid_on setting…" at bounding box center [255, 201] width 510 height 402
click at [753, 221] on icon at bounding box center [758, 216] width 10 height 9
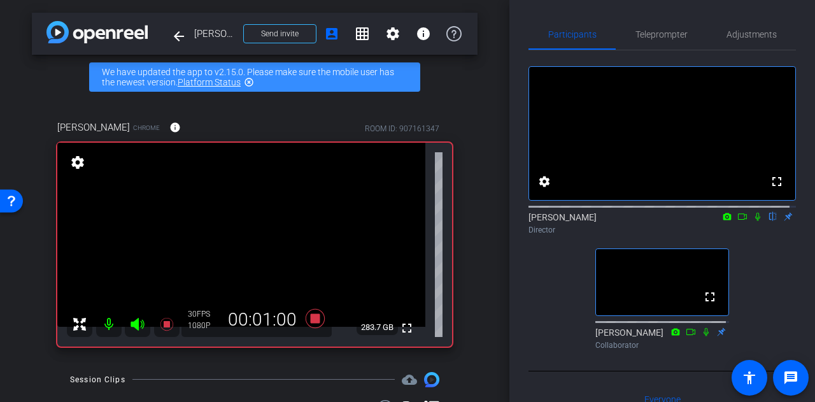
click at [527, 296] on div "Participants Teleprompter Adjustments fullscreen settings Alyssa Woulfe flip Di…" at bounding box center [663, 201] width 306 height 402
click at [466, 295] on div "Brad Johnson Chrome info ROOM ID: 907161347 fullscreen settings 283.7 GB 30 FPS…" at bounding box center [255, 229] width 446 height 260
click at [753, 221] on icon at bounding box center [758, 216] width 10 height 9
click at [483, 268] on div "arrow_back Brad Johnson Back to project Send invite account_box grid_on setting…" at bounding box center [255, 201] width 510 height 402
click at [755, 221] on icon at bounding box center [758, 217] width 7 height 8
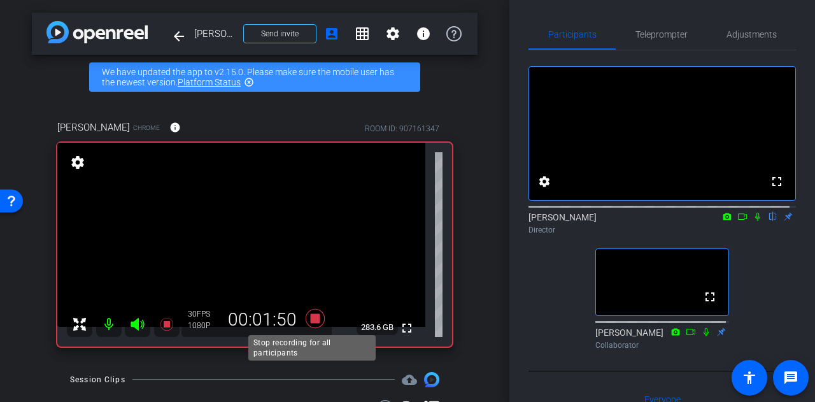
click at [313, 325] on icon at bounding box center [315, 318] width 31 height 23
click at [473, 304] on div "arrow_back Brad Johnson Back to project Send invite account_box grid_on setting…" at bounding box center [255, 201] width 510 height 402
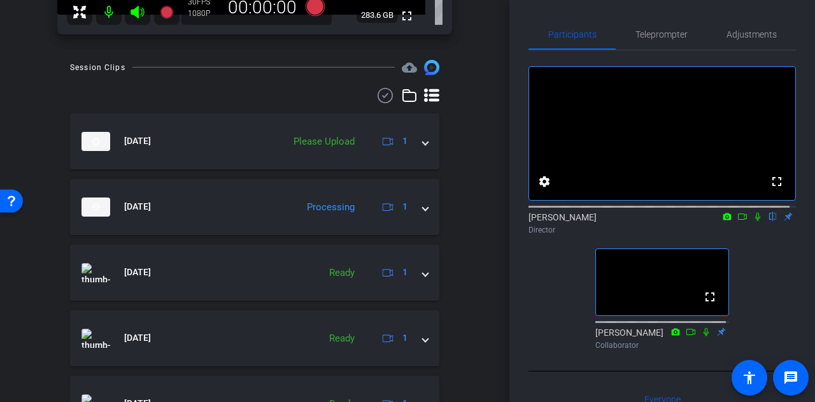
scroll to position [315, 0]
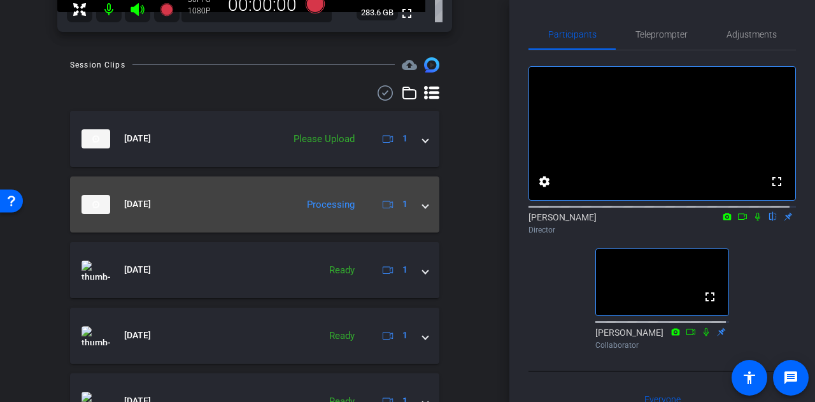
click at [264, 190] on mat-expansion-panel-header "Sep 29, 2025 Processing 1" at bounding box center [254, 204] width 369 height 56
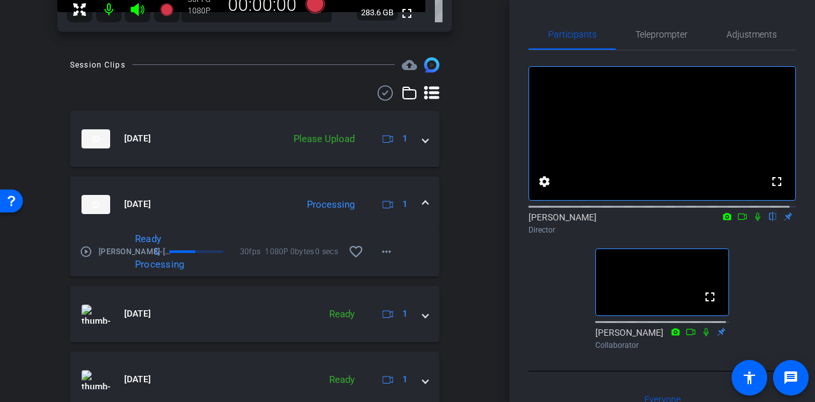
click at [213, 196] on mat-panel-title "Sep 29, 2025" at bounding box center [186, 204] width 209 height 19
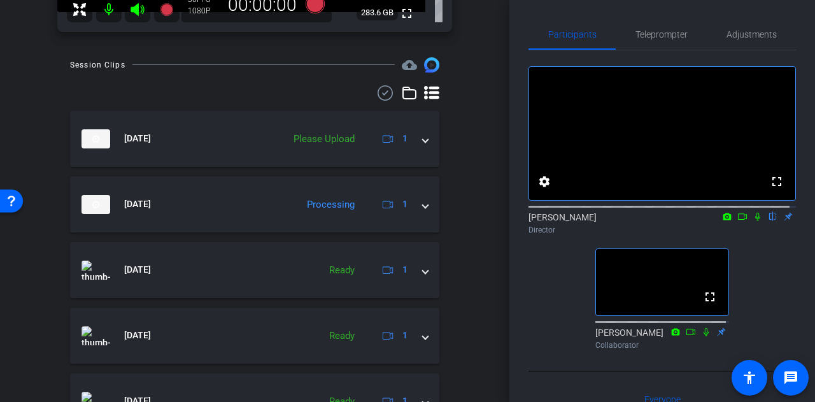
click at [471, 257] on div "arrow_back Brad Johnson Back to project Send invite account_box grid_on setting…" at bounding box center [255, 201] width 510 height 402
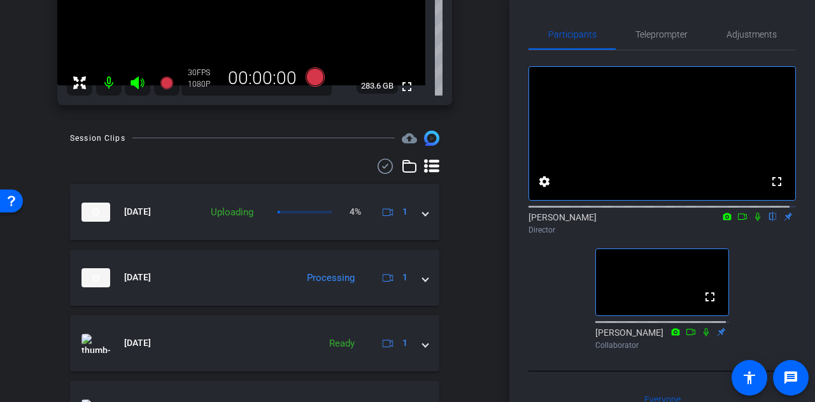
scroll to position [241, 0]
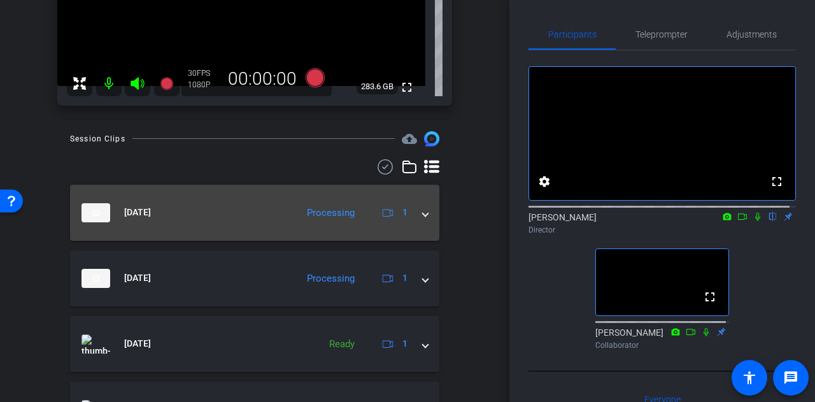
click at [289, 203] on div "Sep 29, 2025 Processing 1" at bounding box center [252, 212] width 341 height 19
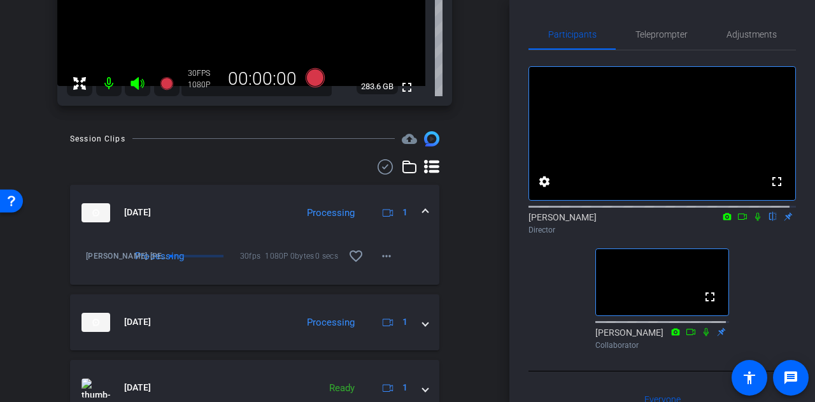
click at [243, 204] on mat-panel-title "Sep 29, 2025" at bounding box center [186, 212] width 209 height 19
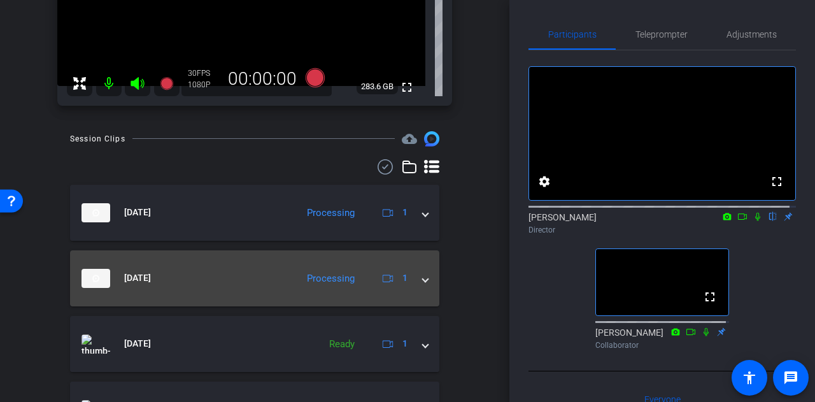
click at [280, 278] on mat-panel-title "Sep 29, 2025" at bounding box center [186, 278] width 209 height 19
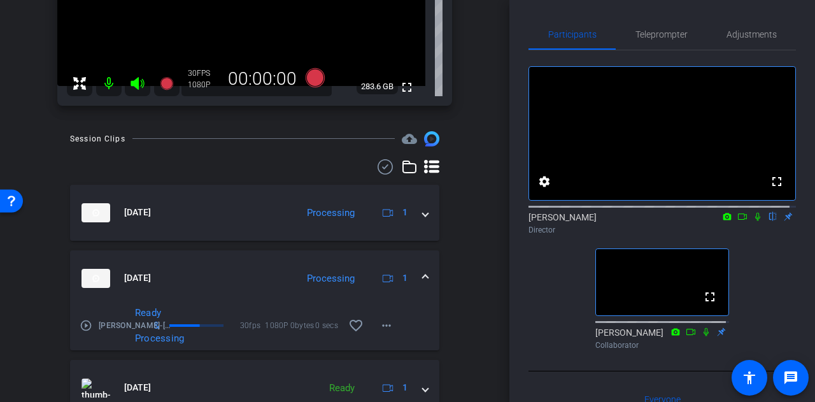
click at [226, 271] on mat-panel-title "Sep 29, 2025" at bounding box center [186, 278] width 209 height 19
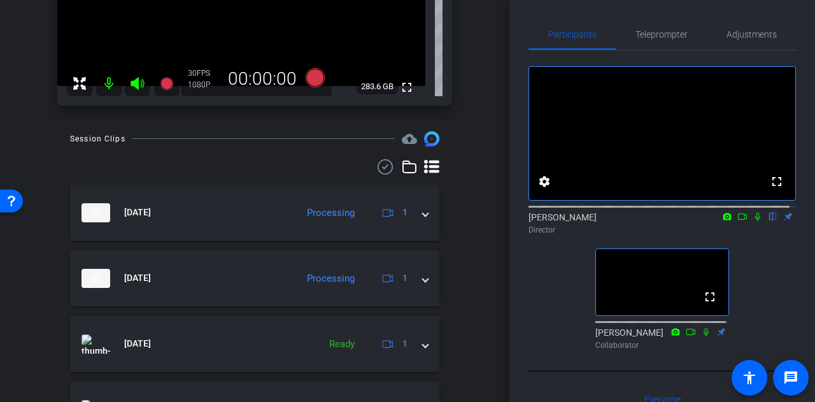
click at [478, 276] on div "arrow_back Brad Johnson Back to project Send invite account_box grid_on setting…" at bounding box center [255, 201] width 510 height 402
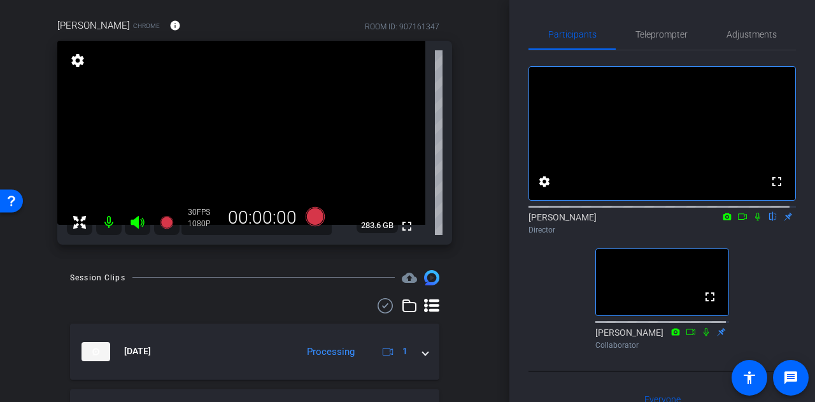
scroll to position [336, 0]
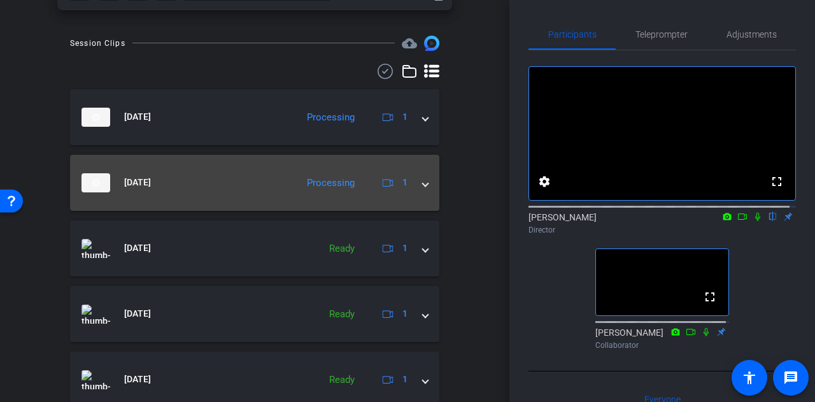
click at [281, 179] on mat-panel-title "Sep 29, 2025" at bounding box center [186, 182] width 209 height 19
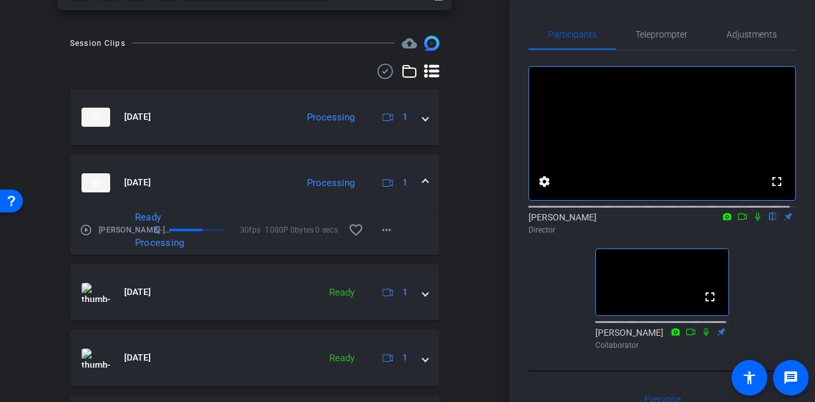
click at [217, 173] on mat-panel-title "Sep 29, 2025" at bounding box center [186, 182] width 209 height 19
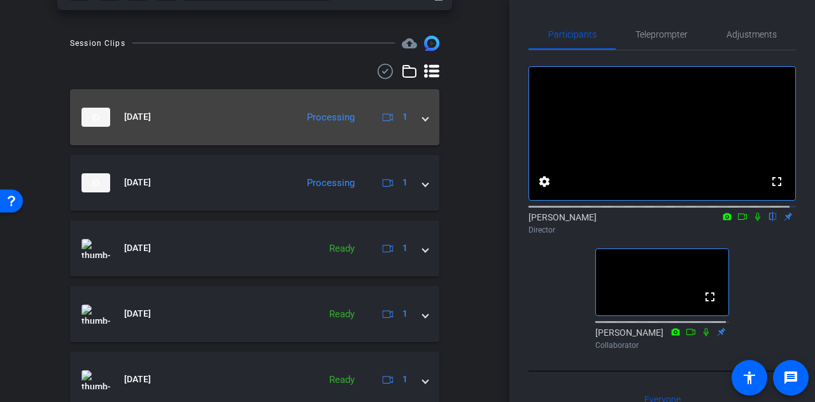
click at [263, 120] on mat-panel-title "Sep 29, 2025" at bounding box center [186, 117] width 209 height 19
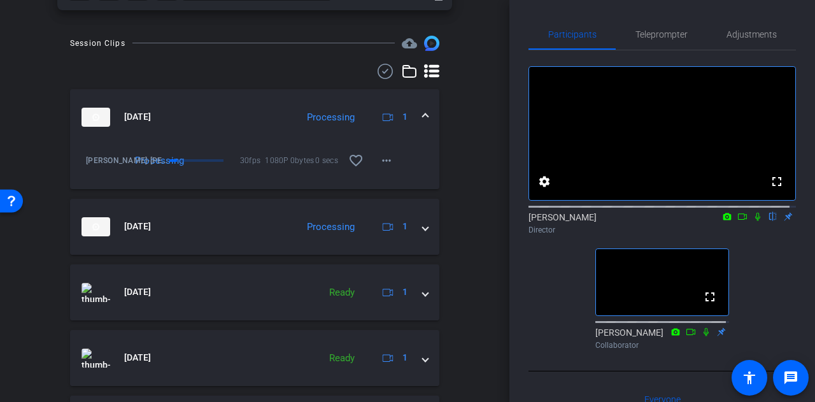
click at [333, 94] on mat-expansion-panel-header "Sep 29, 2025 Processing 1" at bounding box center [254, 117] width 369 height 56
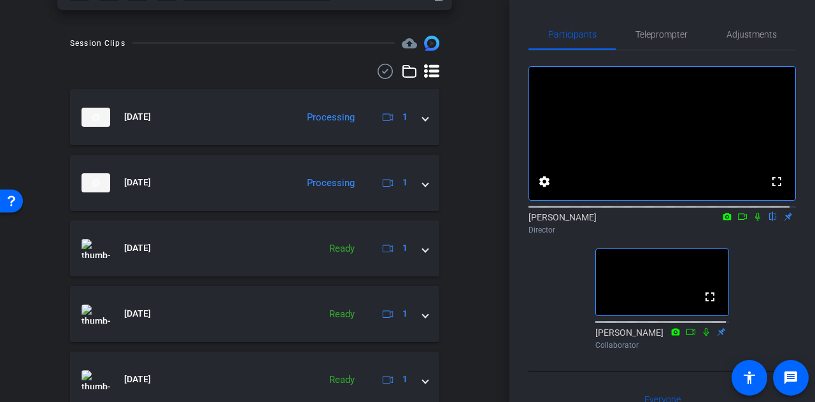
click at [482, 223] on div "arrow_back Brad Johnson Back to project Send invite account_box grid_on setting…" at bounding box center [255, 201] width 510 height 402
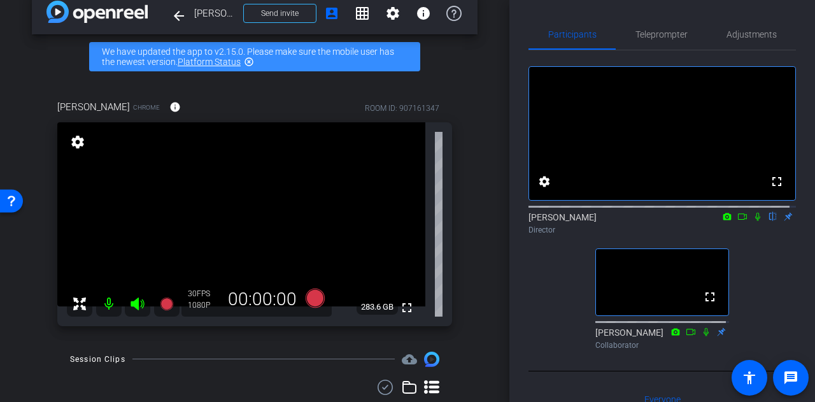
scroll to position [20, 0]
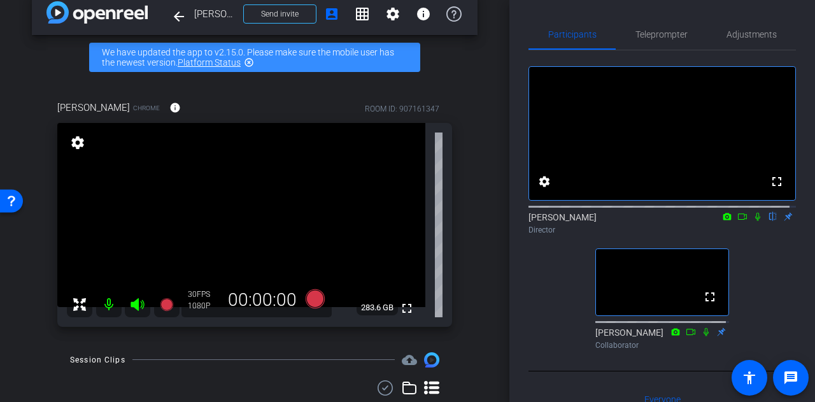
click at [484, 241] on div "arrow_back Brad Johnson Back to project Send invite account_box grid_on setting…" at bounding box center [255, 181] width 510 height 402
click at [466, 229] on div "Brad Johnson Chrome info ROOM ID: 907161347 fullscreen settings 283.6 GB 30 FPS…" at bounding box center [255, 210] width 446 height 260
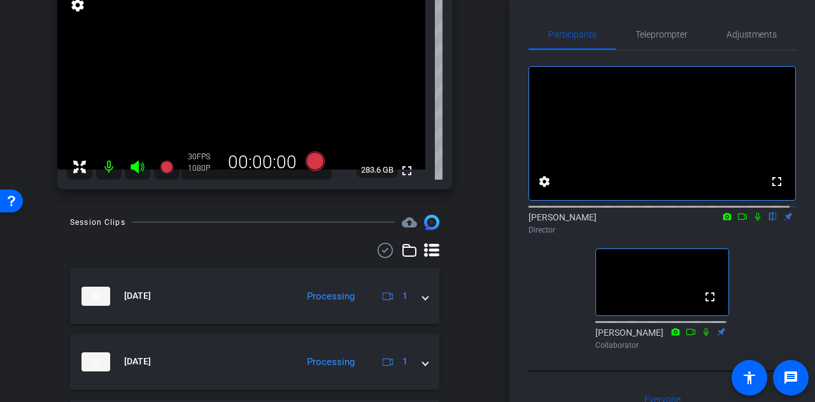
scroll to position [159, 0]
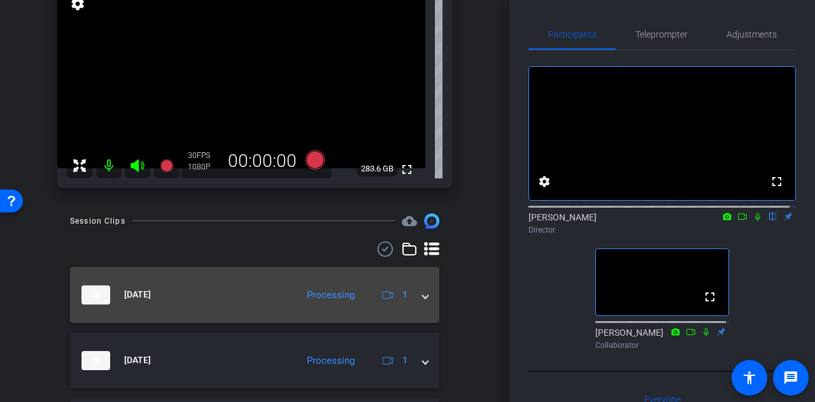
click at [246, 293] on mat-panel-title "Sep 29, 2025" at bounding box center [186, 294] width 209 height 19
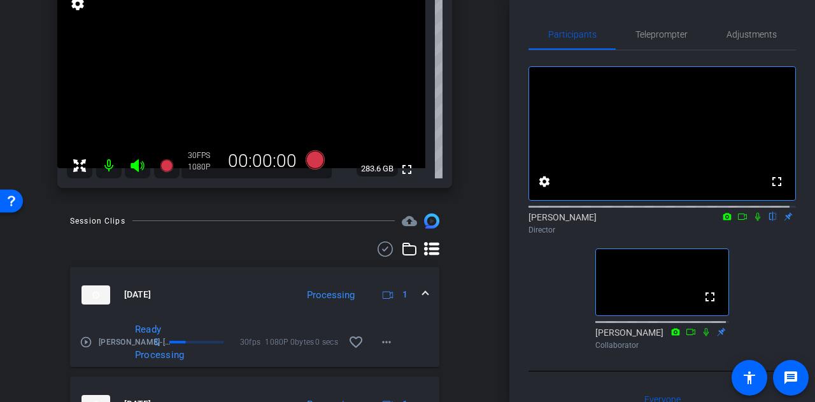
click at [213, 285] on mat-panel-title "Sep 29, 2025" at bounding box center [186, 294] width 209 height 19
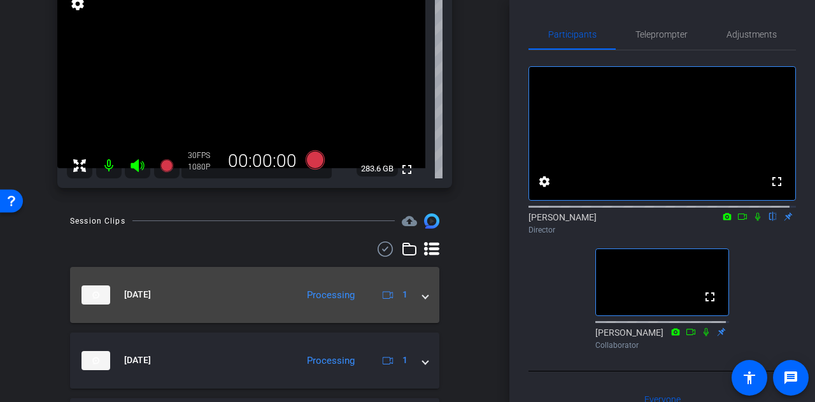
click at [234, 285] on mat-panel-title "Sep 29, 2025" at bounding box center [186, 294] width 209 height 19
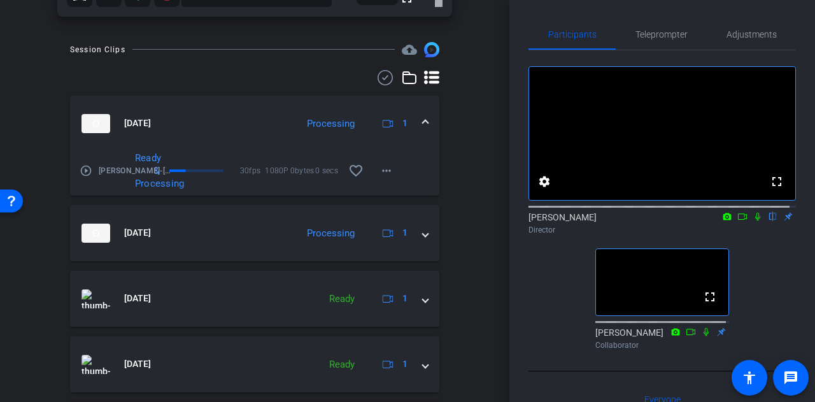
scroll to position [332, 0]
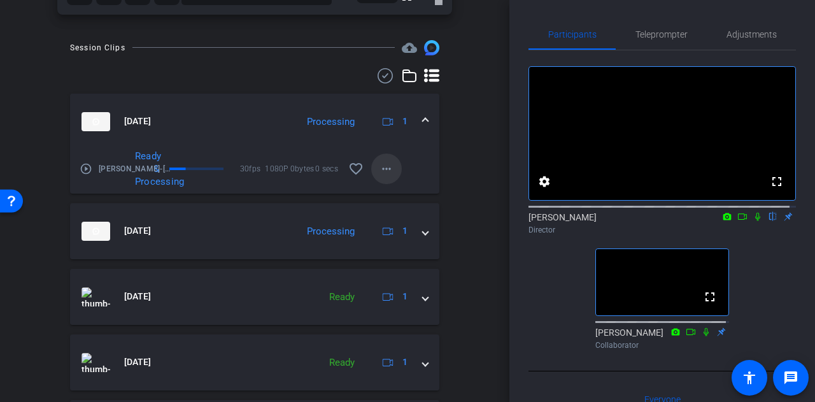
click at [379, 162] on mat-icon "more_horiz" at bounding box center [386, 168] width 15 height 15
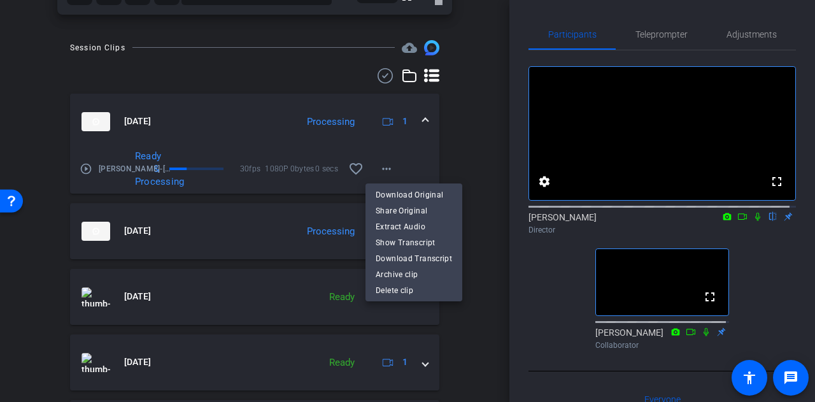
click at [501, 175] on div at bounding box center [407, 201] width 815 height 402
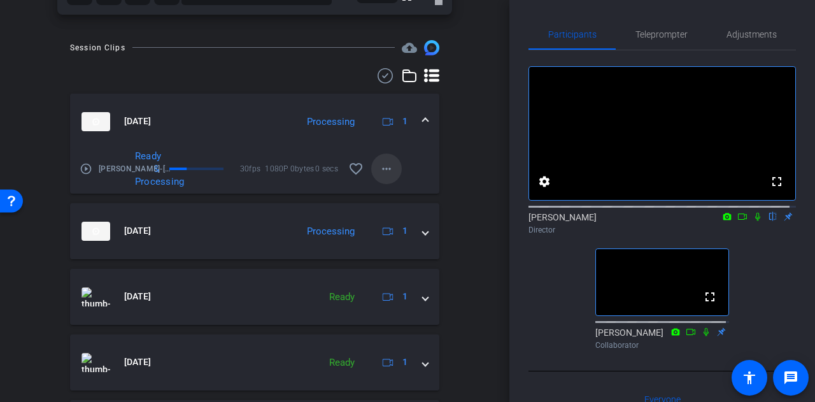
click at [386, 174] on mat-icon "more_horiz" at bounding box center [386, 168] width 15 height 15
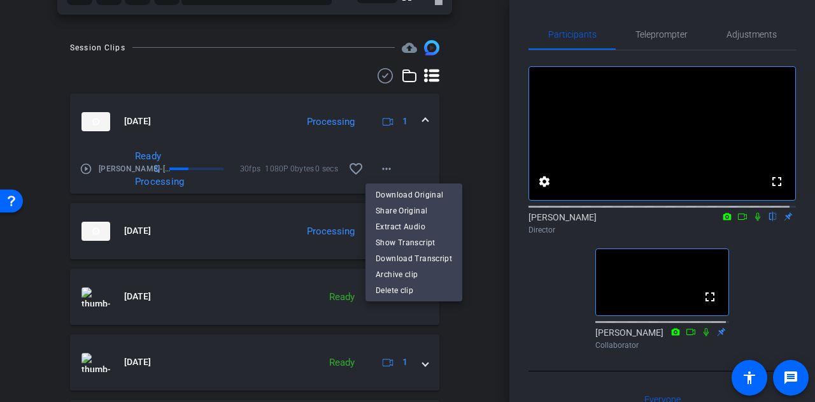
click at [476, 161] on div at bounding box center [407, 201] width 815 height 402
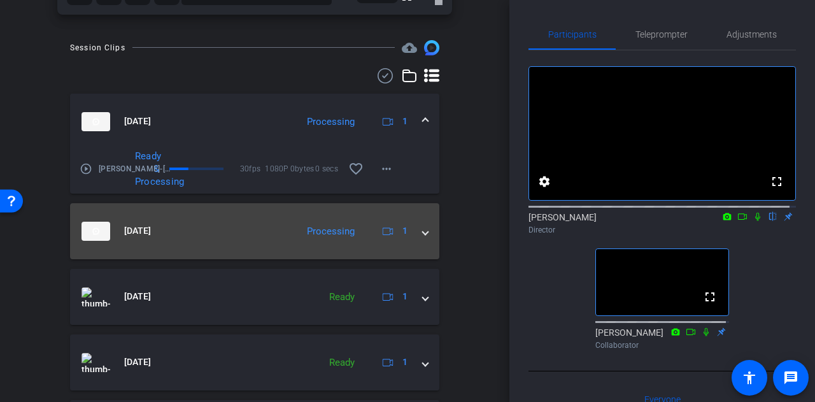
click at [213, 230] on mat-panel-title "Sep 29, 2025" at bounding box center [186, 231] width 209 height 19
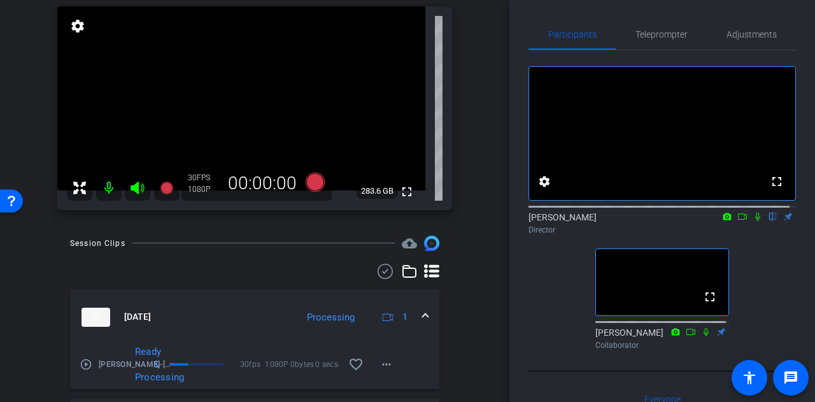
scroll to position [0, 0]
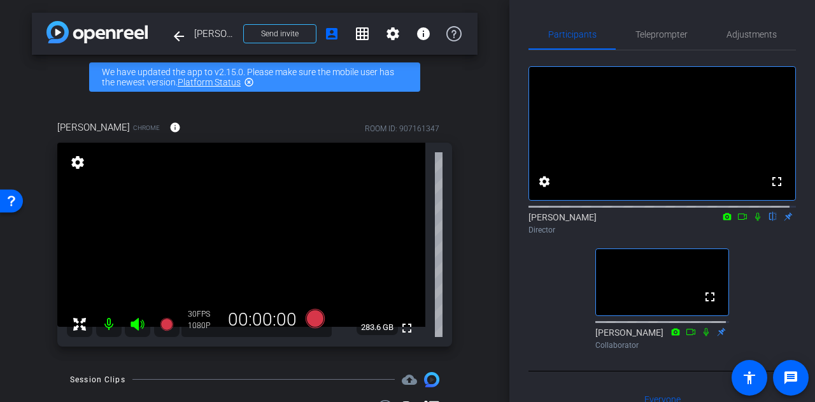
click at [476, 231] on div "arrow_back Brad Johnson Back to project Send invite account_box grid_on setting…" at bounding box center [255, 201] width 510 height 402
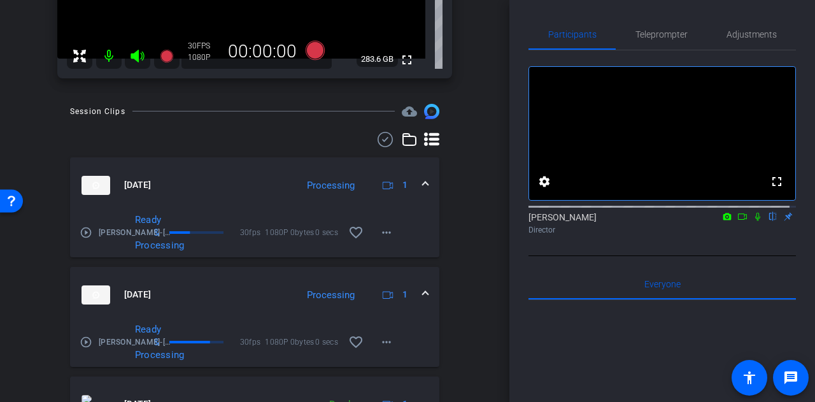
scroll to position [271, 0]
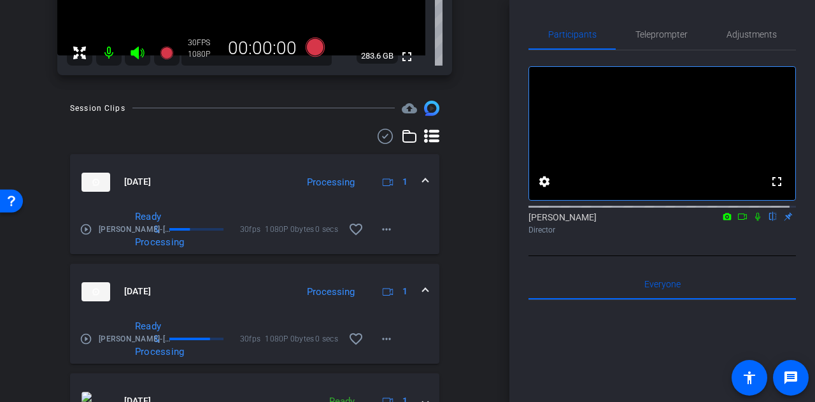
click at [227, 291] on mat-panel-title "Sep 29, 2025" at bounding box center [186, 291] width 209 height 19
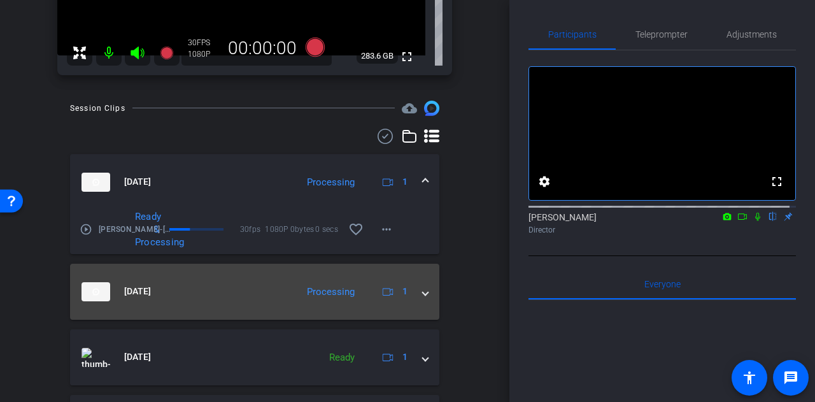
click at [264, 280] on mat-expansion-panel-header "Sep 29, 2025 Processing 1" at bounding box center [254, 292] width 369 height 56
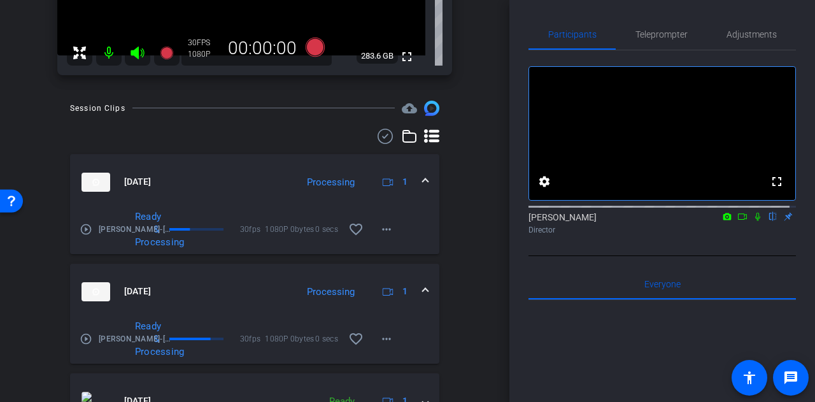
click at [473, 275] on div "arrow_back Brad Johnson Back to project Send invite account_box grid_on setting…" at bounding box center [255, 201] width 510 height 402
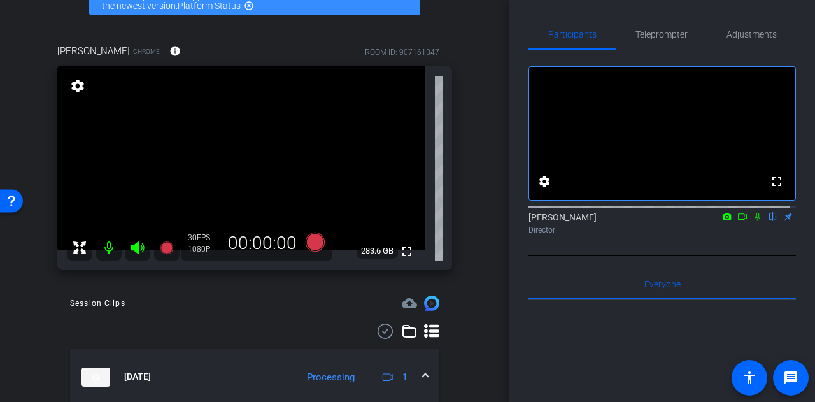
scroll to position [0, 0]
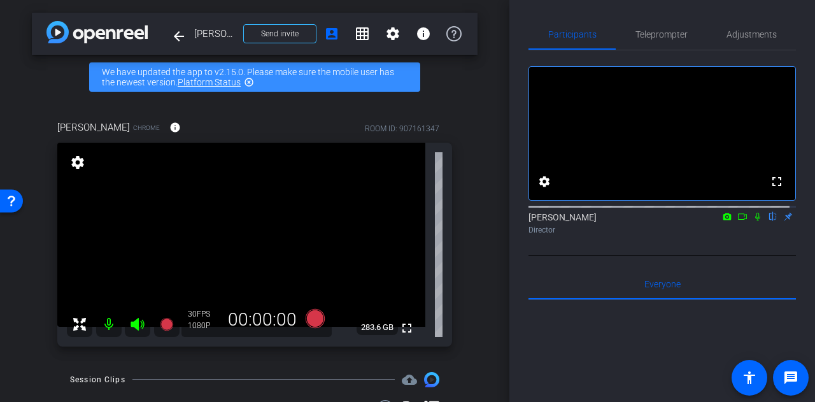
click at [469, 262] on div "Brad Johnson Chrome info ROOM ID: 907161347 fullscreen settings 283.6 GB 30 FPS…" at bounding box center [255, 229] width 446 height 260
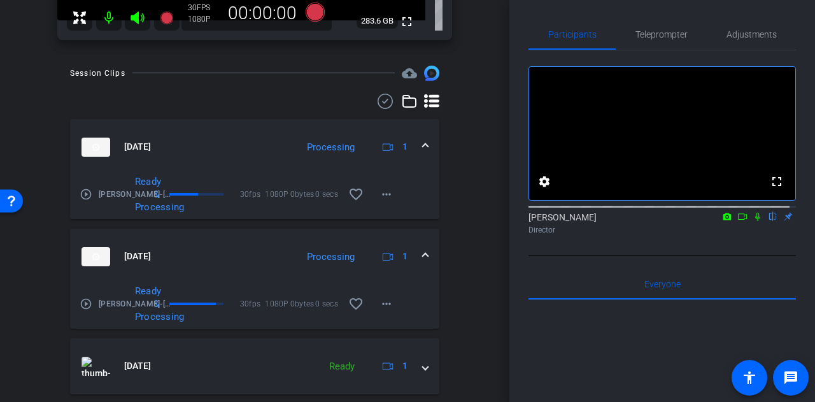
scroll to position [331, 0]
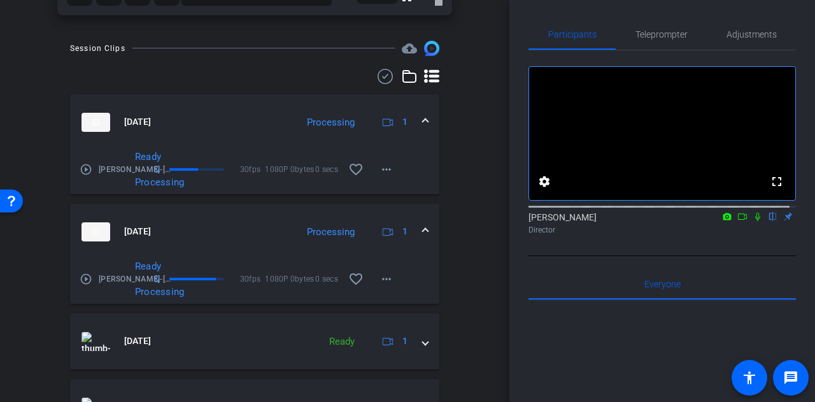
click at [234, 227] on mat-panel-title "Sep 29, 2025" at bounding box center [186, 231] width 209 height 19
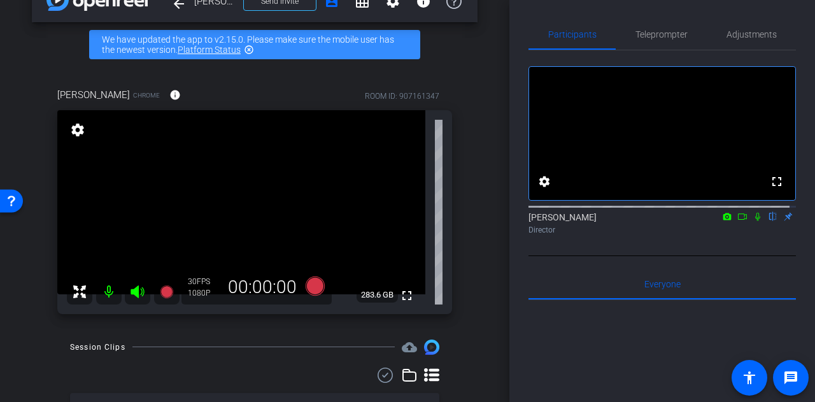
scroll to position [32, 0]
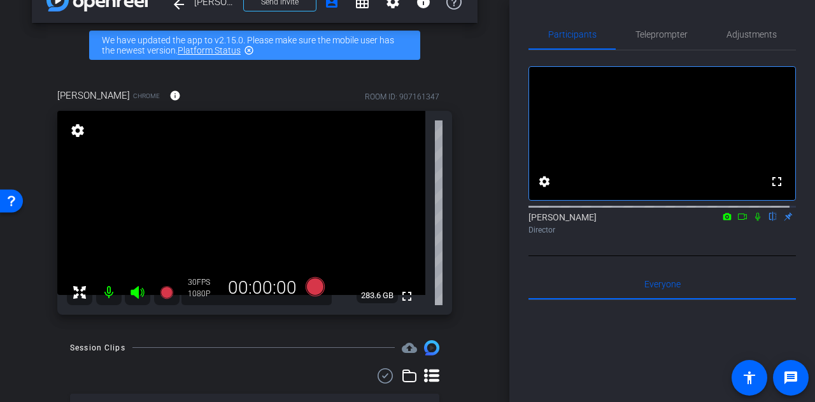
click at [462, 250] on div "Brad Johnson Chrome info ROOM ID: 907161347 fullscreen settings 283.6 GB 30 FPS…" at bounding box center [255, 198] width 446 height 260
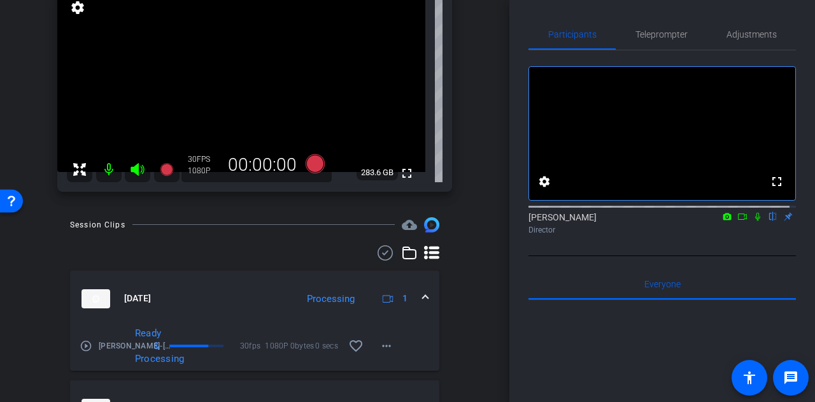
scroll to position [0, 0]
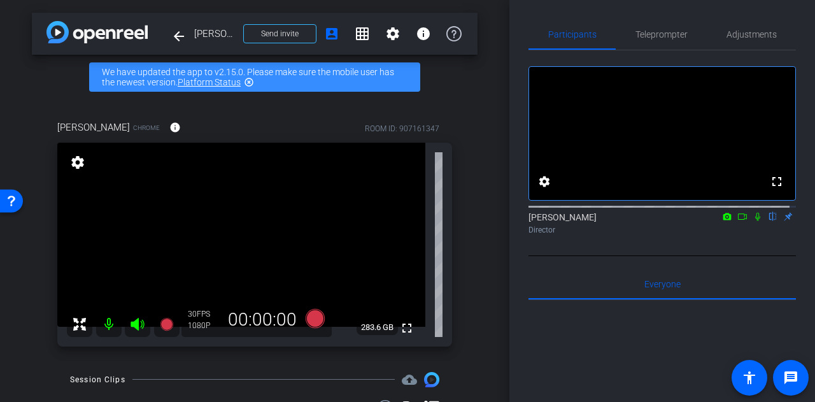
click at [469, 248] on div "Brad Johnson Chrome info ROOM ID: 907161347 fullscreen settings 283.6 GB 30 FPS…" at bounding box center [255, 229] width 446 height 260
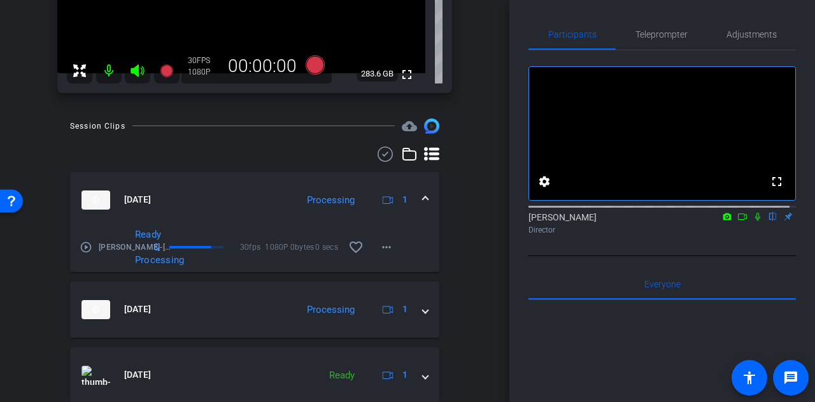
scroll to position [275, 0]
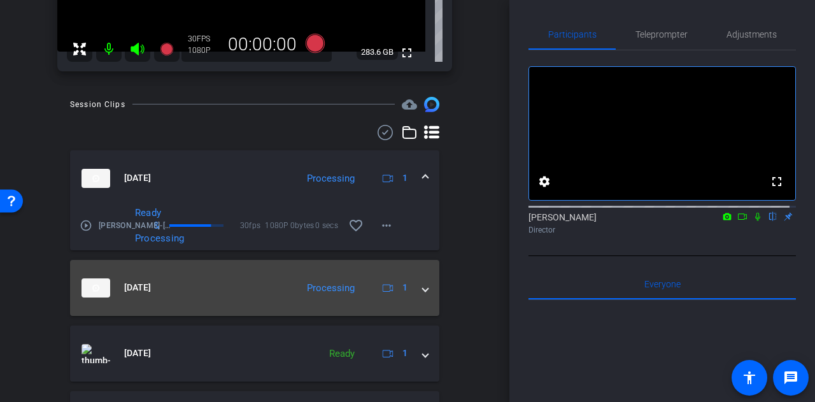
click at [232, 285] on mat-panel-title "Sep 29, 2025" at bounding box center [186, 287] width 209 height 19
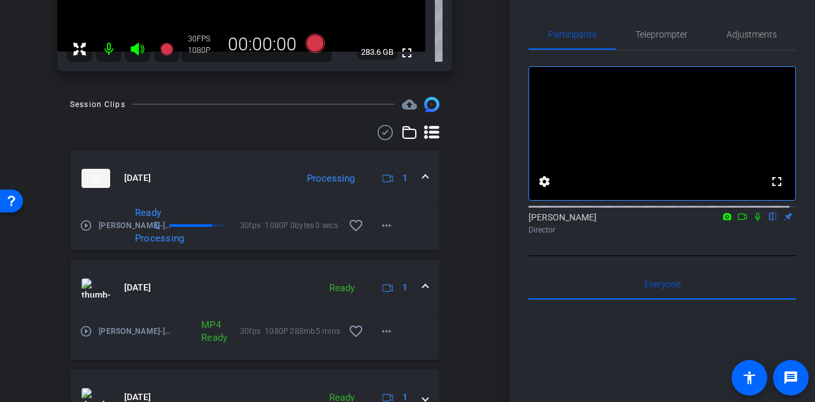
click at [260, 275] on mat-expansion-panel-header "Sep 29, 2025 Ready 1" at bounding box center [254, 288] width 369 height 56
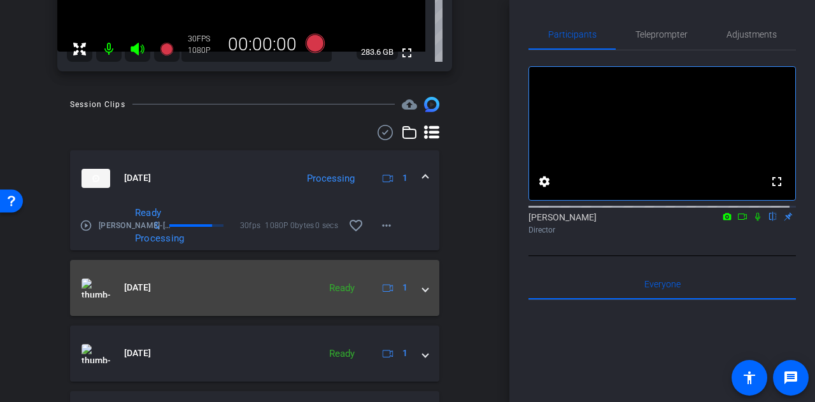
click at [268, 271] on mat-expansion-panel-header "Sep 29, 2025 Ready 1" at bounding box center [254, 288] width 369 height 56
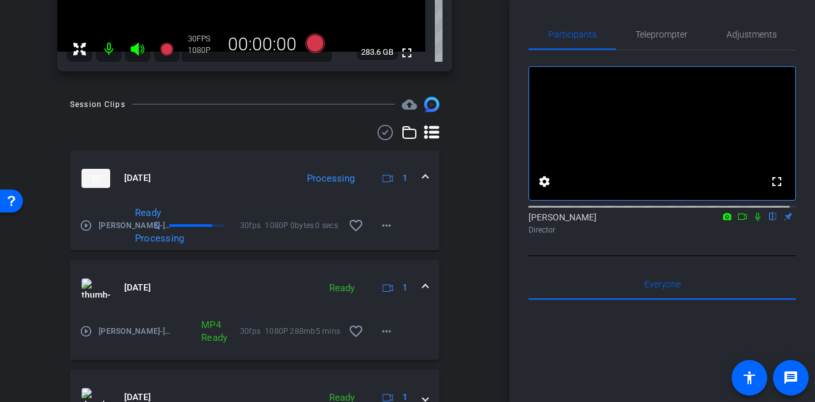
click at [323, 280] on mat-panel-description "Ready 1" at bounding box center [368, 287] width 90 height 19
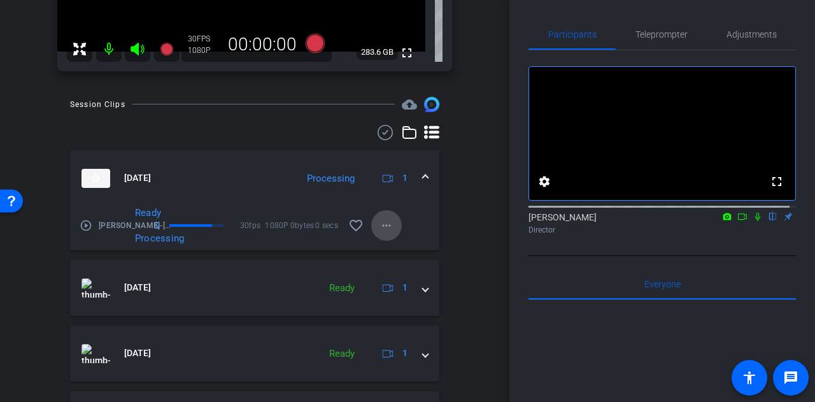
click at [389, 225] on span at bounding box center [386, 225] width 31 height 31
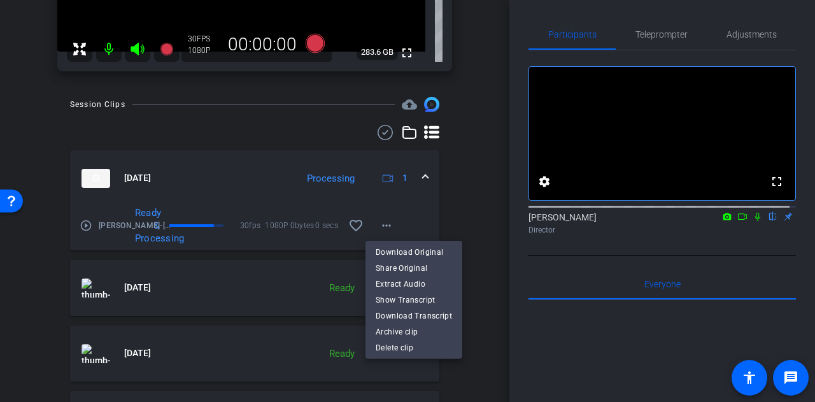
click at [479, 189] on div at bounding box center [407, 201] width 815 height 402
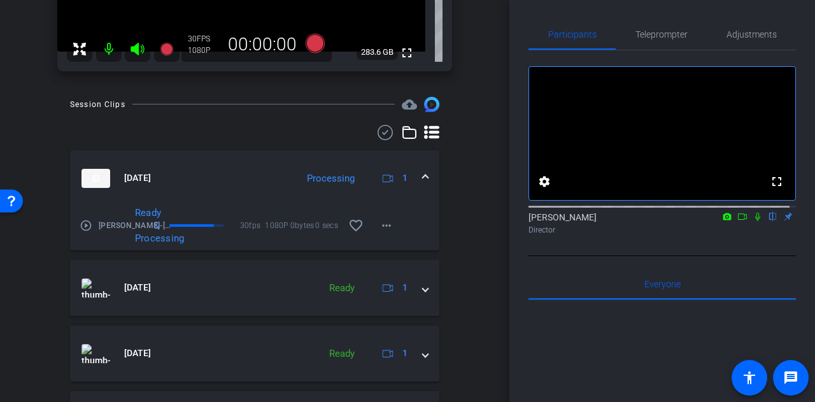
click at [222, 171] on mat-panel-title "Sep 29, 2025" at bounding box center [186, 178] width 209 height 19
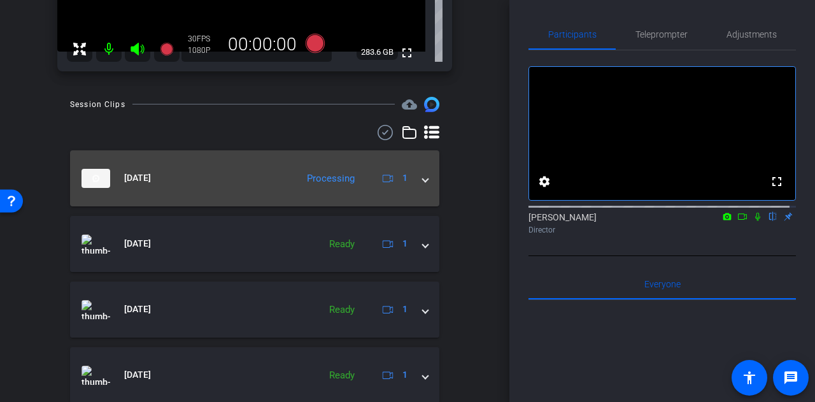
click at [257, 171] on mat-panel-title "Sep 29, 2025" at bounding box center [186, 178] width 209 height 19
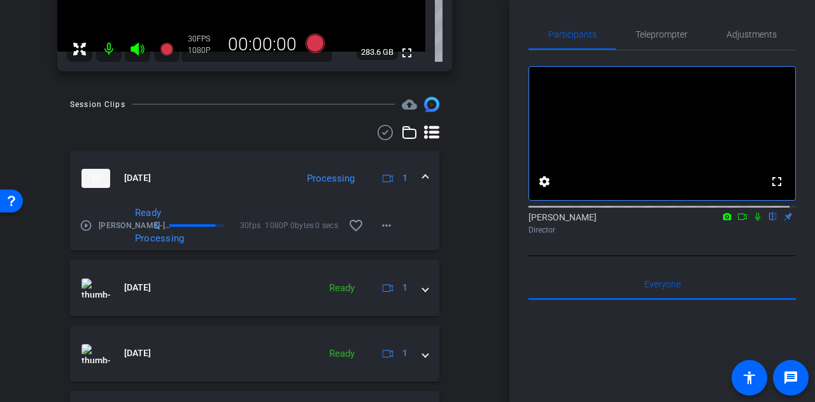
click at [475, 240] on div "arrow_back Brad Johnson Back to project Send invite account_box grid_on setting…" at bounding box center [255, 201] width 510 height 402
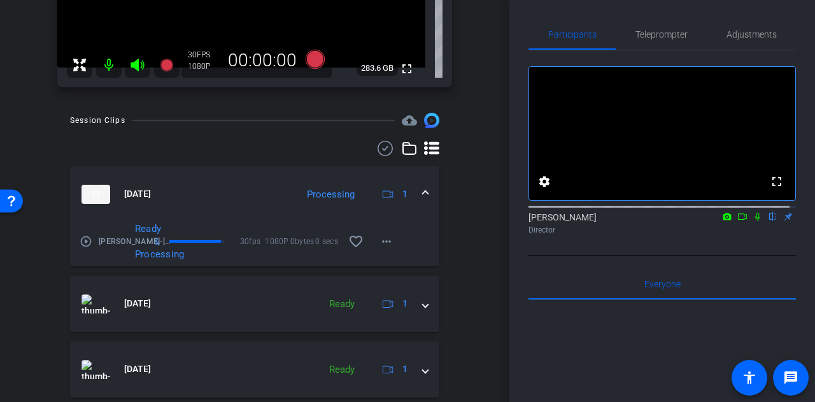
scroll to position [260, 0]
click at [379, 247] on mat-icon "more_horiz" at bounding box center [386, 240] width 15 height 15
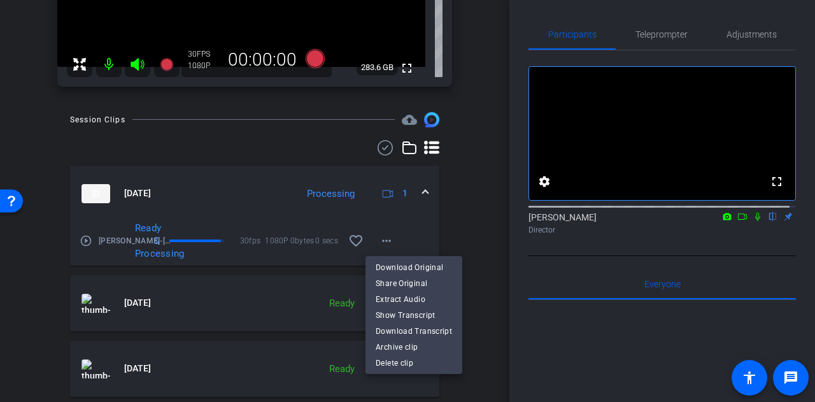
click at [457, 228] on div at bounding box center [407, 201] width 815 height 402
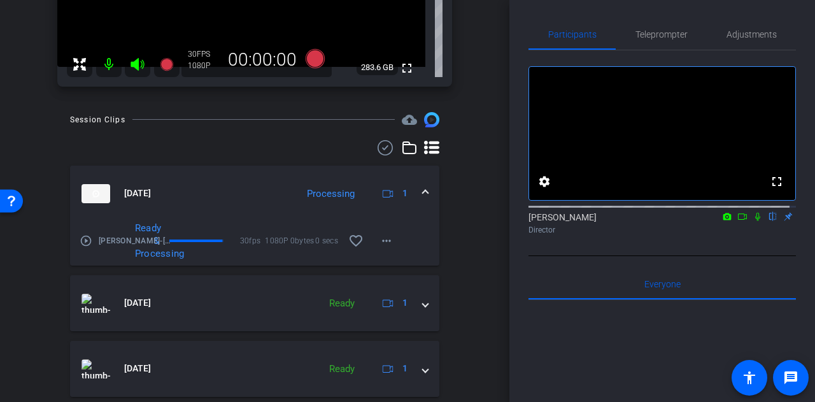
click at [208, 175] on mat-expansion-panel-header "Sep 29, 2025 Processing 1" at bounding box center [254, 194] width 369 height 56
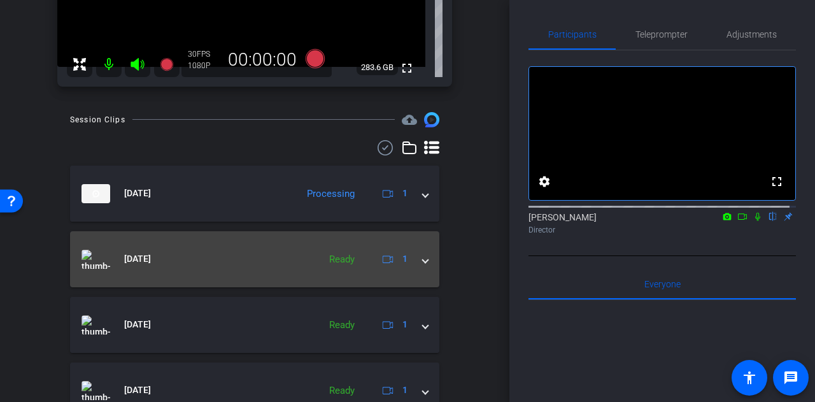
click at [287, 255] on mat-panel-title "Sep 29, 2025" at bounding box center [197, 259] width 231 height 19
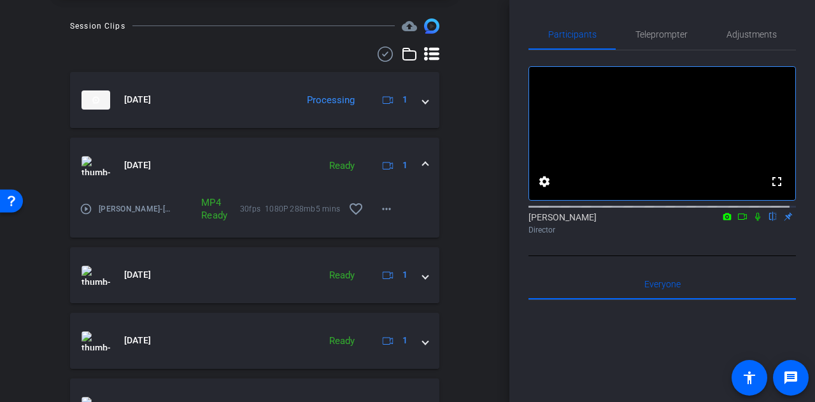
click at [259, 138] on mat-expansion-panel-header "Sep 29, 2025 Ready 1" at bounding box center [254, 166] width 369 height 56
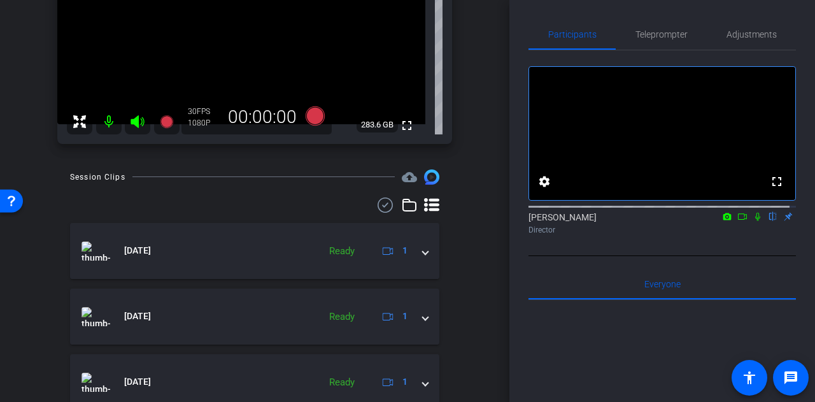
scroll to position [203, 0]
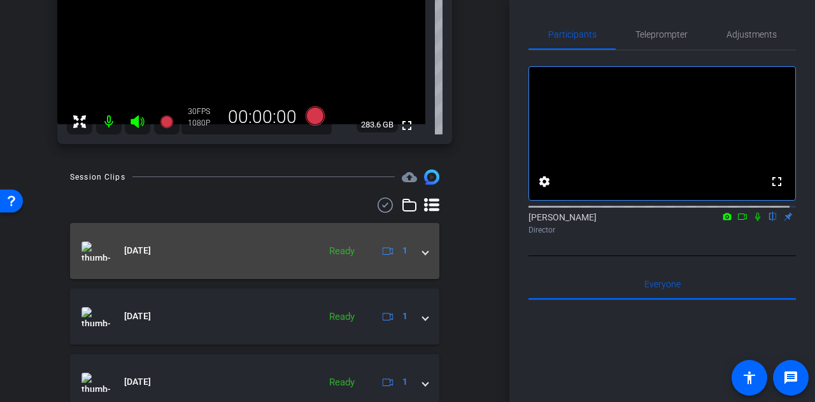
click at [254, 229] on mat-expansion-panel-header "Sep 29, 2025 Ready 1" at bounding box center [254, 251] width 369 height 56
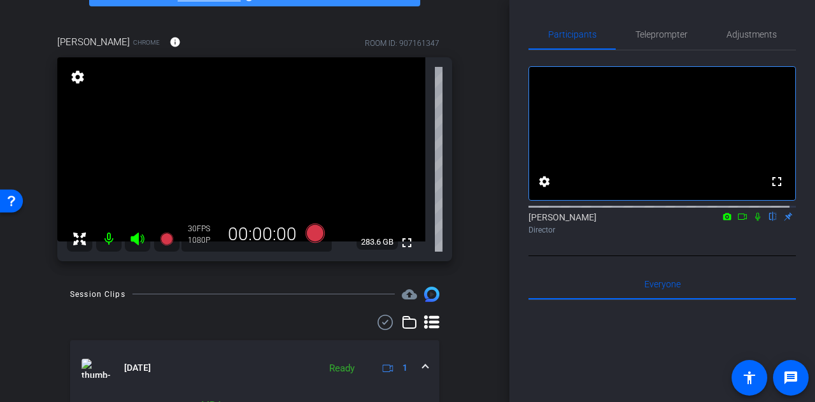
scroll to position [83, 0]
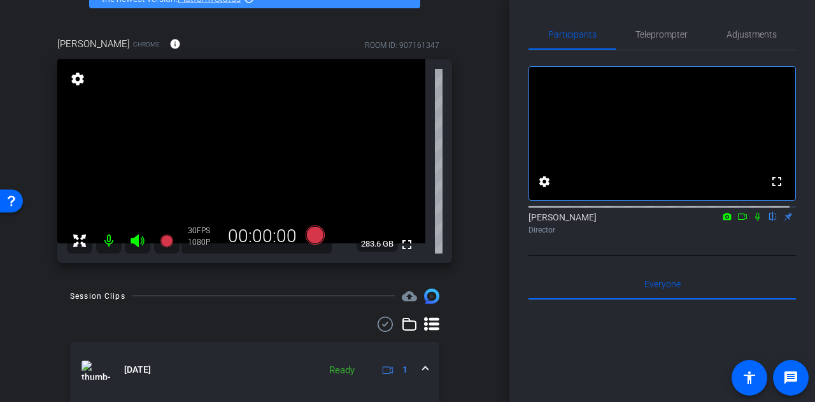
click at [475, 255] on div "arrow_back Brad Johnson Back to project Send invite account_box grid_on setting…" at bounding box center [255, 118] width 510 height 402
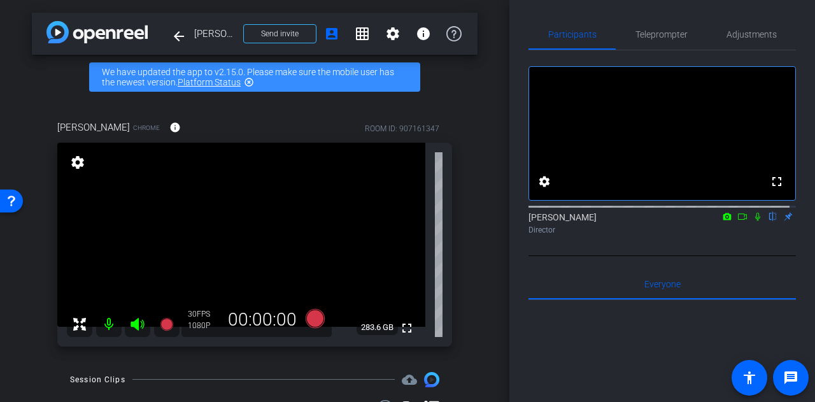
click at [475, 255] on div "arrow_back Brad Johnson Back to project Send invite account_box grid_on setting…" at bounding box center [255, 201] width 510 height 402
drag, startPoint x: 475, startPoint y: 255, endPoint x: 395, endPoint y: 119, distance: 157.9
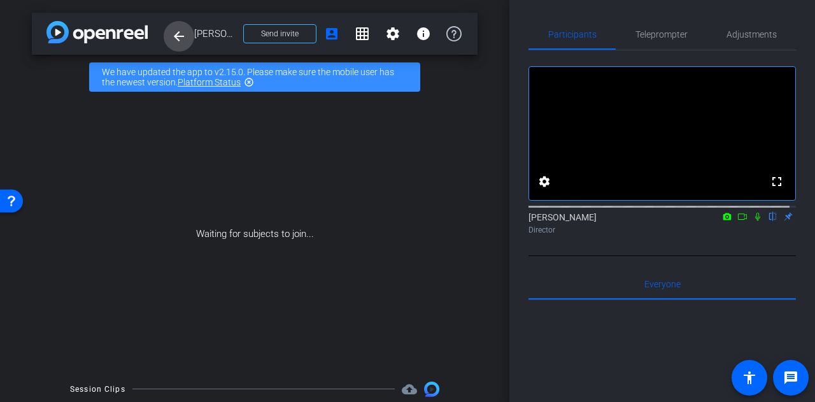
drag, startPoint x: 395, startPoint y: 119, endPoint x: 184, endPoint y: 36, distance: 226.5
click at [184, 36] on mat-icon "arrow_back" at bounding box center [178, 36] width 15 height 15
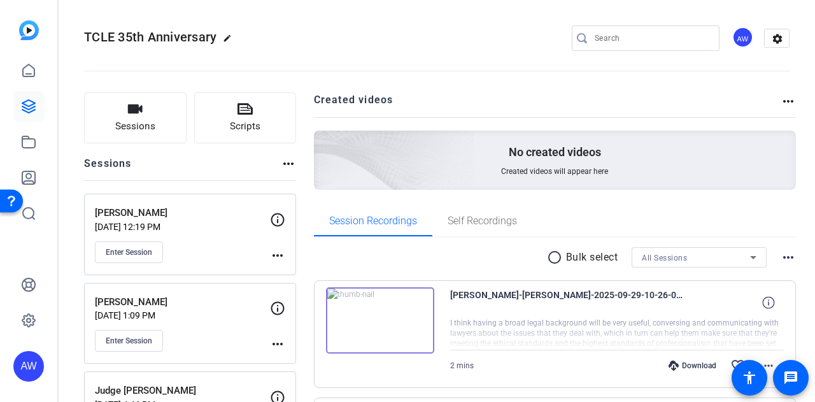
click at [420, 254] on div "radio_button_unchecked Bulk select All Sessions more_horiz" at bounding box center [555, 257] width 483 height 20
